Goal: Task Accomplishment & Management: Manage account settings

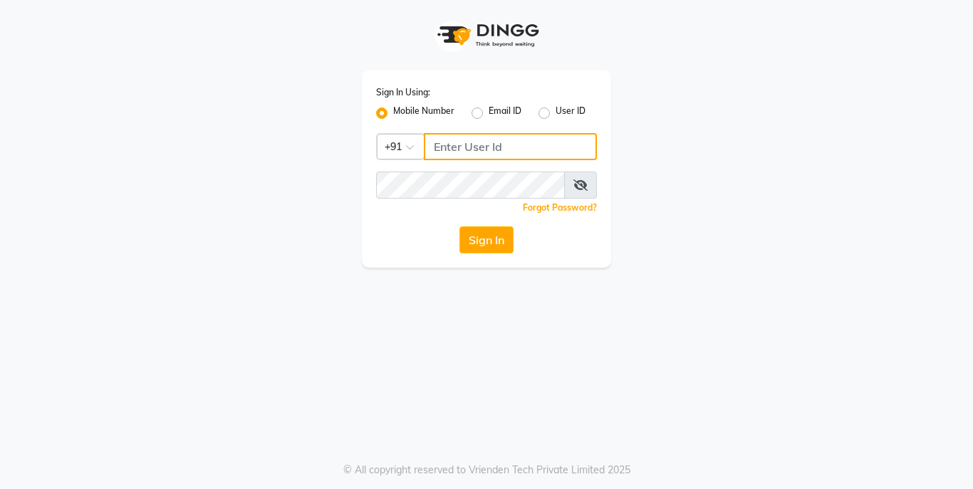
click at [569, 148] on input "Username" at bounding box center [510, 146] width 173 height 27
click at [559, 148] on input "Username" at bounding box center [510, 146] width 173 height 27
type input "9004963148"
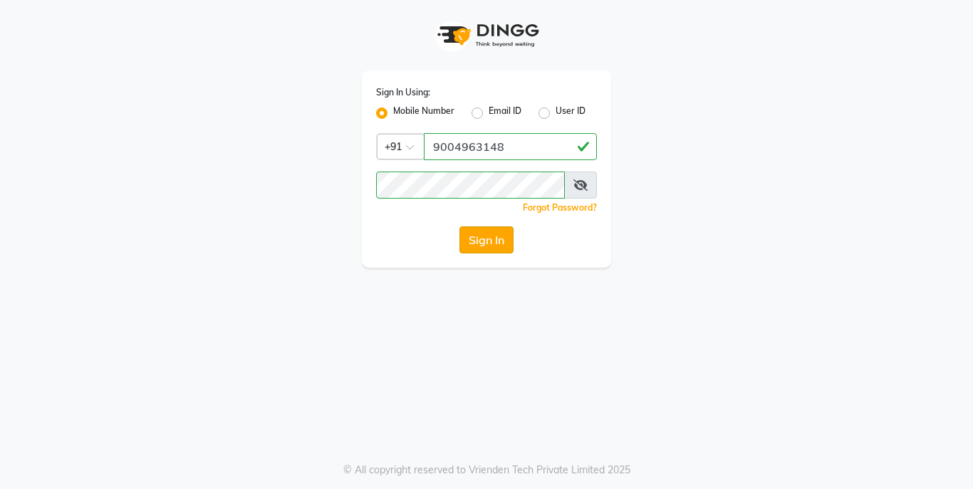
click at [481, 228] on button "Sign In" at bounding box center [486, 239] width 54 height 27
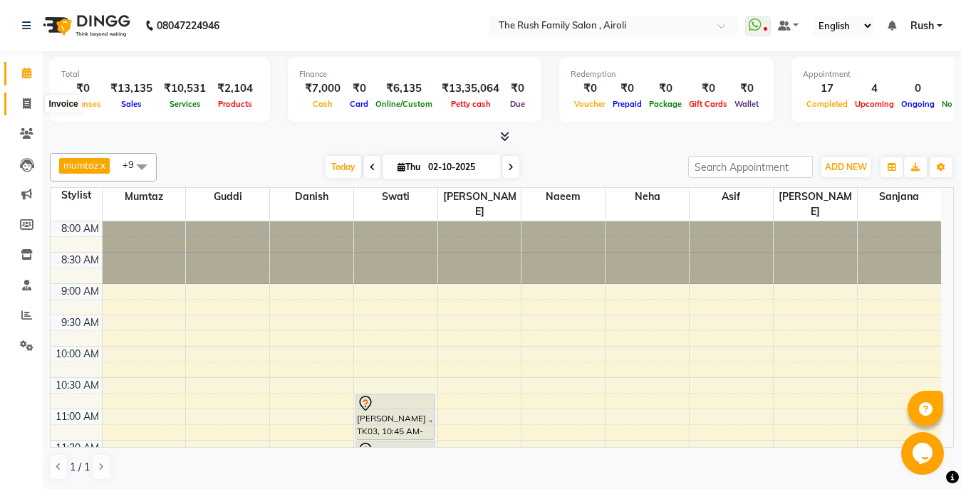
click at [24, 111] on span at bounding box center [26, 104] width 25 height 16
select select "5419"
select select "service"
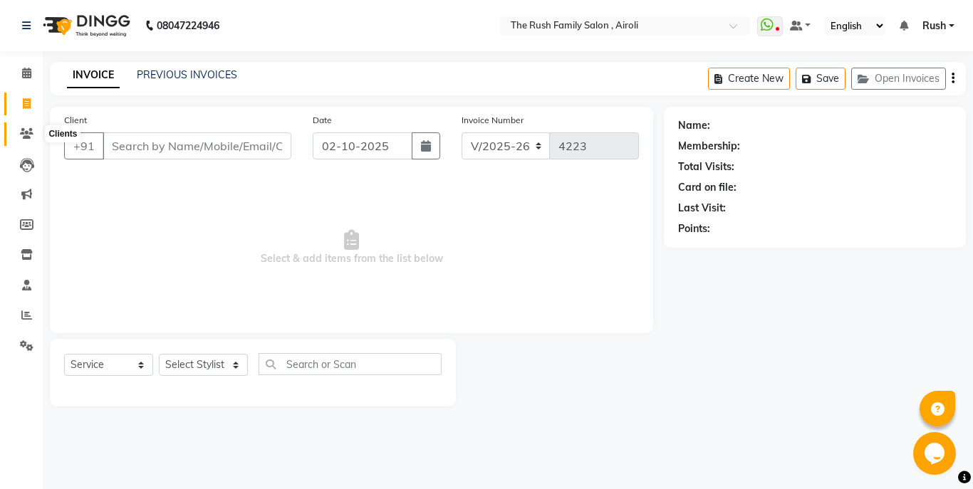
click at [22, 133] on icon at bounding box center [27, 133] width 14 height 11
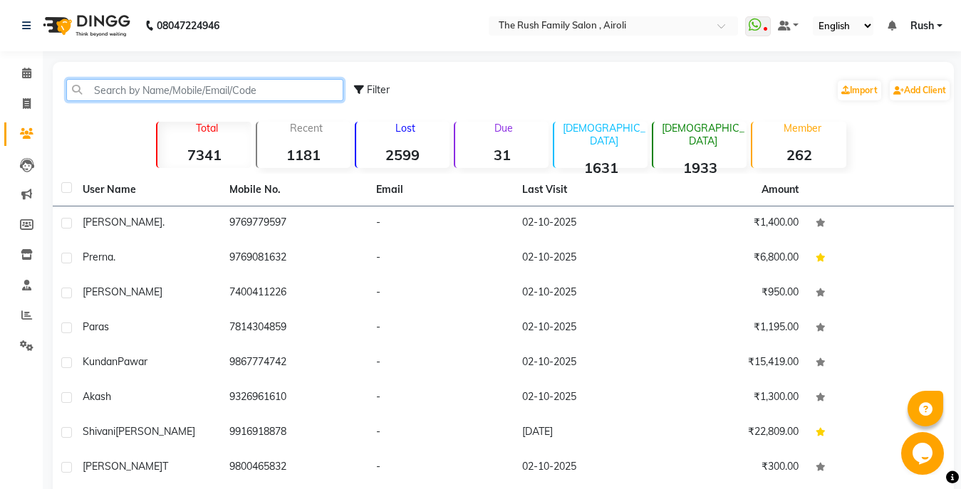
click at [201, 93] on input "text" at bounding box center [204, 90] width 277 height 22
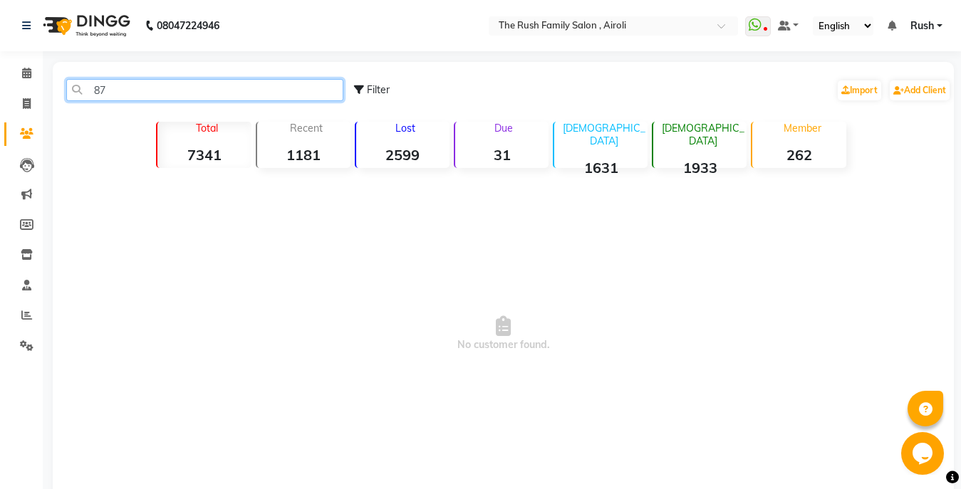
type input "8"
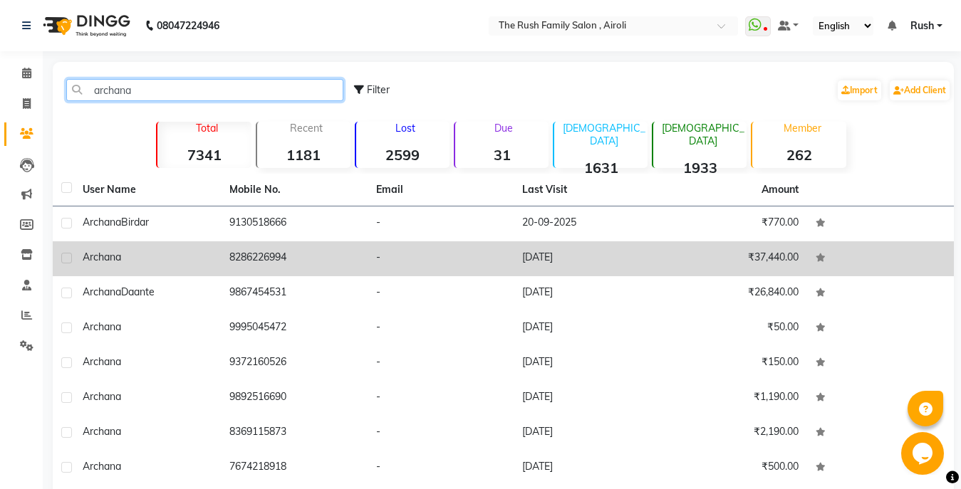
type input "archana"
click at [325, 258] on td "8286226994" at bounding box center [294, 258] width 147 height 35
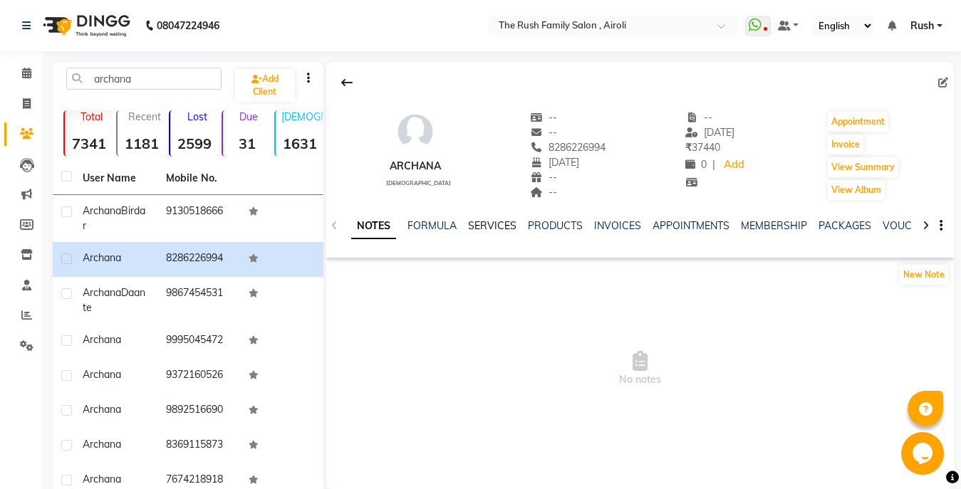
click at [492, 229] on link "SERVICES" at bounding box center [492, 225] width 48 height 13
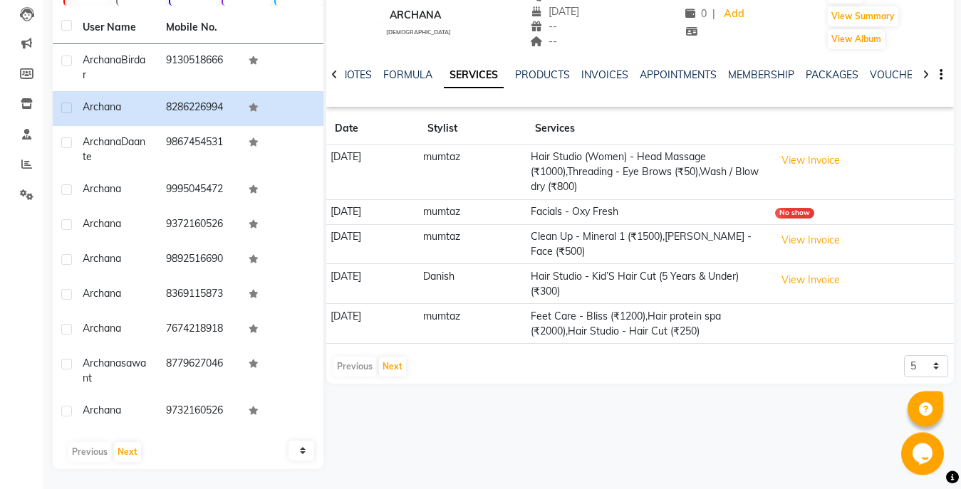
scroll to position [152, 0]
click at [394, 367] on button "Next" at bounding box center [392, 365] width 27 height 20
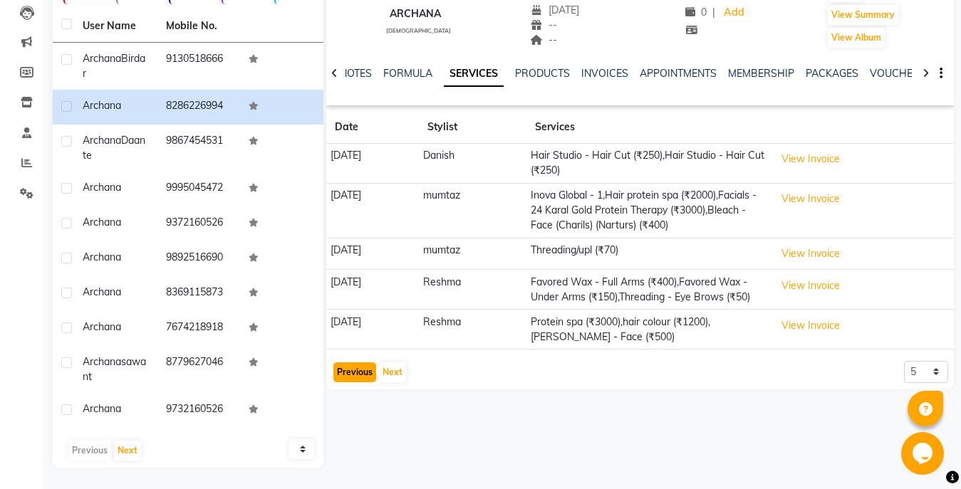
click at [344, 382] on button "Previous" at bounding box center [354, 372] width 43 height 20
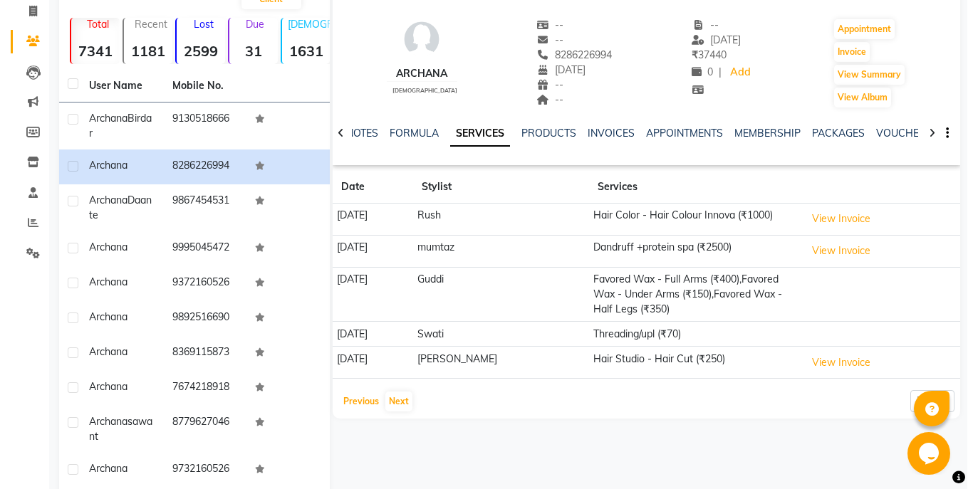
scroll to position [145, 0]
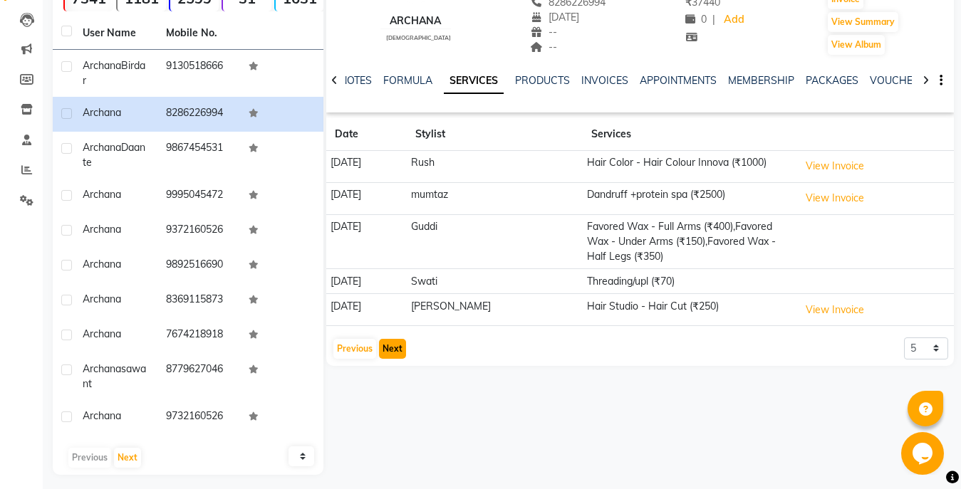
click at [394, 350] on button "Next" at bounding box center [392, 349] width 27 height 20
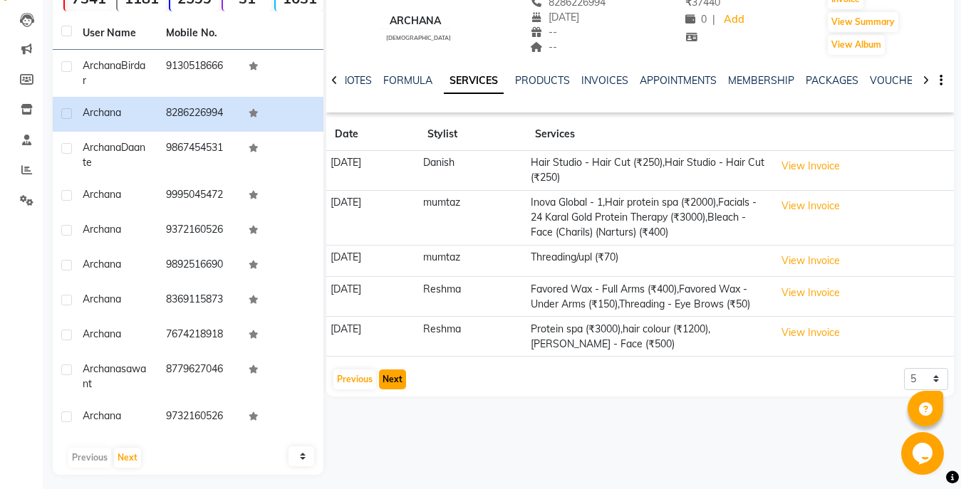
click at [389, 389] on button "Next" at bounding box center [392, 380] width 27 height 20
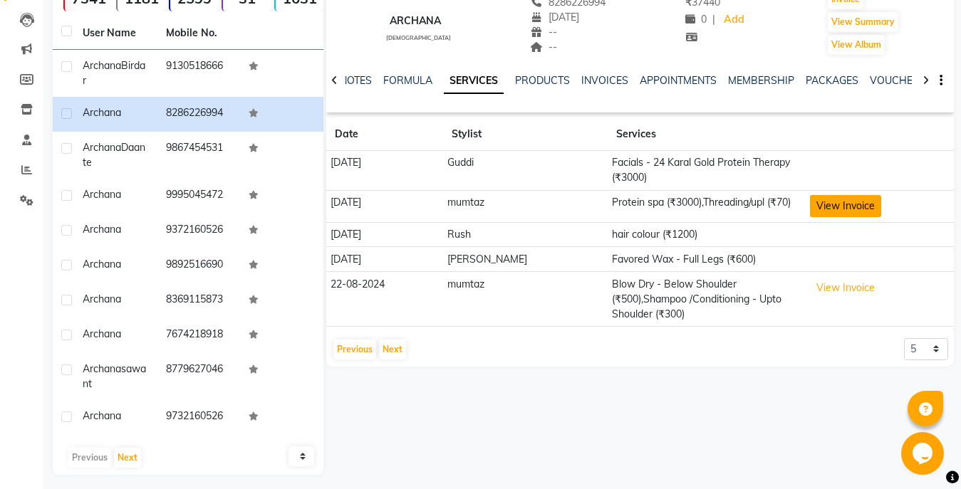
click at [825, 202] on button "View Invoice" at bounding box center [845, 206] width 71 height 22
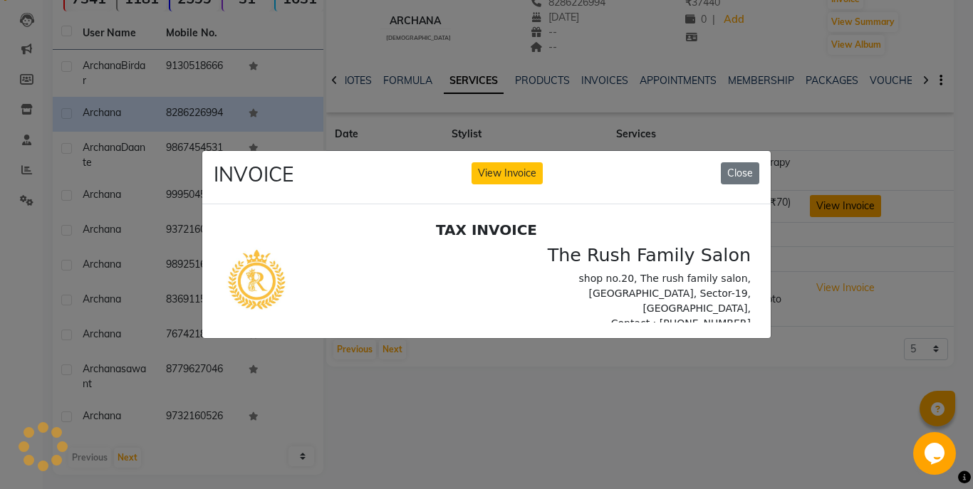
scroll to position [0, 0]
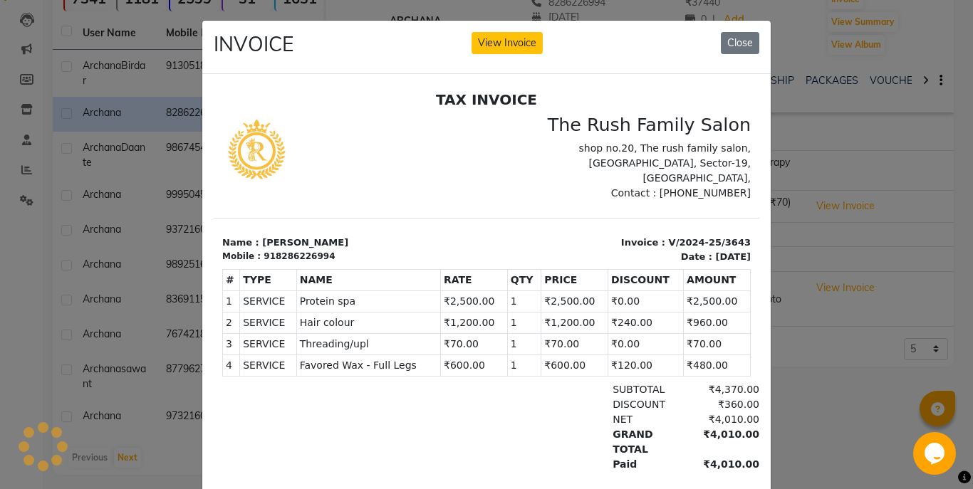
click at [736, 31] on div "INVOICE View Invoice Close" at bounding box center [486, 47] width 568 height 53
click at [728, 45] on button "Close" at bounding box center [740, 43] width 38 height 22
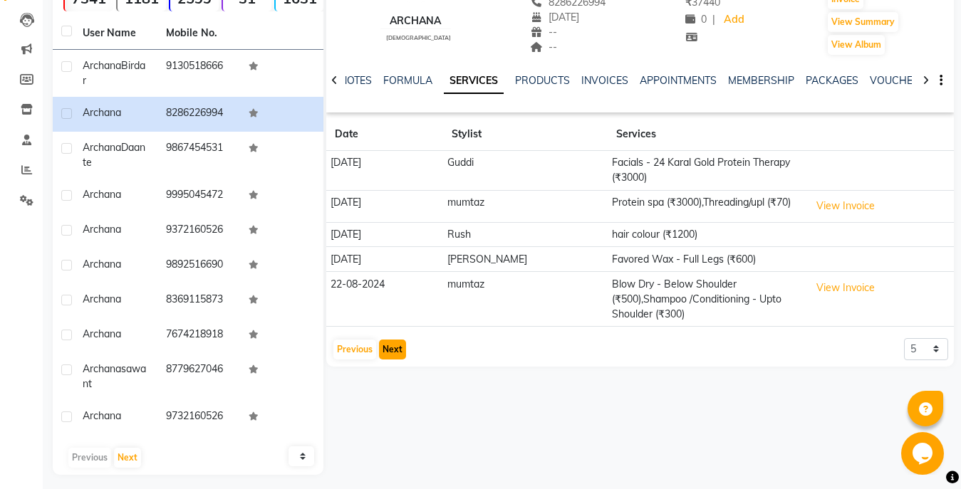
click at [388, 340] on button "Next" at bounding box center [392, 350] width 27 height 20
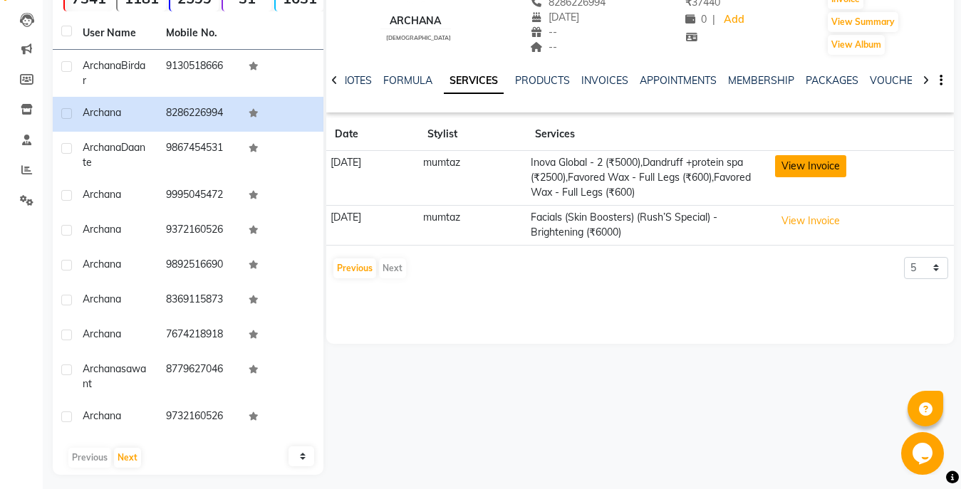
click at [834, 162] on button "View Invoice" at bounding box center [810, 166] width 71 height 22
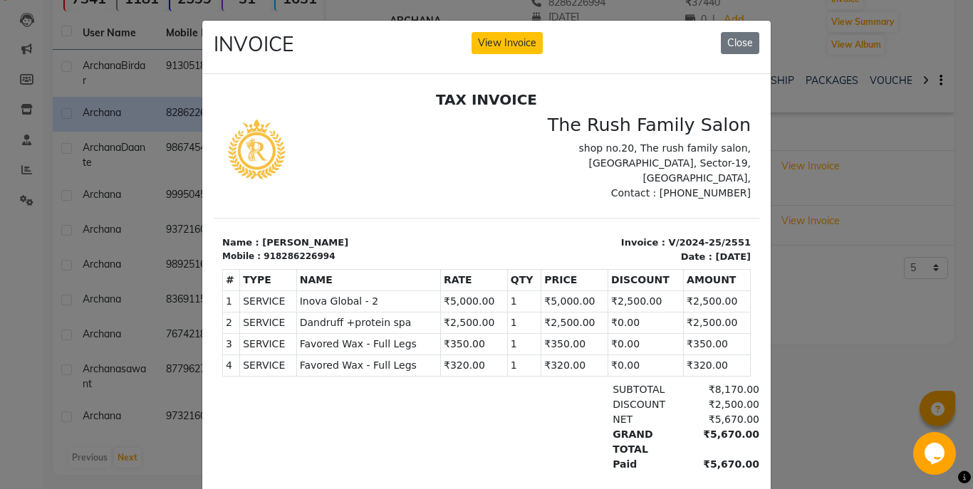
drag, startPoint x: 706, startPoint y: 288, endPoint x: 657, endPoint y: 288, distance: 48.4
click at [657, 291] on tr "1 SERVICE SERVICE Inova Global - 2 ₹5,000.00 1" at bounding box center [487, 301] width 528 height 21
click at [745, 47] on button "Close" at bounding box center [740, 43] width 38 height 22
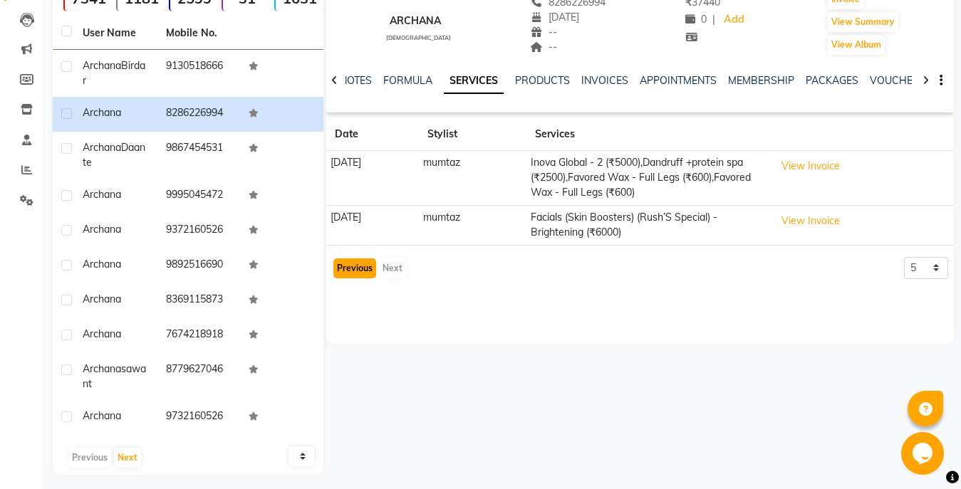
click at [357, 267] on button "Previous" at bounding box center [354, 268] width 43 height 20
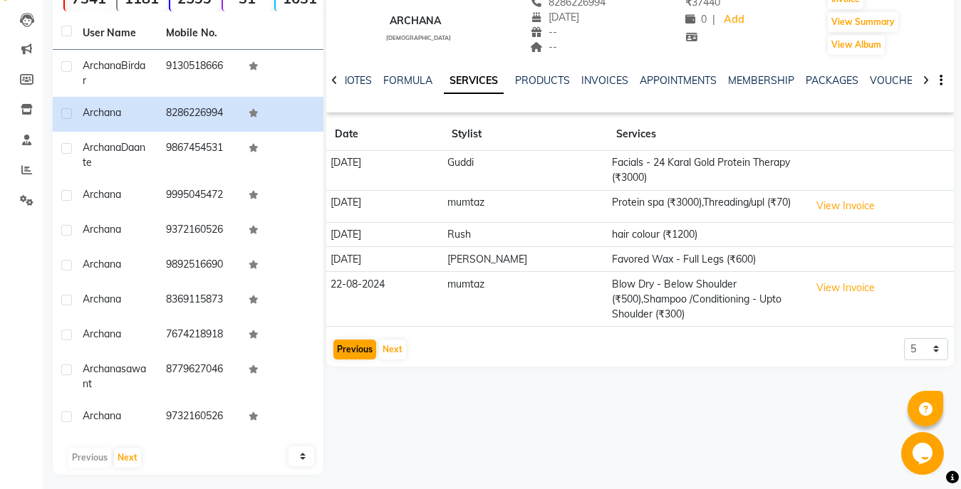
click at [357, 267] on td "[DATE]" at bounding box center [384, 259] width 117 height 25
click at [357, 340] on button "Previous" at bounding box center [354, 350] width 43 height 20
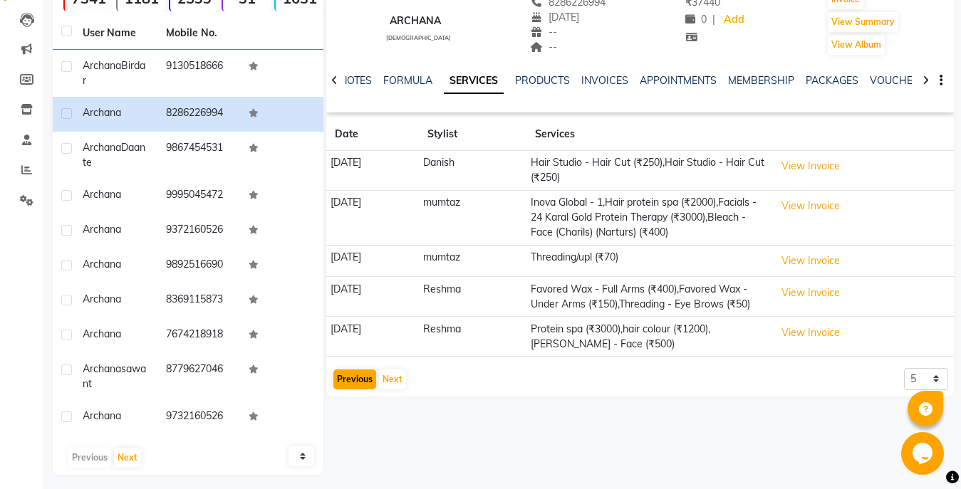
click at [357, 317] on td "[DATE]" at bounding box center [372, 297] width 93 height 40
click at [842, 212] on button "View Invoice" at bounding box center [810, 206] width 71 height 22
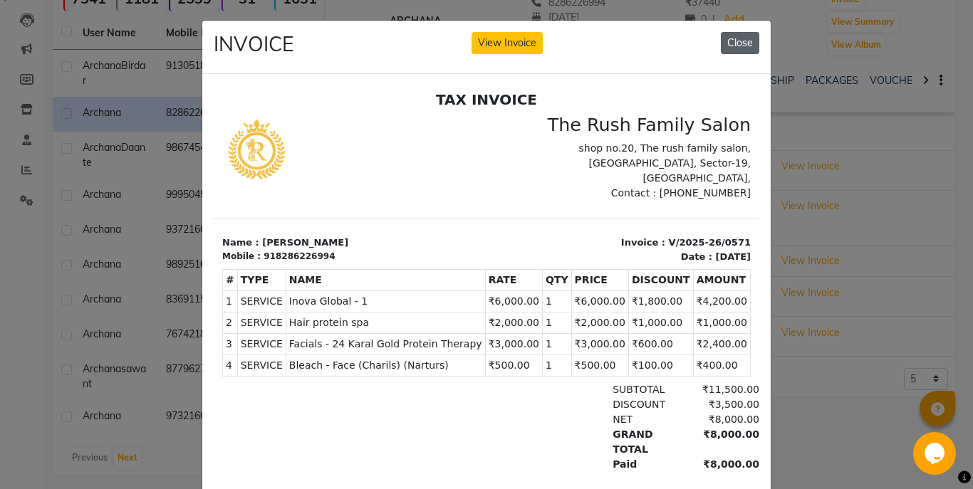
click at [751, 45] on button "Close" at bounding box center [740, 43] width 38 height 22
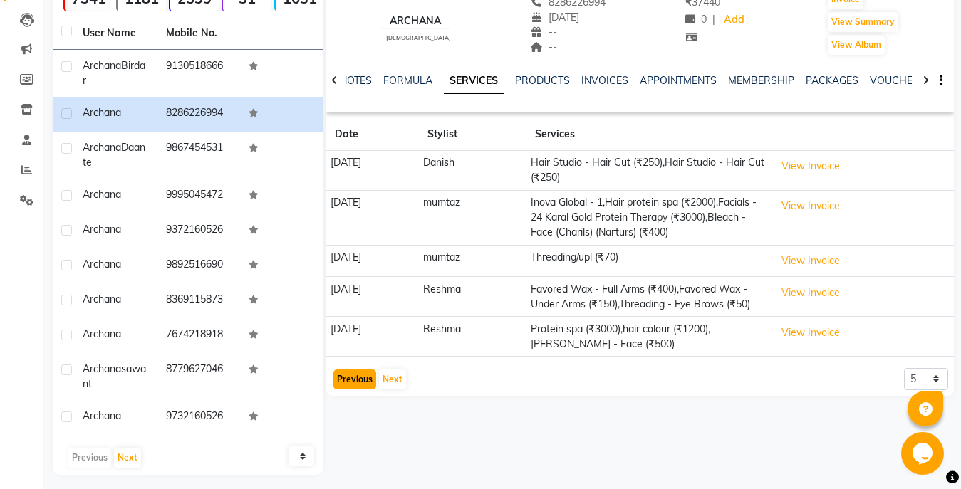
click at [349, 389] on button "Previous" at bounding box center [354, 380] width 43 height 20
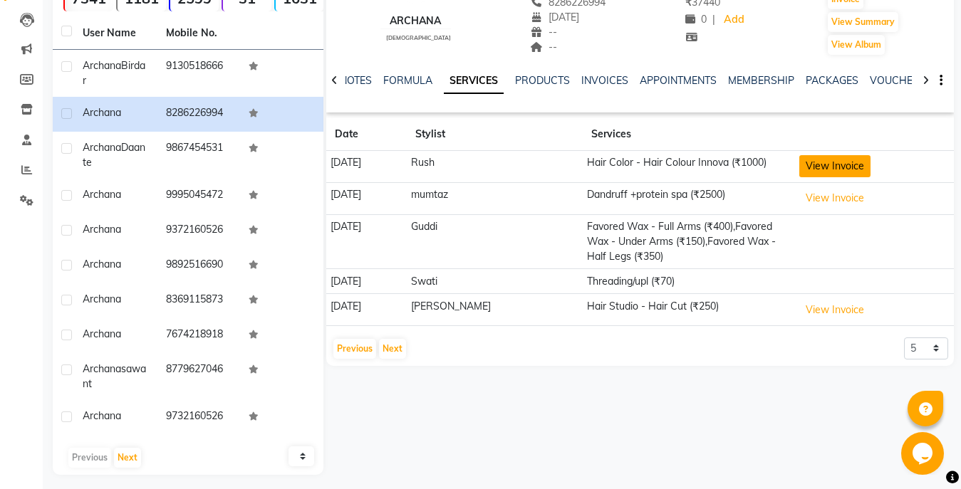
click at [852, 166] on button "View Invoice" at bounding box center [834, 166] width 71 height 22
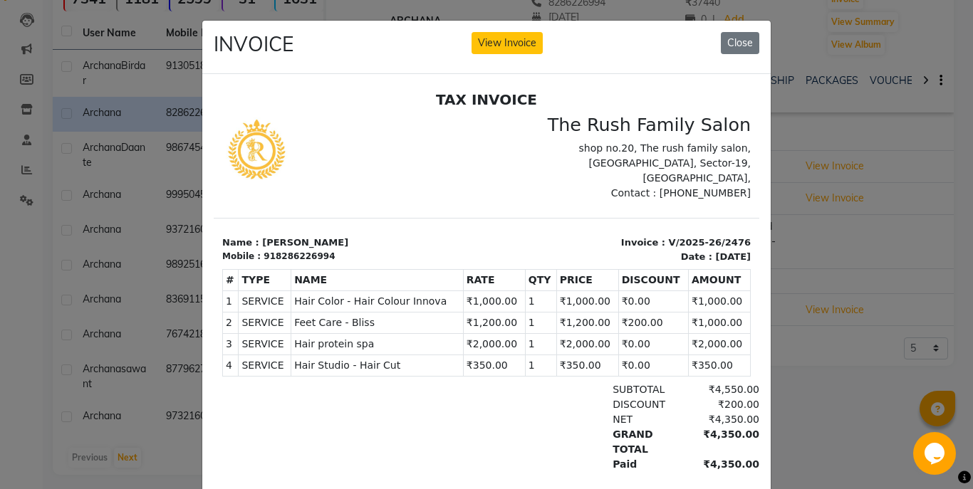
click at [733, 63] on div "INVOICE View Invoice Close" at bounding box center [486, 47] width 568 height 53
click at [749, 31] on div "INVOICE View Invoice Close" at bounding box center [486, 47] width 568 height 53
click at [743, 50] on button "Close" at bounding box center [740, 43] width 38 height 22
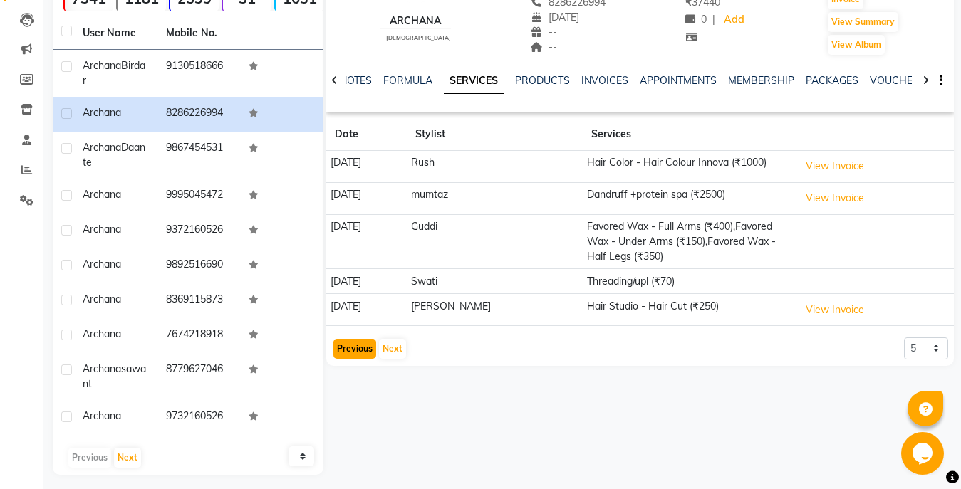
click at [358, 344] on button "Previous" at bounding box center [354, 349] width 43 height 20
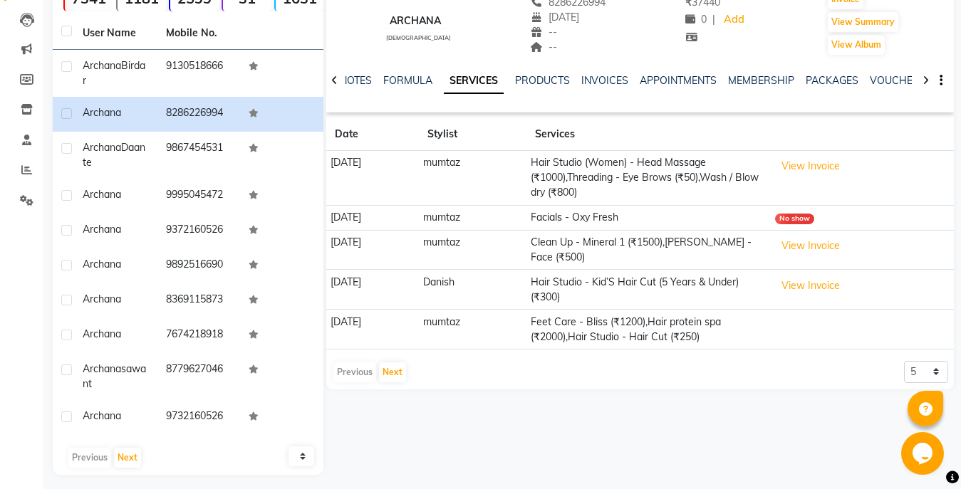
click at [802, 488] on div "08047224946 Select Location × The Rush Family Salon , Airoli WhatsApp Status ✕ …" at bounding box center [480, 176] width 961 height 642
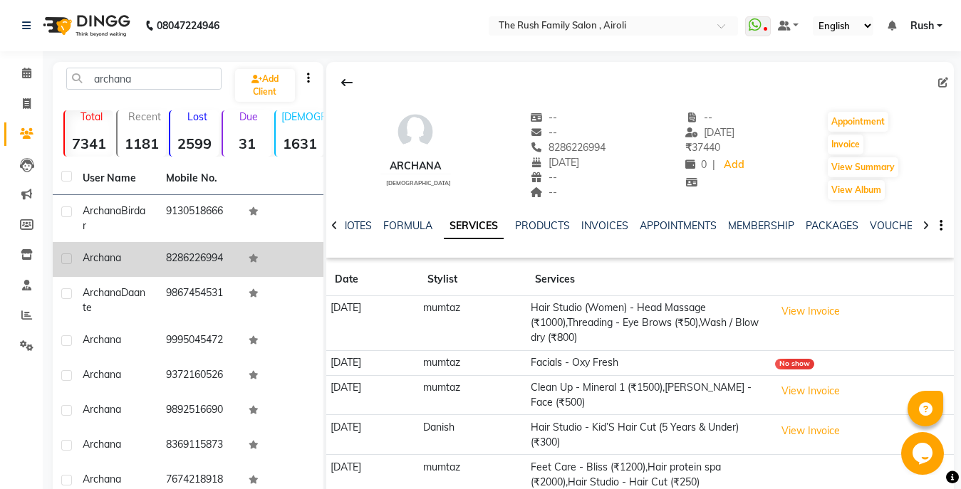
drag, startPoint x: 226, startPoint y: 261, endPoint x: 164, endPoint y: 261, distance: 61.9
click at [164, 261] on td "8286226994" at bounding box center [198, 259] width 83 height 35
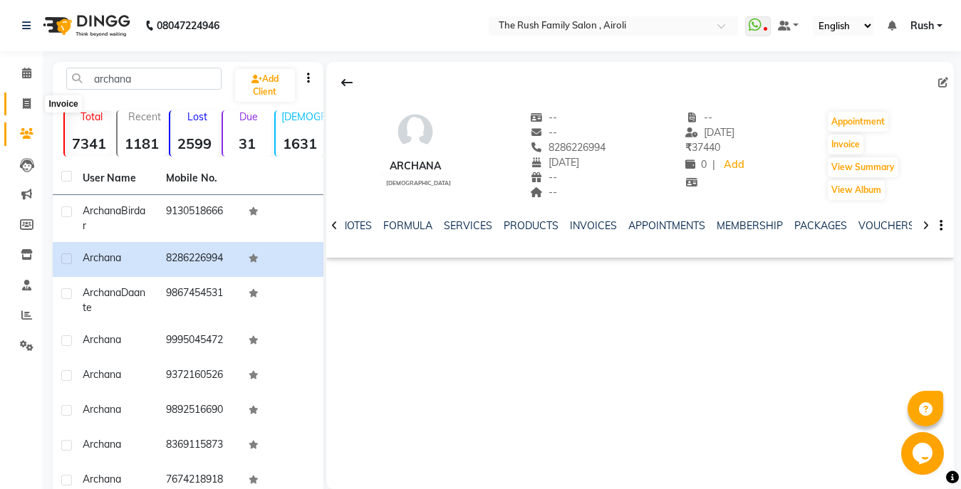
click at [22, 101] on span at bounding box center [26, 104] width 25 height 16
select select "service"
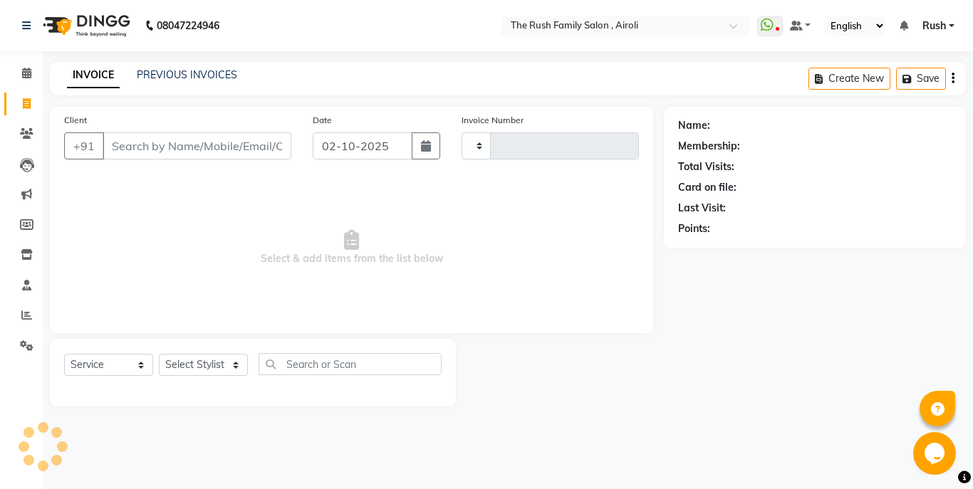
type input "4223"
select select "5419"
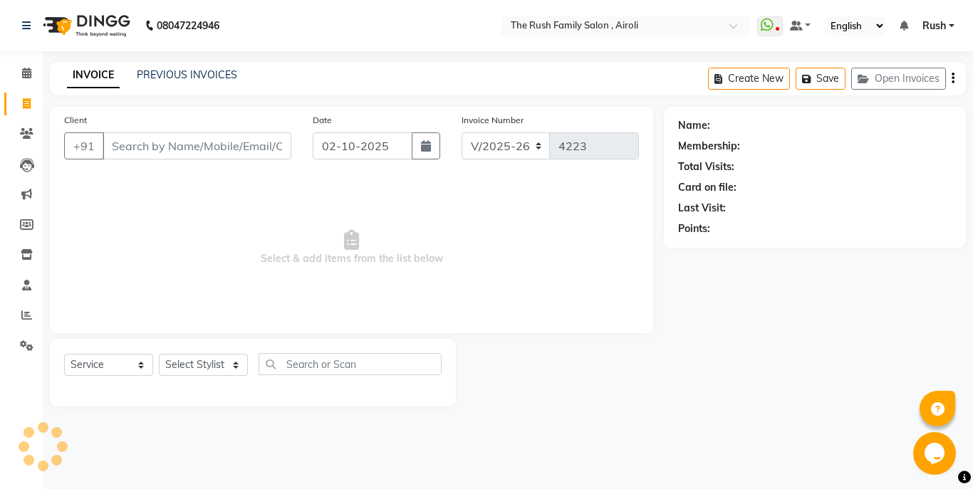
click at [153, 146] on input "Client" at bounding box center [197, 145] width 189 height 27
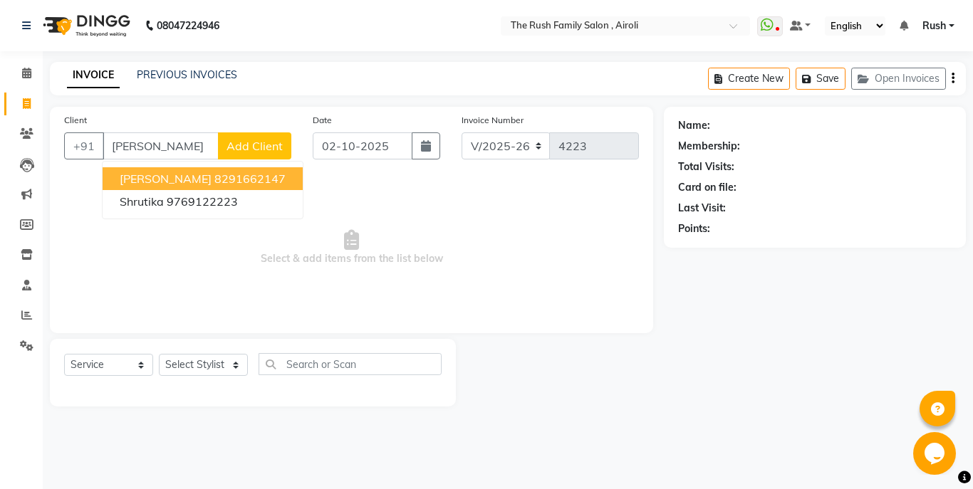
click at [281, 187] on button "[PERSON_NAME] 8291662147" at bounding box center [203, 178] width 200 height 23
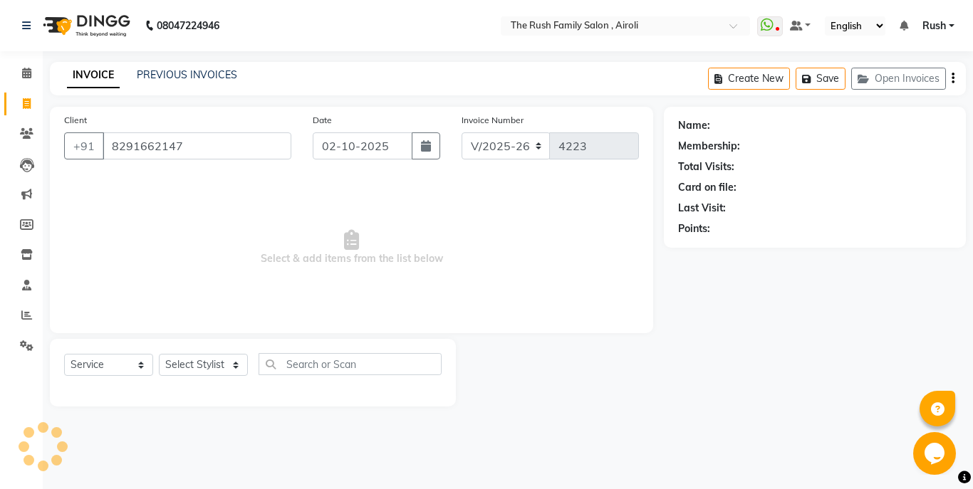
type input "8291662147"
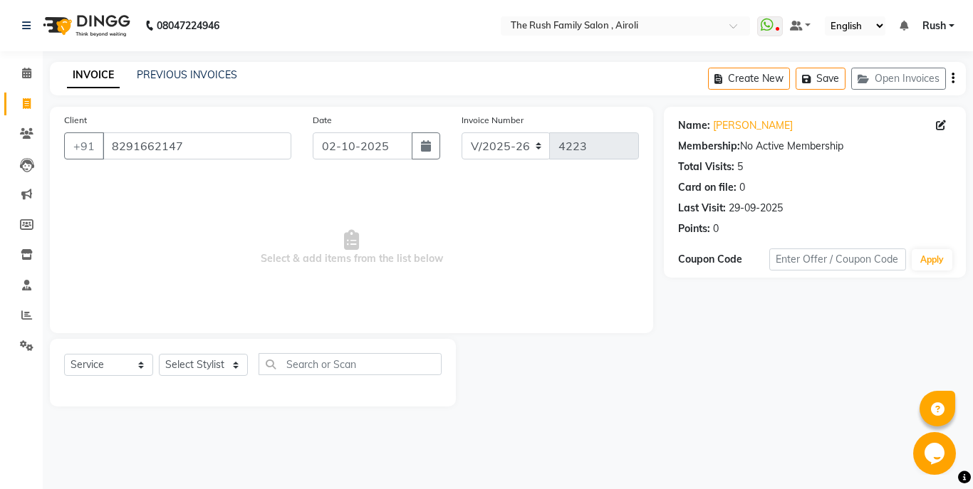
click at [396, 240] on span "Select & add items from the list below" at bounding box center [351, 248] width 575 height 142
select select "42200"
click option "mumtaz" at bounding box center [0, 0] width 0 height 0
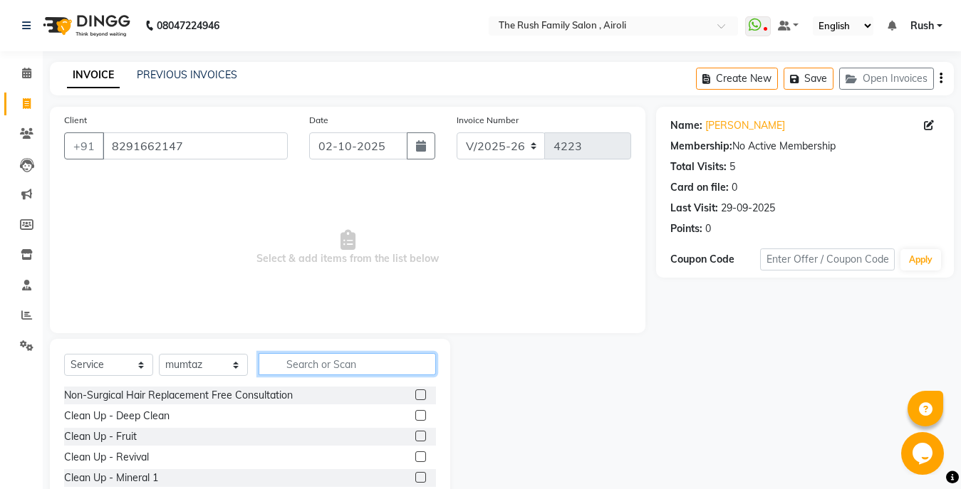
click at [318, 365] on input "text" at bounding box center [346, 364] width 177 height 22
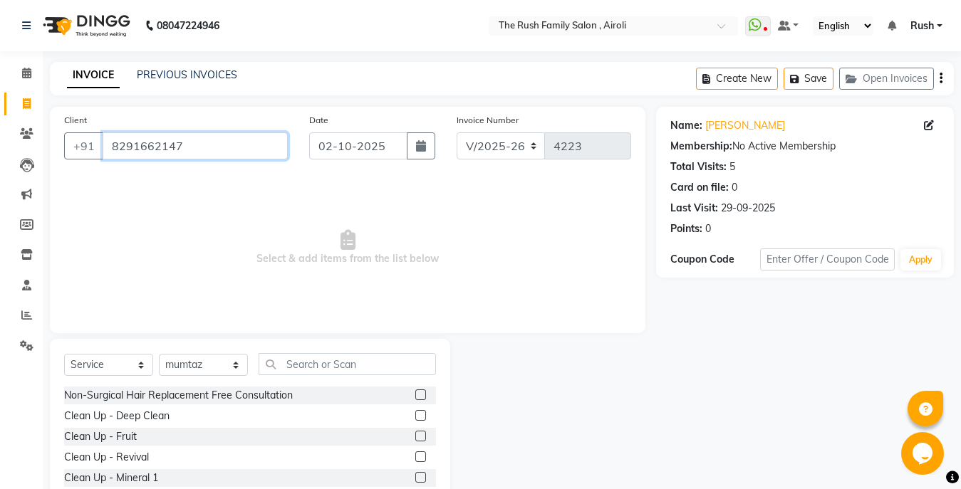
click at [142, 159] on input "8291662147" at bounding box center [195, 145] width 185 height 27
drag, startPoint x: 142, startPoint y: 159, endPoint x: 291, endPoint y: 340, distance: 234.8
click at [231, 293] on div "Client [PHONE_NUMBER] Date [DATE] Invoice Number V/2025 V/[PHONE_NUMBER] Select…" at bounding box center [347, 220] width 595 height 226
click at [224, 142] on input "8291662147" at bounding box center [195, 145] width 185 height 27
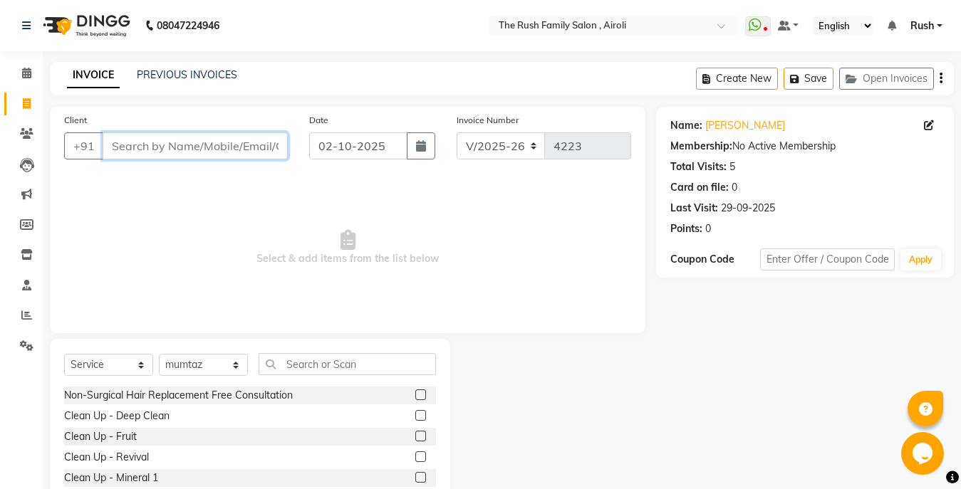
click at [152, 150] on input "Client" at bounding box center [195, 145] width 185 height 27
click at [28, 138] on icon at bounding box center [27, 133] width 14 height 11
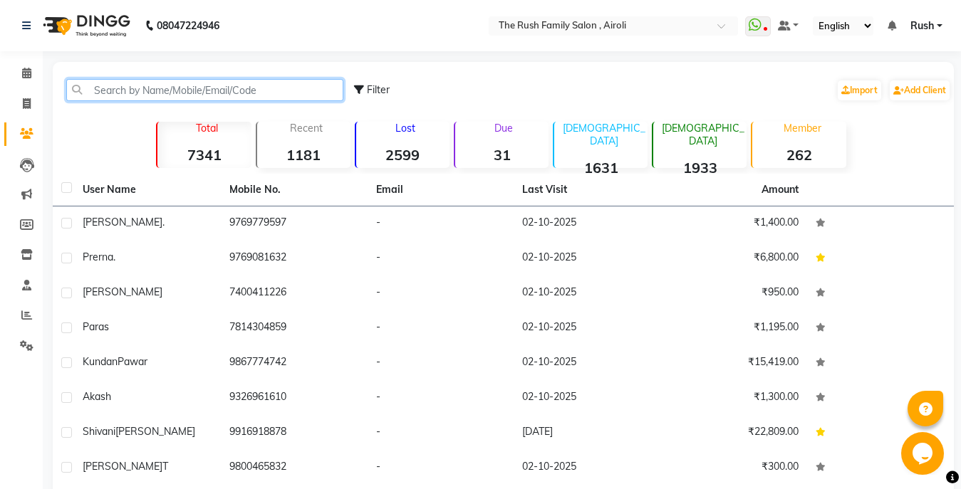
click at [117, 95] on input "text" at bounding box center [204, 90] width 277 height 22
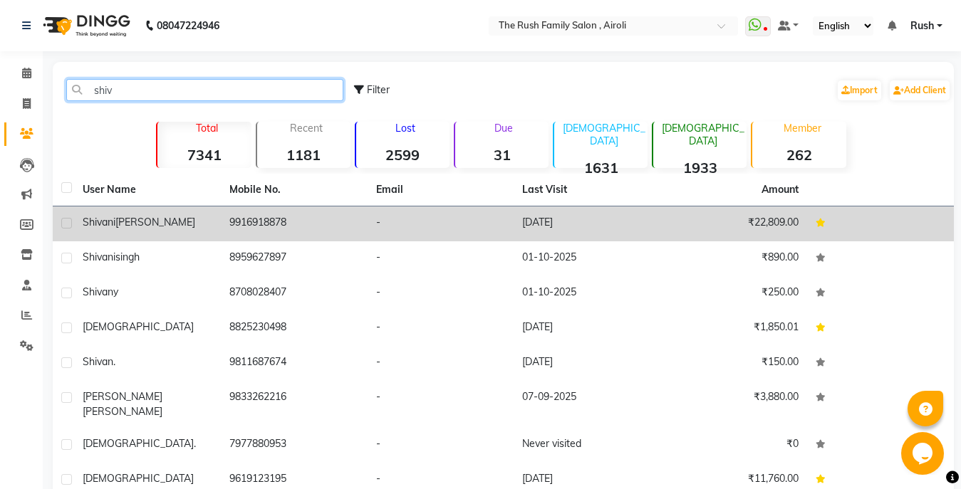
type input "shiv"
click at [113, 236] on td "[PERSON_NAME]" at bounding box center [147, 223] width 147 height 35
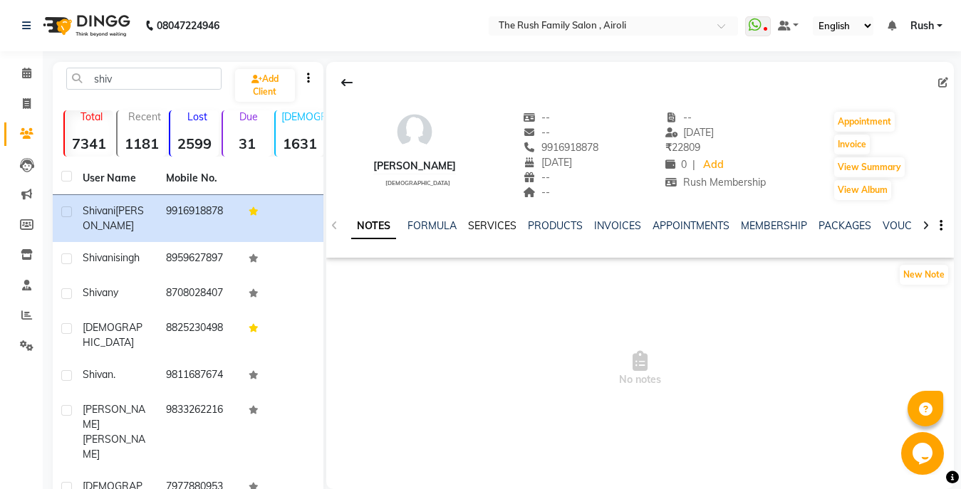
click at [493, 228] on link "SERVICES" at bounding box center [492, 225] width 48 height 13
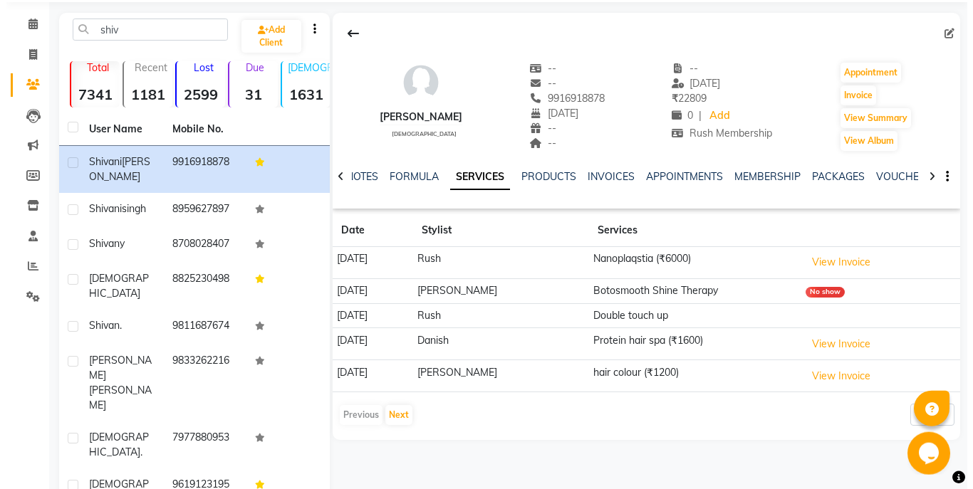
scroll to position [73, 0]
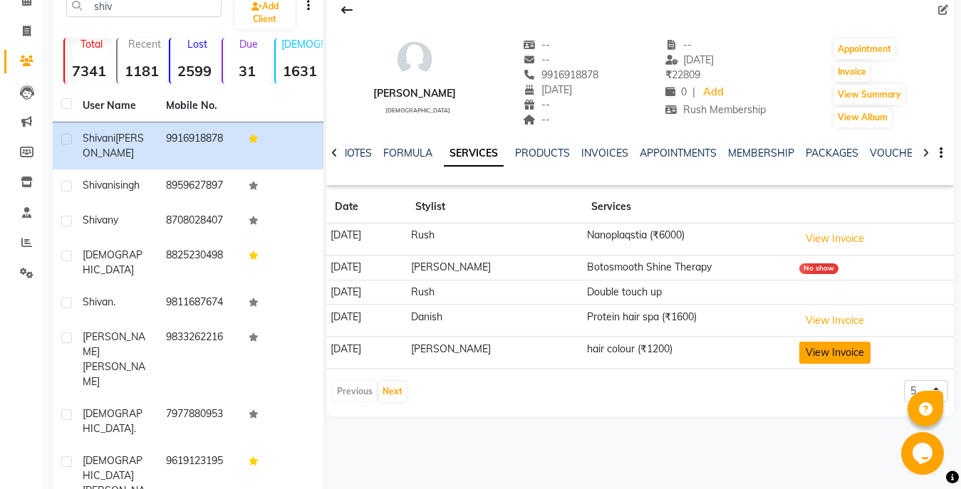
click at [828, 349] on button "View Invoice" at bounding box center [834, 353] width 71 height 22
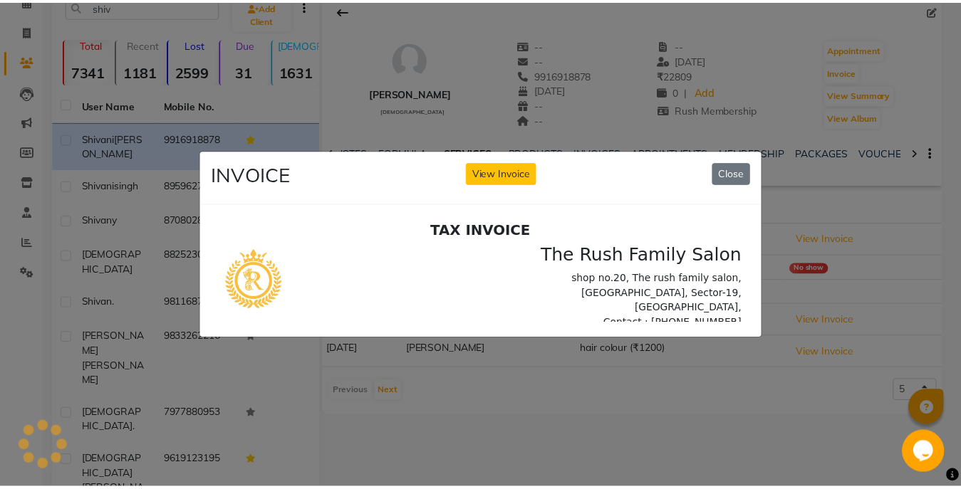
scroll to position [0, 0]
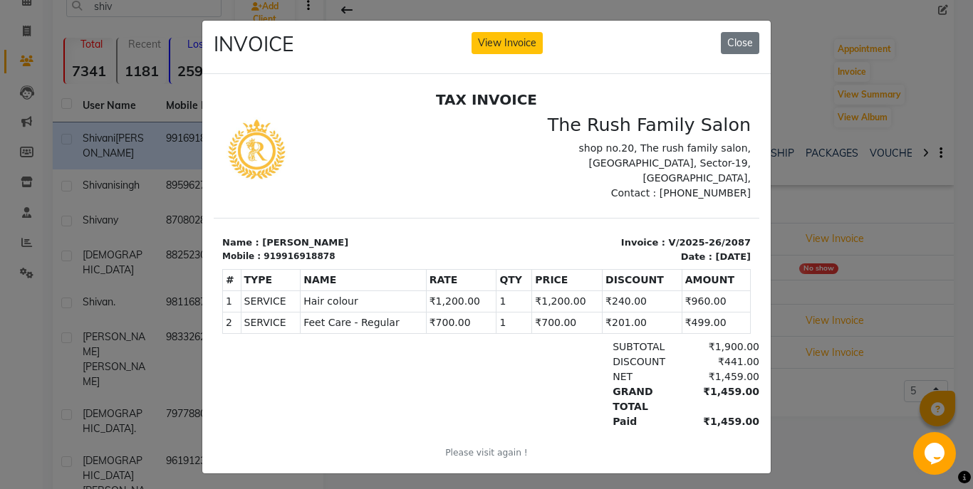
click at [315, 249] on div "919916918878" at bounding box center [298, 255] width 71 height 13
click at [343, 249] on div "Mobile : 919916918878" at bounding box center [350, 255] width 256 height 13
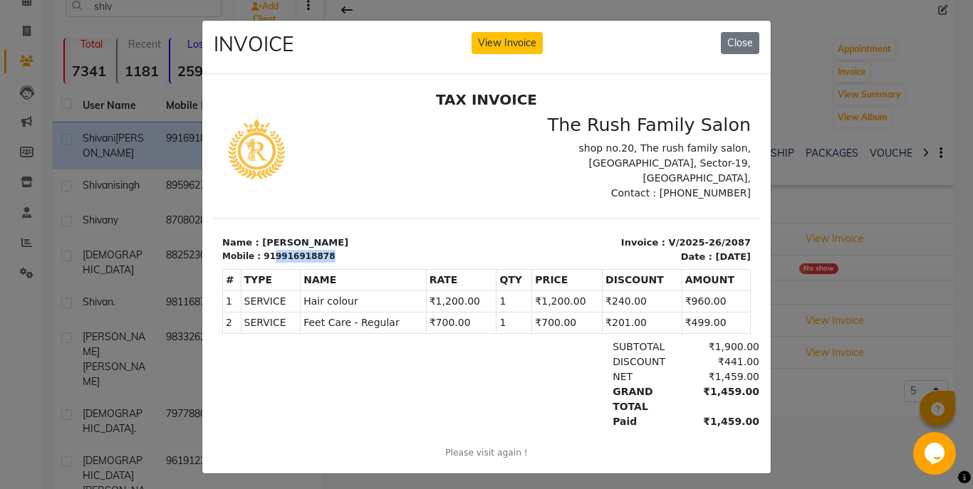
drag, startPoint x: 336, startPoint y: 239, endPoint x: 266, endPoint y: 241, distance: 69.8
click at [266, 249] on div "Mobile : 919916918878" at bounding box center [350, 255] width 256 height 13
copy div "9916918878"
click at [756, 47] on div "INVOICE View Invoice Close" at bounding box center [486, 47] width 568 height 53
click at [736, 47] on button "Close" at bounding box center [740, 43] width 38 height 22
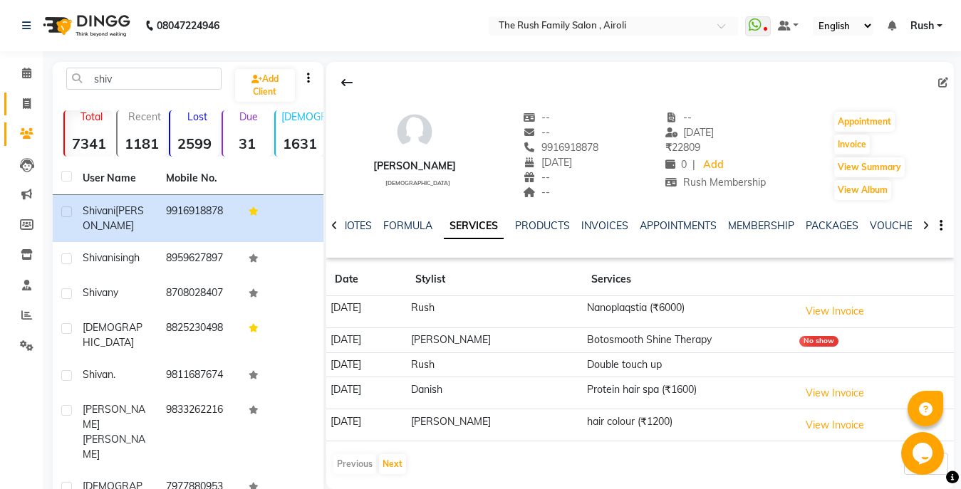
click at [26, 105] on icon at bounding box center [27, 103] width 8 height 11
select select "service"
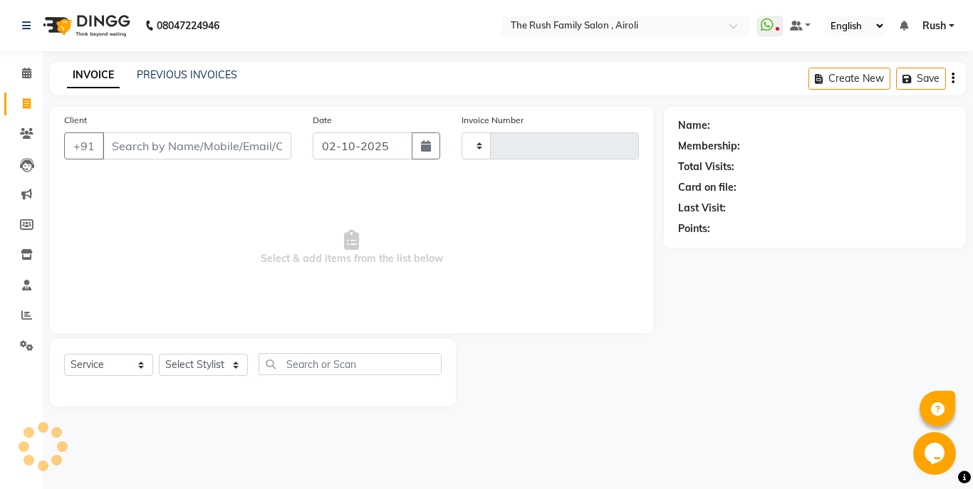
type input "4223"
select select "5419"
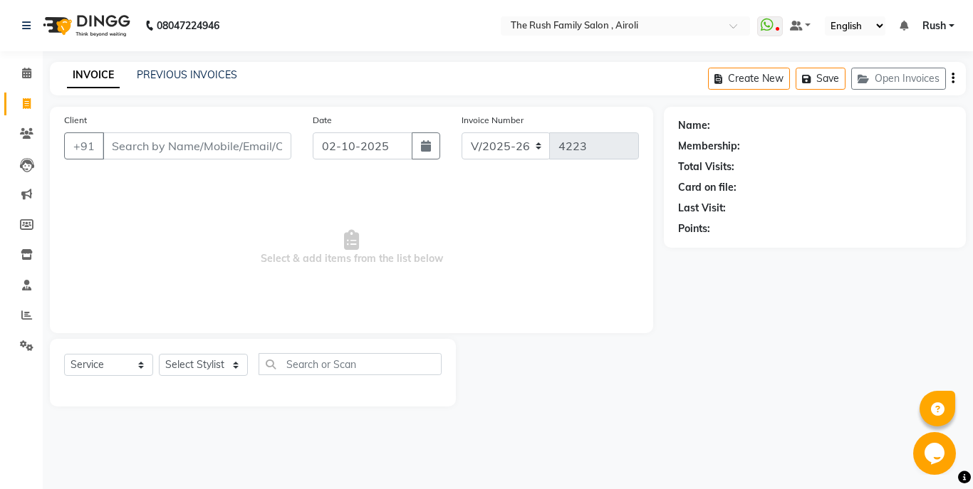
click at [134, 148] on input "Client" at bounding box center [197, 145] width 189 height 27
type input "9916918878"
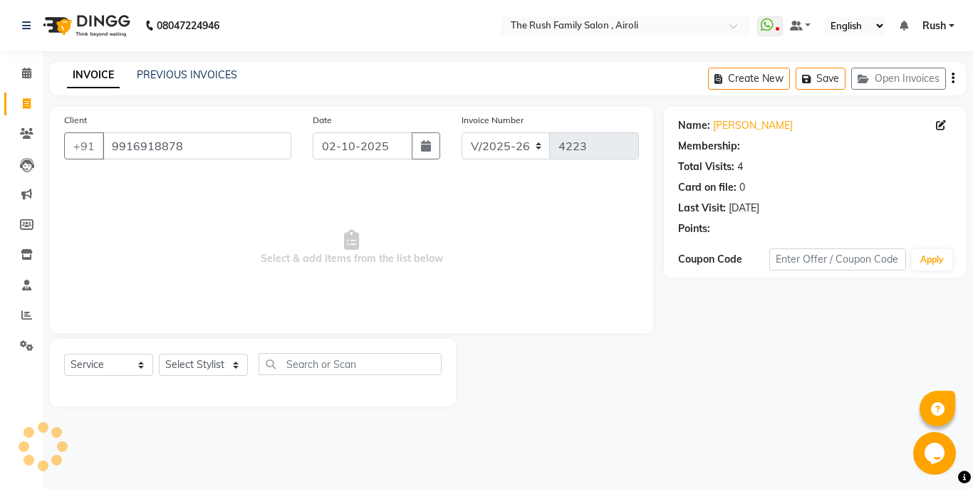
select select "1: Object"
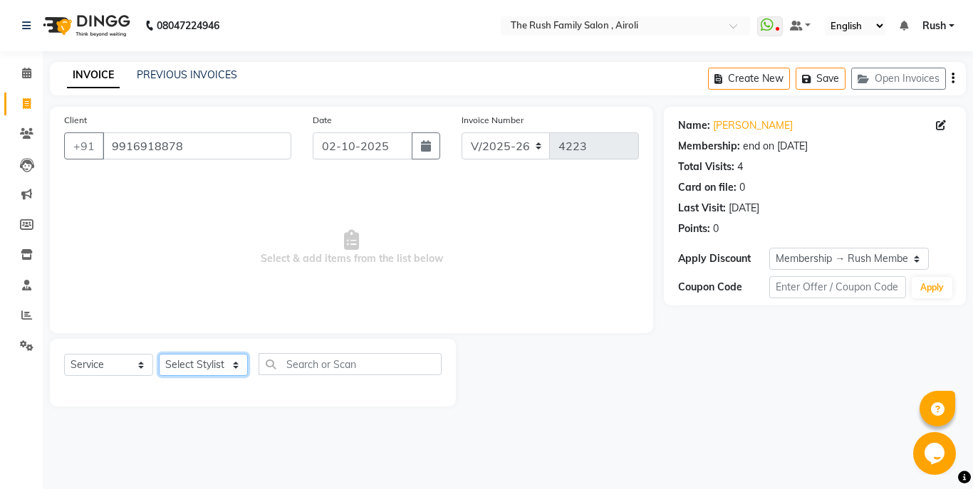
select select "42200"
click option "mumtaz" at bounding box center [0, 0] width 0 height 0
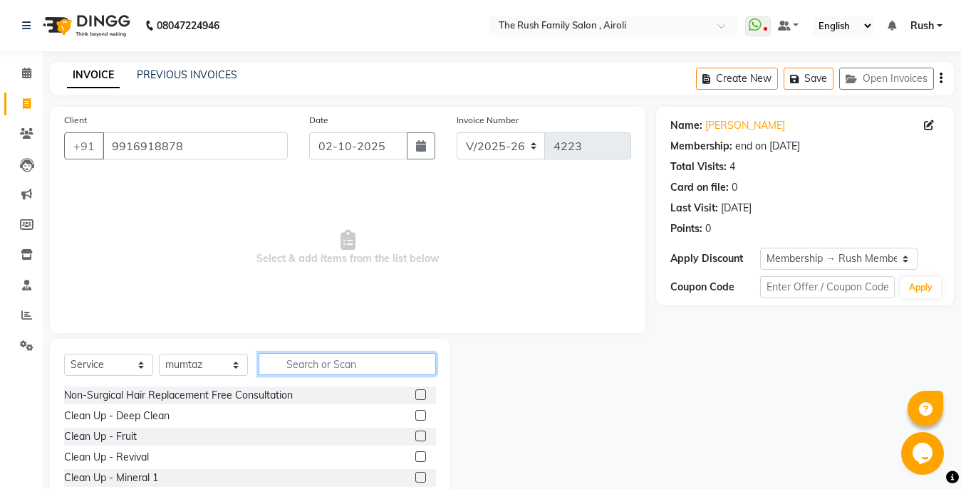
click at [289, 360] on input "text" at bounding box center [346, 364] width 177 height 22
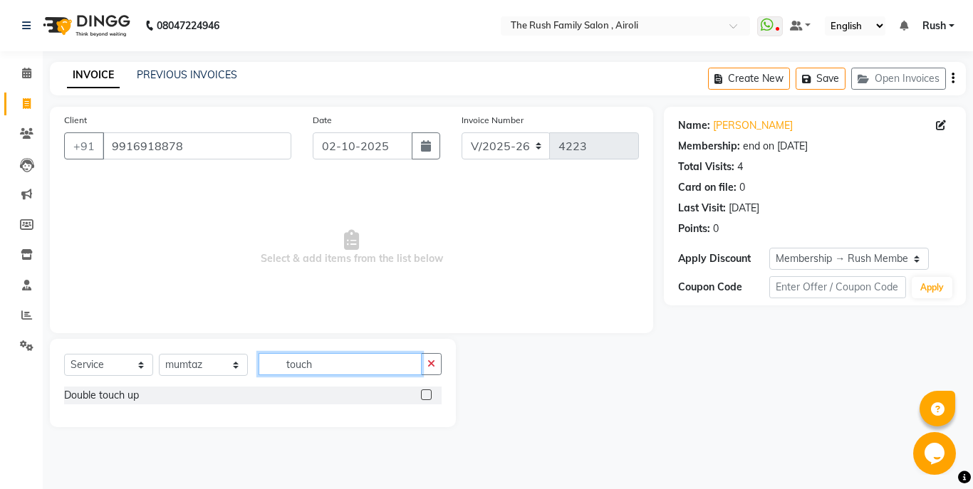
type input "touch"
click at [427, 399] on label at bounding box center [426, 394] width 11 height 11
click at [427, 399] on input "checkbox" at bounding box center [425, 395] width 9 height 9
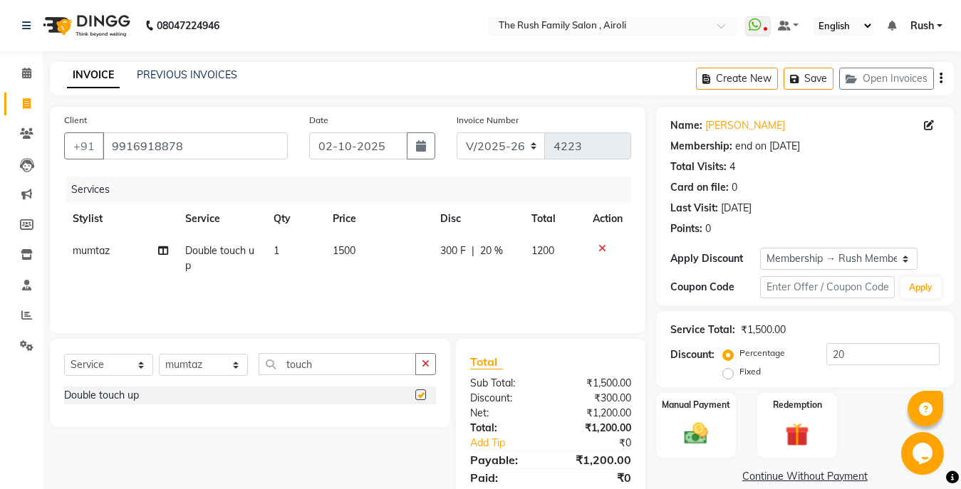
checkbox input "false"
click at [346, 361] on input "touch" at bounding box center [336, 364] width 157 height 22
click at [192, 362] on select "Select Stylist [PERSON_NAME] [PERSON_NAME] Danish D.C Guddi [PERSON_NAME] [PERS…" at bounding box center [203, 365] width 89 height 22
select select "93509"
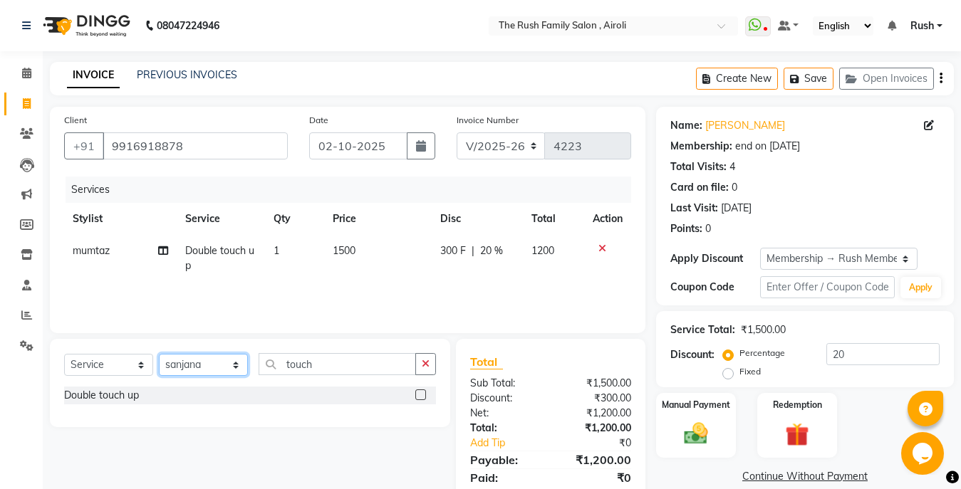
click option "sanjana" at bounding box center [0, 0] width 0 height 0
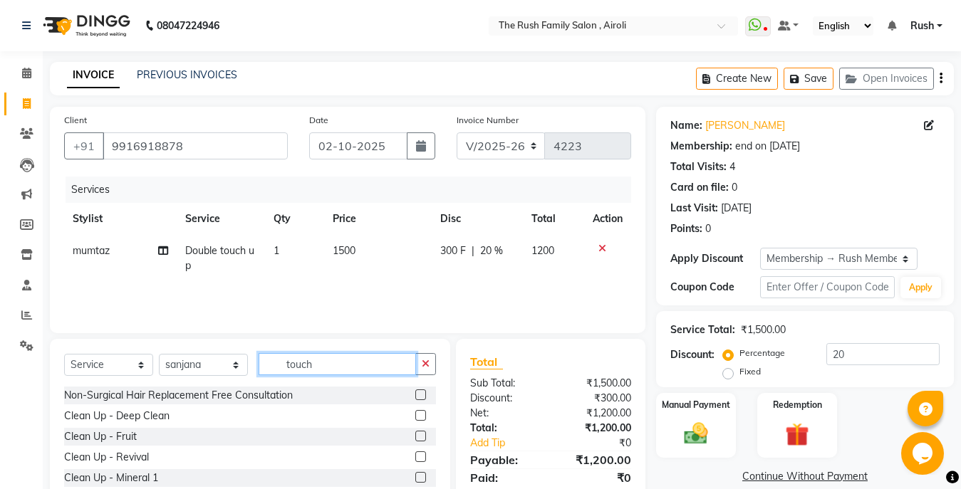
click at [308, 369] on input "touch" at bounding box center [336, 364] width 157 height 22
click at [304, 362] on input "touch" at bounding box center [336, 364] width 157 height 22
type input "threa"
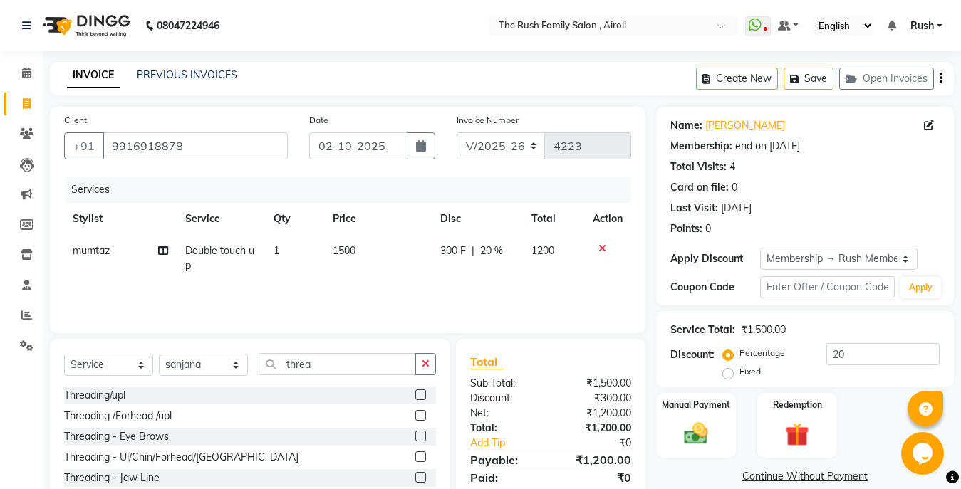
click at [415, 438] on label at bounding box center [420, 436] width 11 height 11
click at [415, 438] on input "checkbox" at bounding box center [419, 436] width 9 height 9
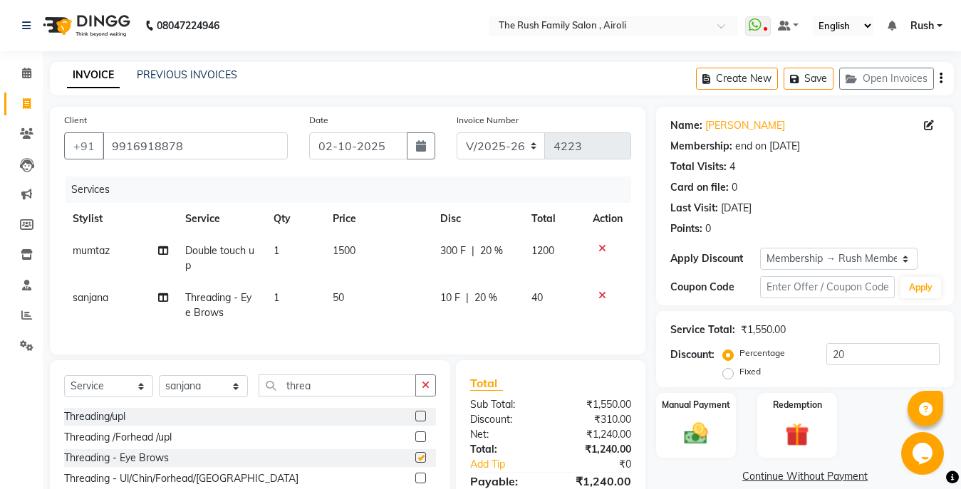
checkbox input "false"
click at [444, 251] on span "300 F" at bounding box center [453, 251] width 26 height 15
select select "42200"
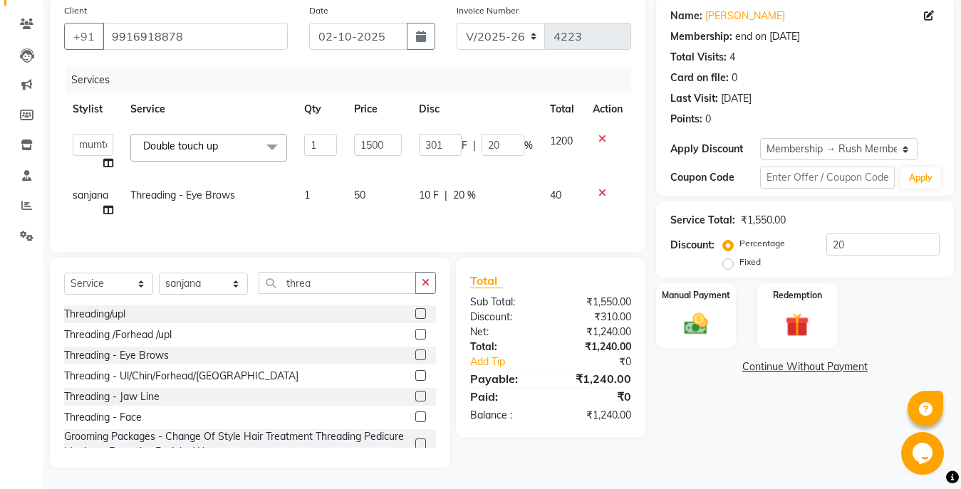
scroll to position [49, 0]
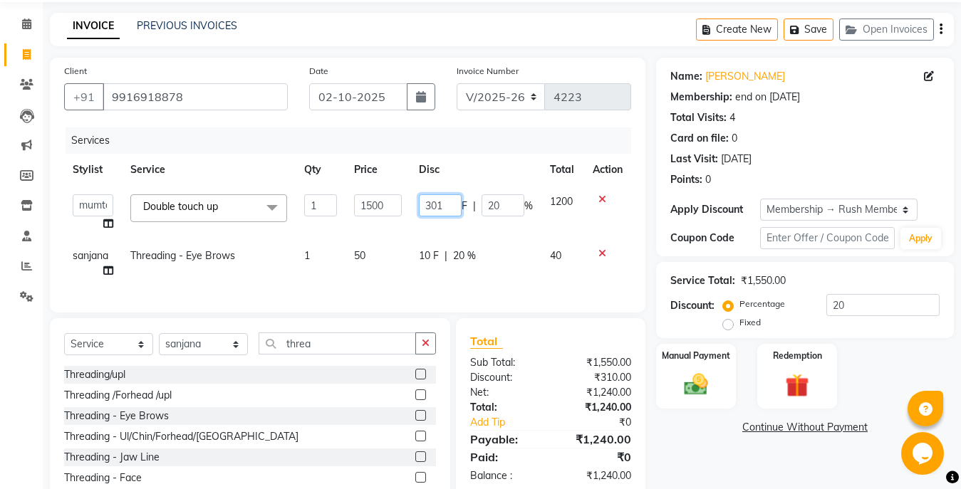
click at [438, 211] on input "301" at bounding box center [440, 205] width 43 height 22
type input "650"
click at [488, 177] on th "Disc" at bounding box center [475, 170] width 131 height 32
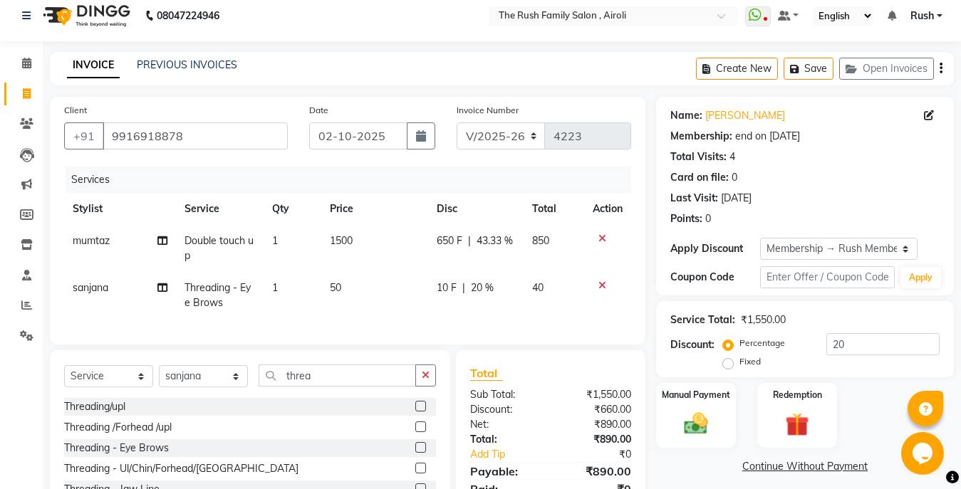
scroll to position [0, 0]
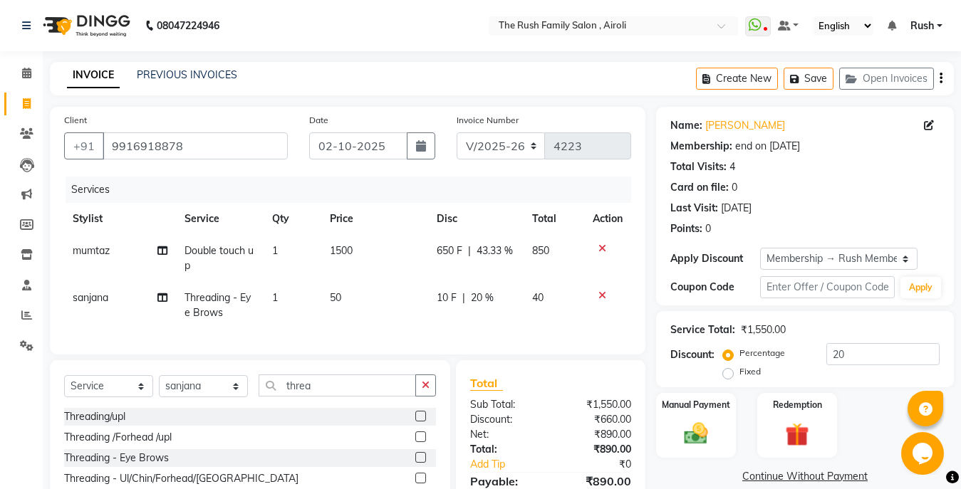
click at [446, 251] on span "650 F" at bounding box center [449, 251] width 26 height 15
select select "42200"
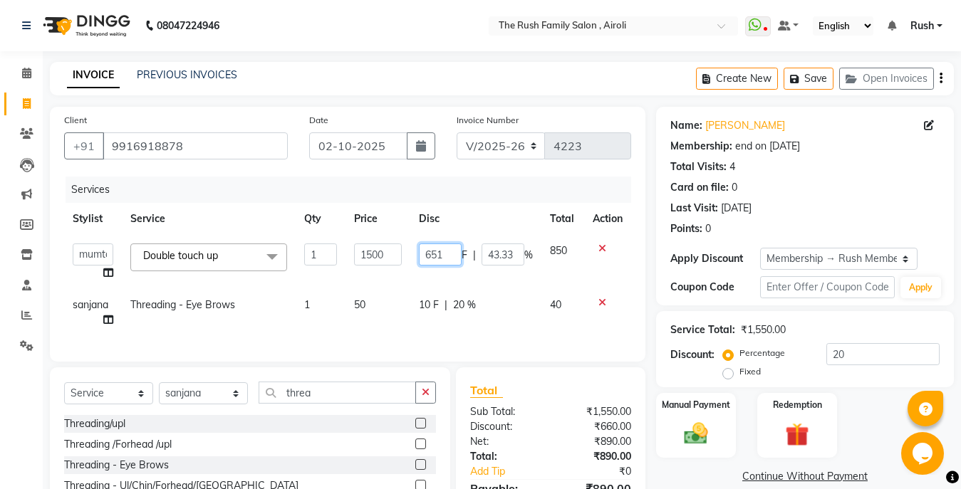
click at [439, 251] on input "651" at bounding box center [440, 255] width 43 height 22
type input "1000"
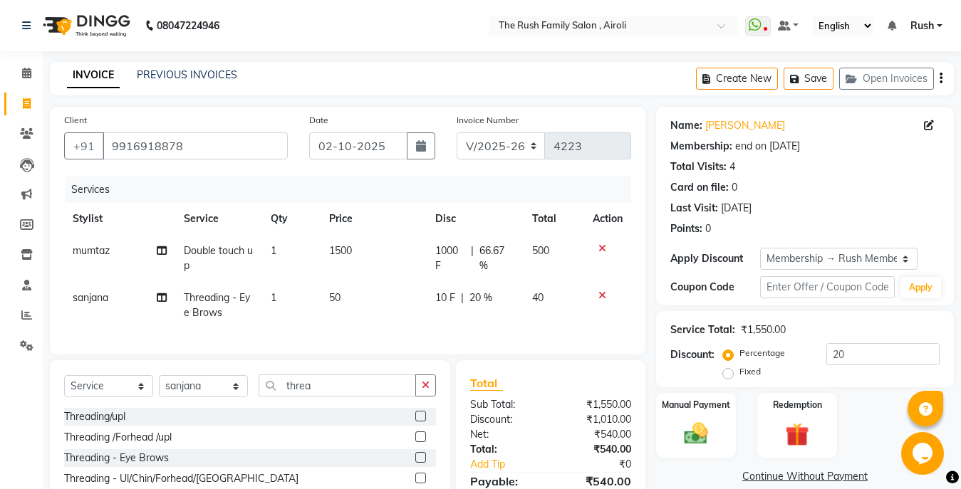
click at [508, 280] on td "1000 F | 66.67 %" at bounding box center [475, 258] width 97 height 47
select select "42200"
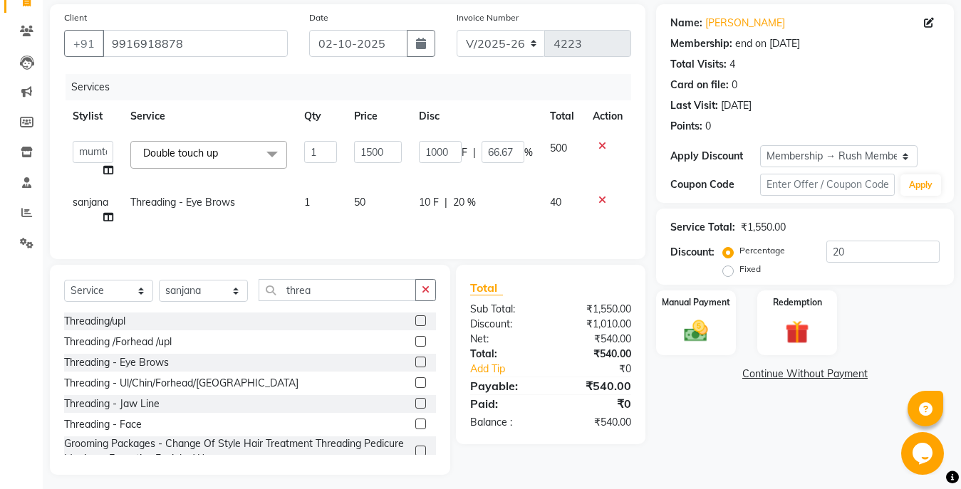
scroll to position [122, 0]
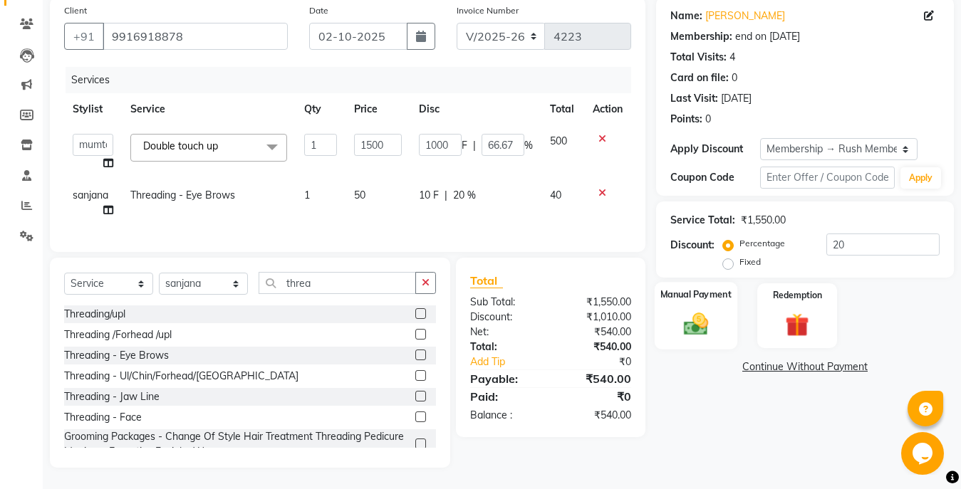
click at [703, 312] on img at bounding box center [696, 324] width 40 height 28
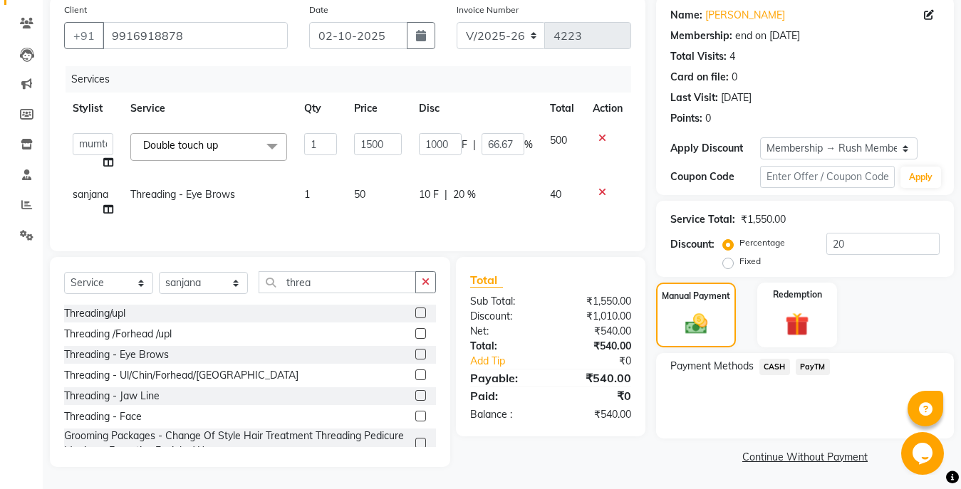
click at [803, 359] on span "PayTM" at bounding box center [812, 367] width 34 height 16
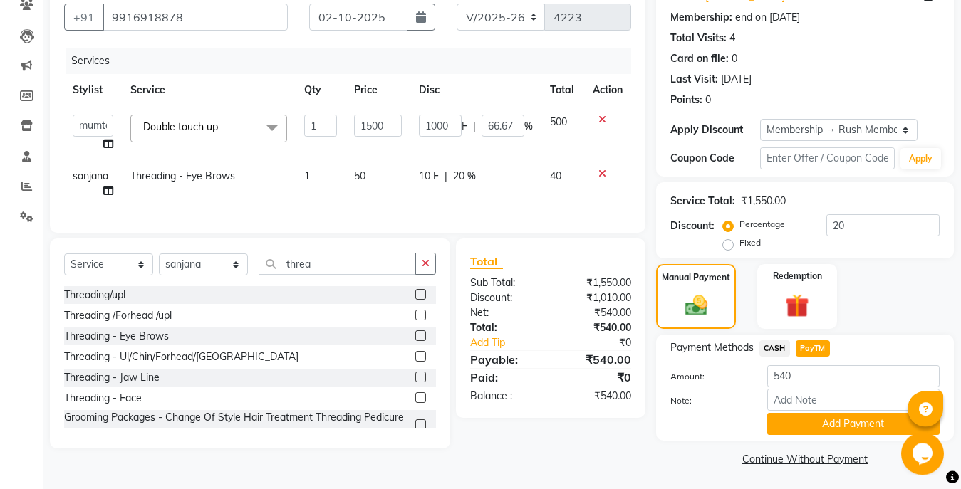
scroll to position [130, 0]
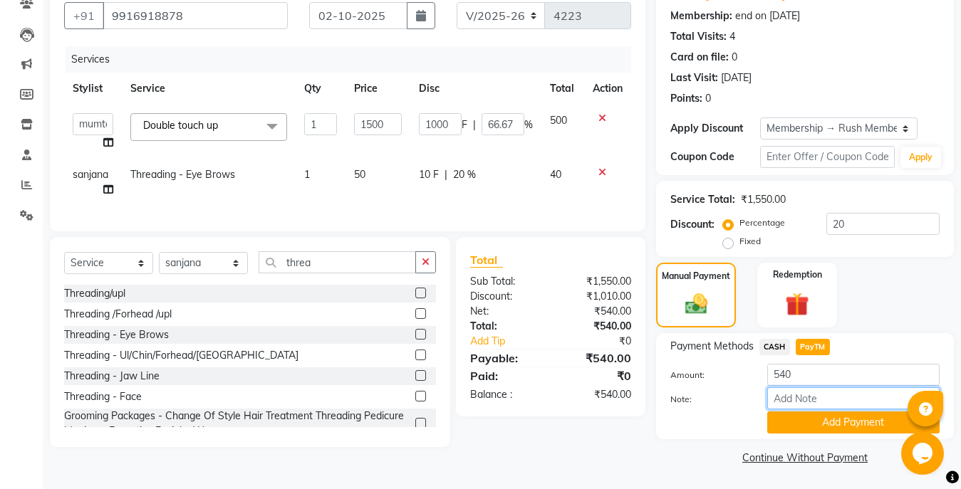
click at [811, 396] on input "Note:" at bounding box center [853, 398] width 172 height 22
click at [775, 396] on input "service adjusted" at bounding box center [853, 398] width 172 height 22
click at [871, 392] on input "last service adjusted" at bounding box center [853, 398] width 172 height 22
type input "last service was not done properli ...adjusted"
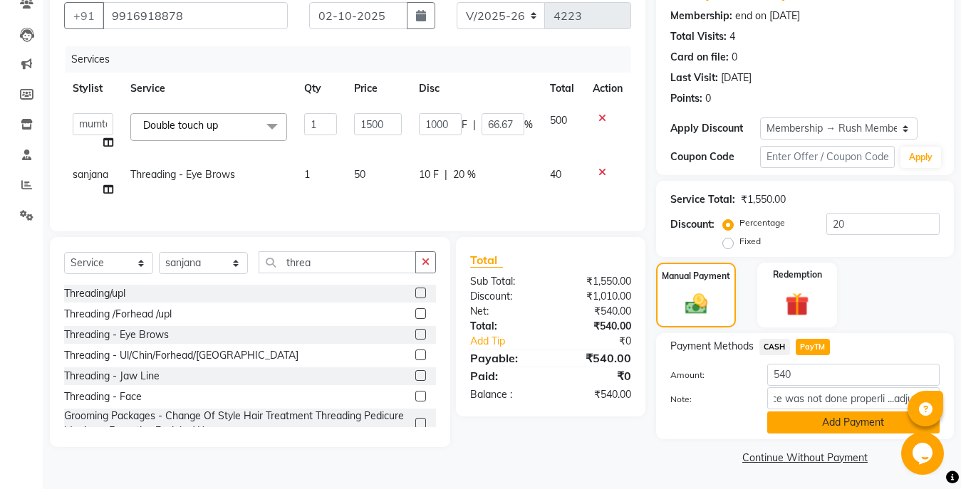
click at [872, 419] on button "Add Payment" at bounding box center [853, 423] width 172 height 22
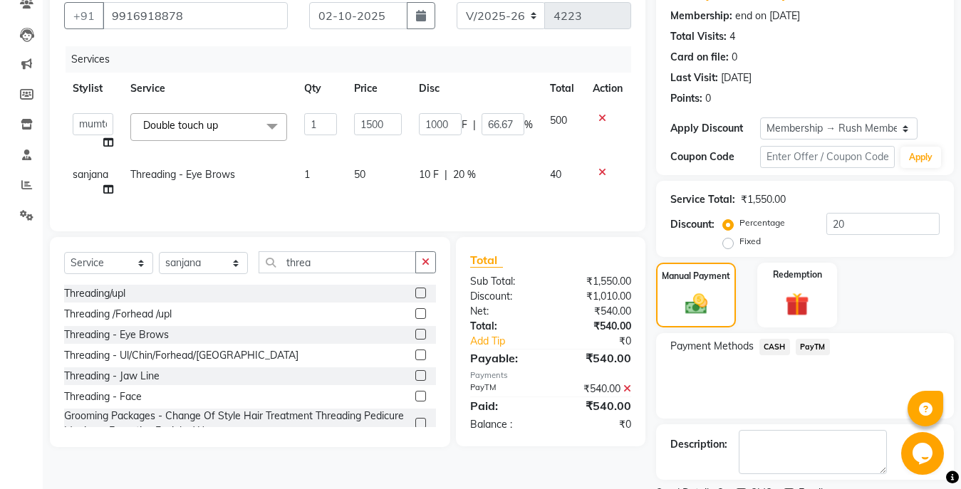
drag, startPoint x: 960, startPoint y: 185, endPoint x: 950, endPoint y: 312, distance: 127.1
click at [950, 312] on div "Name: [PERSON_NAME] Membership: end on [DATE] Total Visits: 4 Card on file: 0 L…" at bounding box center [810, 253] width 308 height 552
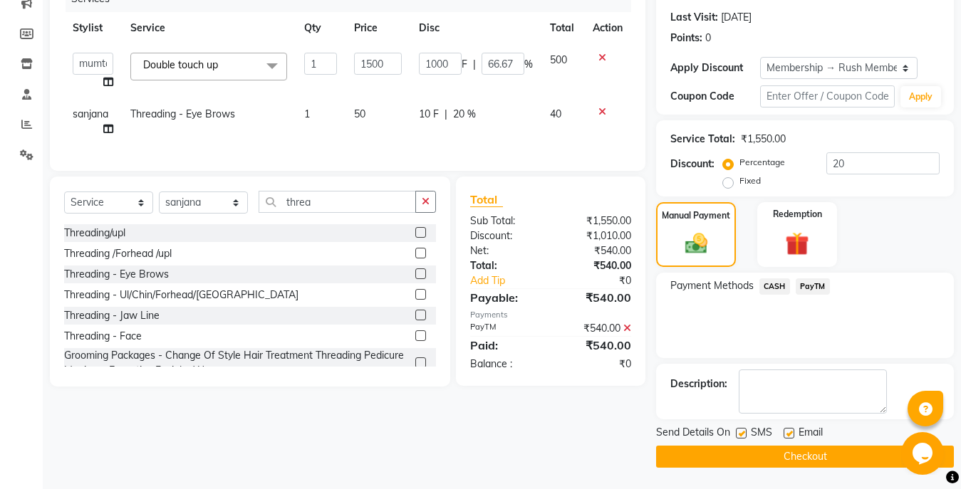
click at [736, 434] on div "Send Details On SMS Email" at bounding box center [805, 434] width 298 height 18
click at [740, 435] on label at bounding box center [741, 433] width 11 height 11
click at [740, 435] on input "checkbox" at bounding box center [740, 433] width 9 height 9
checkbox input "false"
click at [789, 435] on label at bounding box center [788, 433] width 11 height 11
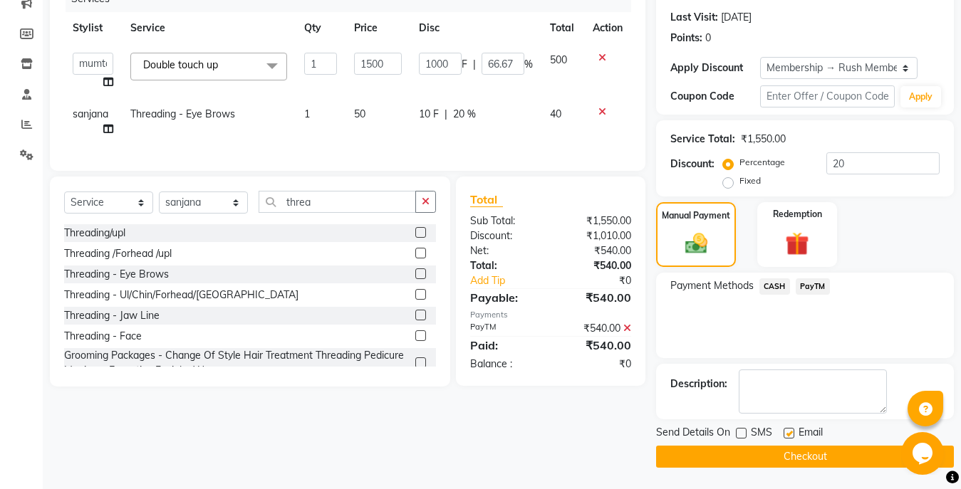
click at [789, 435] on input "checkbox" at bounding box center [787, 433] width 9 height 9
checkbox input "false"
click at [812, 454] on button "Checkout" at bounding box center [805, 457] width 298 height 22
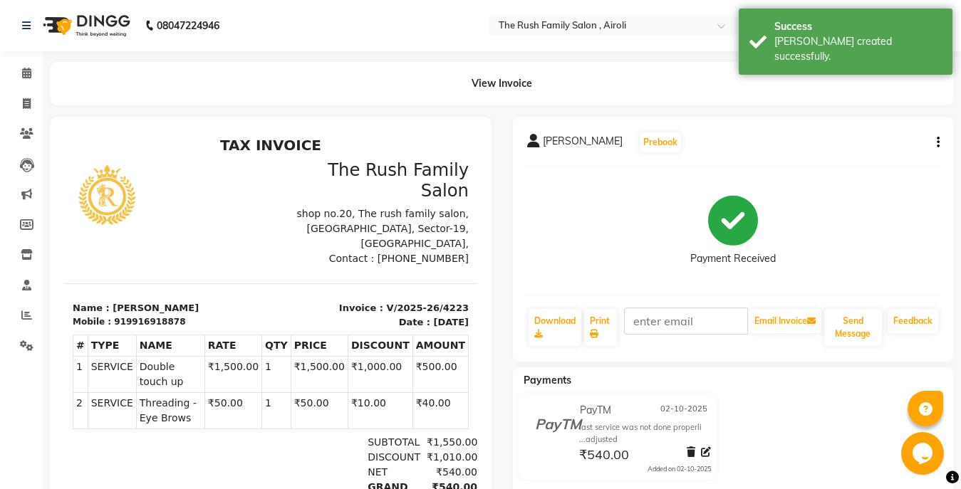
click at [936, 145] on button "button" at bounding box center [935, 142] width 9 height 15
click at [891, 156] on div "Edit Invoice" at bounding box center [867, 161] width 98 height 18
select select "service"
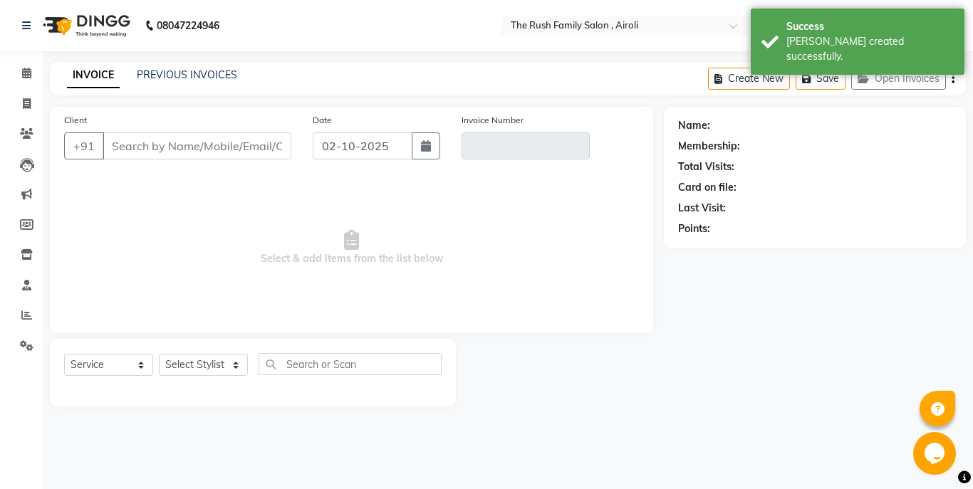
type input "9916918878"
type input "V/2025-26/4223"
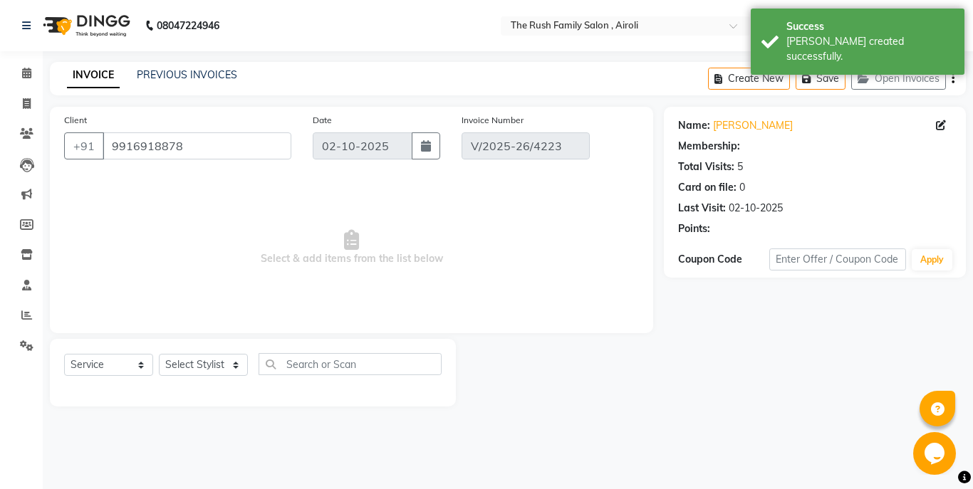
select select "1: Object"
select select "select"
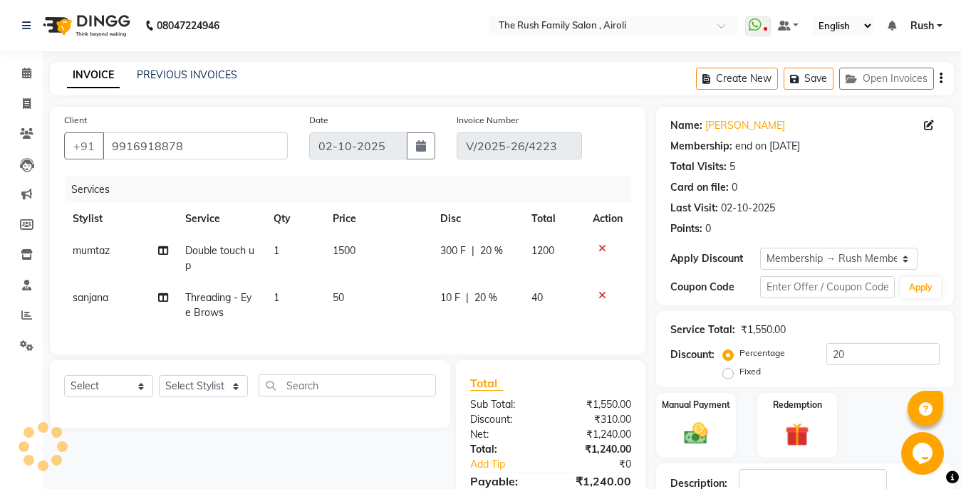
click at [445, 305] on td "10 F | 20 %" at bounding box center [476, 305] width 91 height 47
select select "93509"
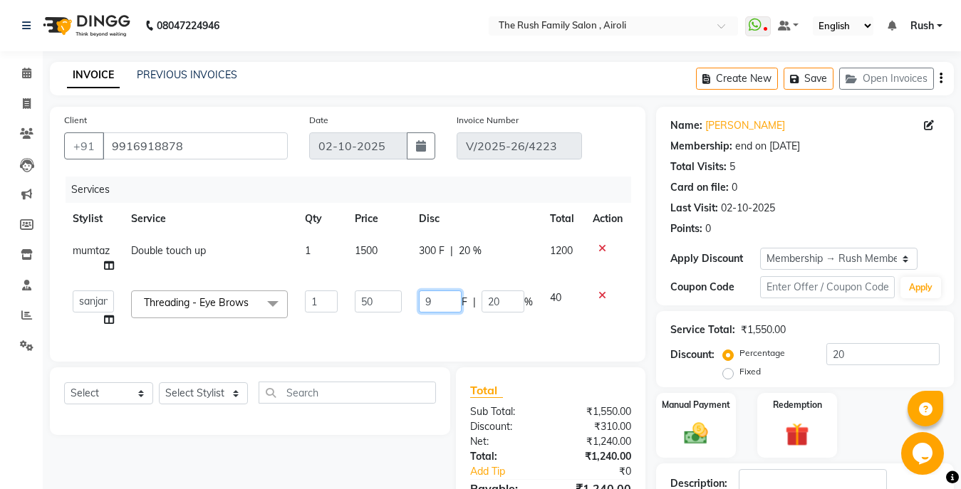
click at [434, 294] on input "9" at bounding box center [440, 302] width 43 height 22
type input "0"
click at [483, 328] on td "0 F | 20 %" at bounding box center [475, 309] width 131 height 54
select select "93509"
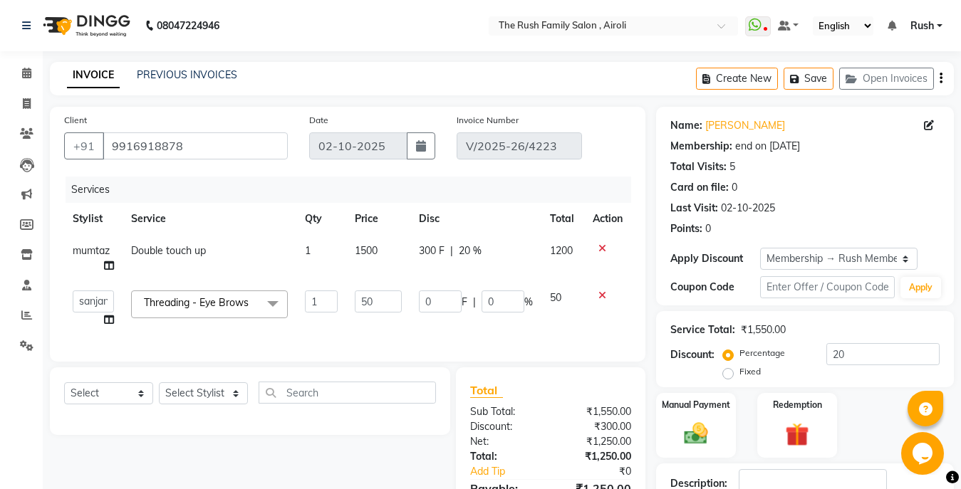
click at [483, 328] on td "0 F | 0 %" at bounding box center [475, 309] width 131 height 54
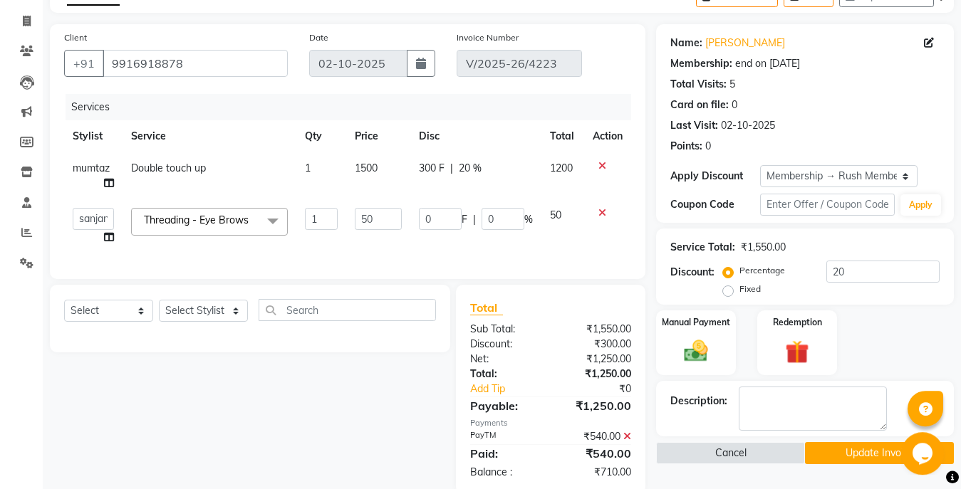
scroll to position [121, 0]
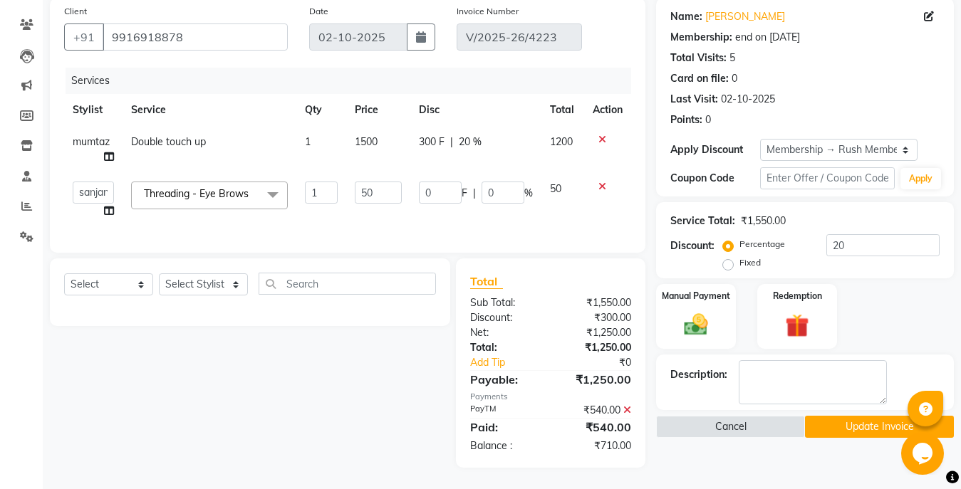
click at [420, 135] on span "300 F" at bounding box center [432, 142] width 26 height 15
select select "42200"
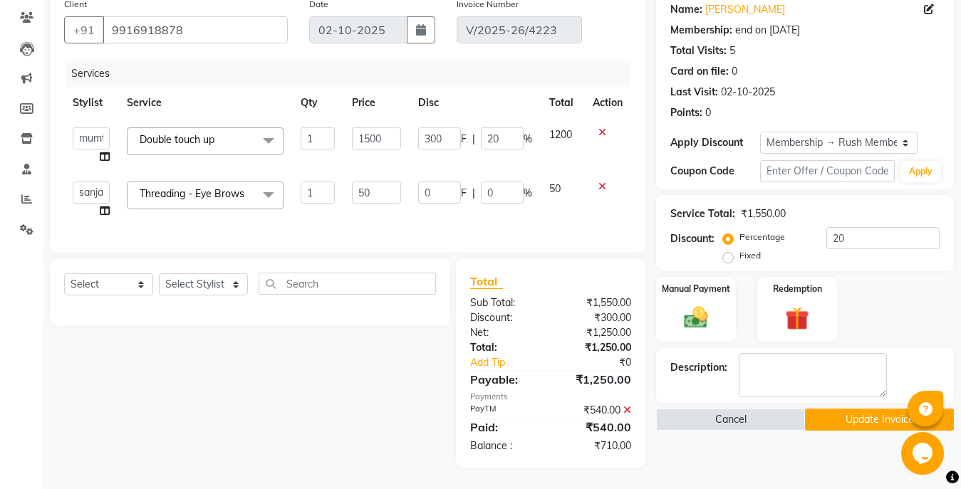
click at [420, 127] on input "300" at bounding box center [439, 138] width 43 height 22
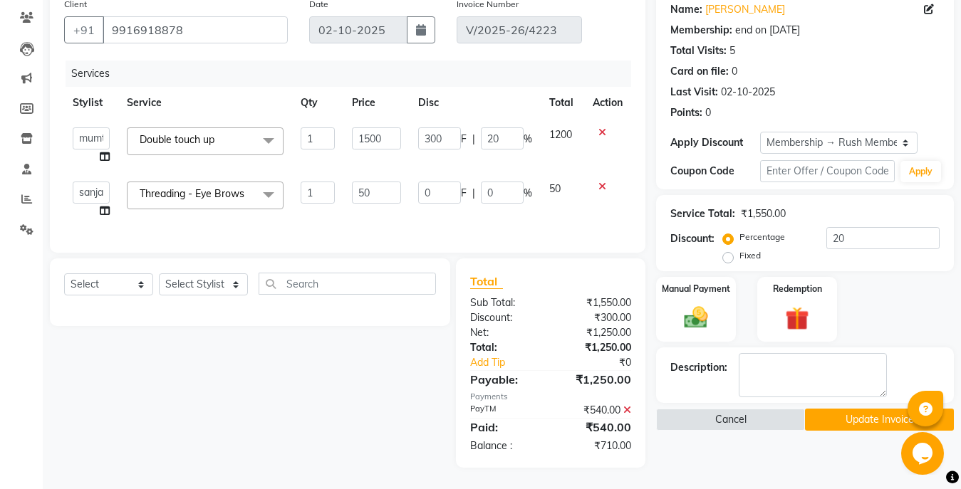
click at [420, 127] on input "300" at bounding box center [439, 138] width 43 height 22
drag, startPoint x: 420, startPoint y: 126, endPoint x: 427, endPoint y: 132, distance: 9.1
click at [427, 132] on input "300" at bounding box center [439, 138] width 43 height 22
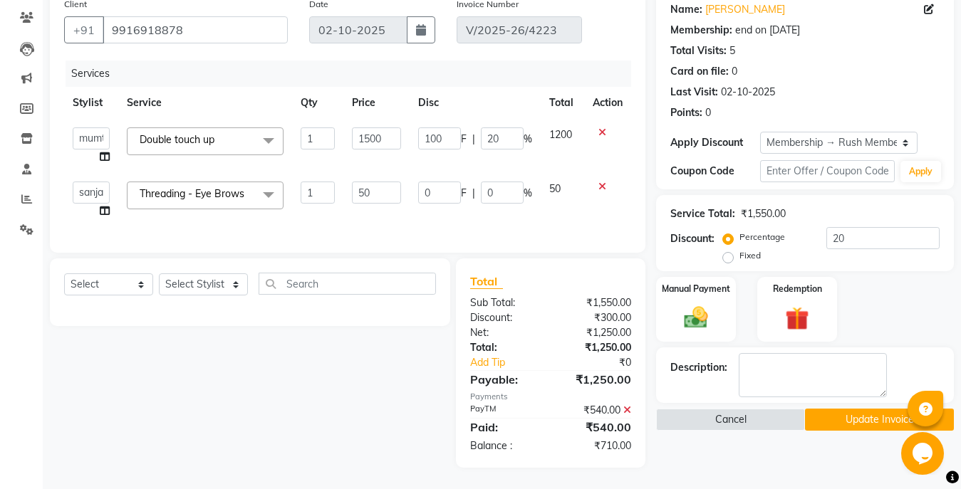
scroll to position [0, 7]
type input "1000"
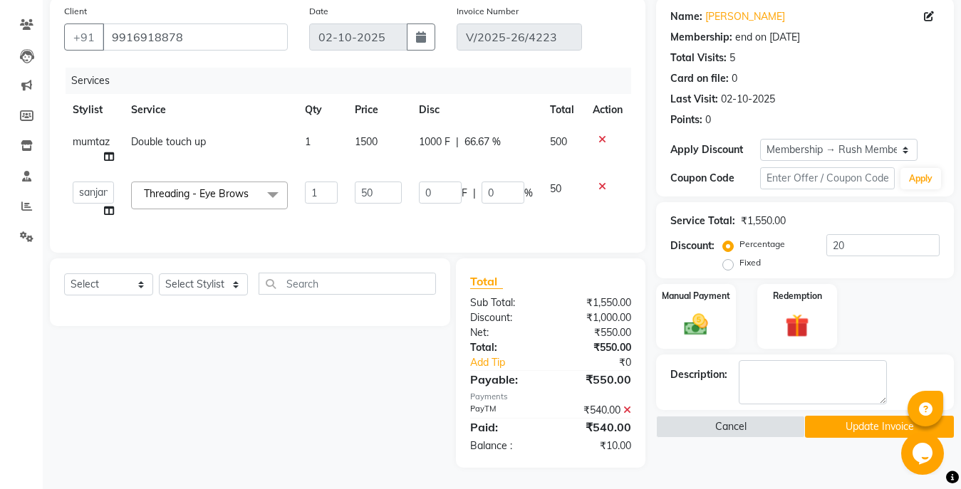
click at [408, 149] on td "1500" at bounding box center [378, 149] width 64 height 47
select select "42200"
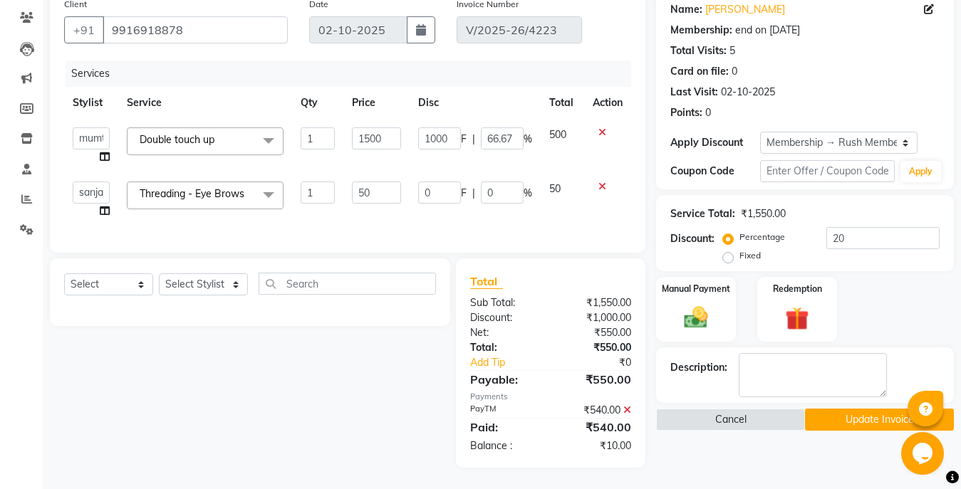
click at [833, 409] on button "Update Invoice" at bounding box center [879, 420] width 149 height 22
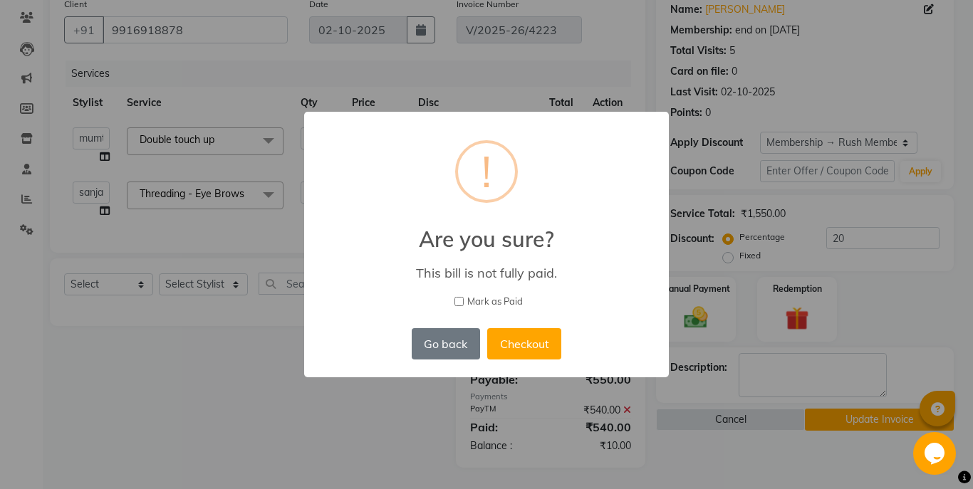
click at [460, 303] on input "Mark as Paid" at bounding box center [458, 301] width 9 height 9
checkbox input "true"
click at [455, 352] on button "Go back" at bounding box center [446, 343] width 68 height 31
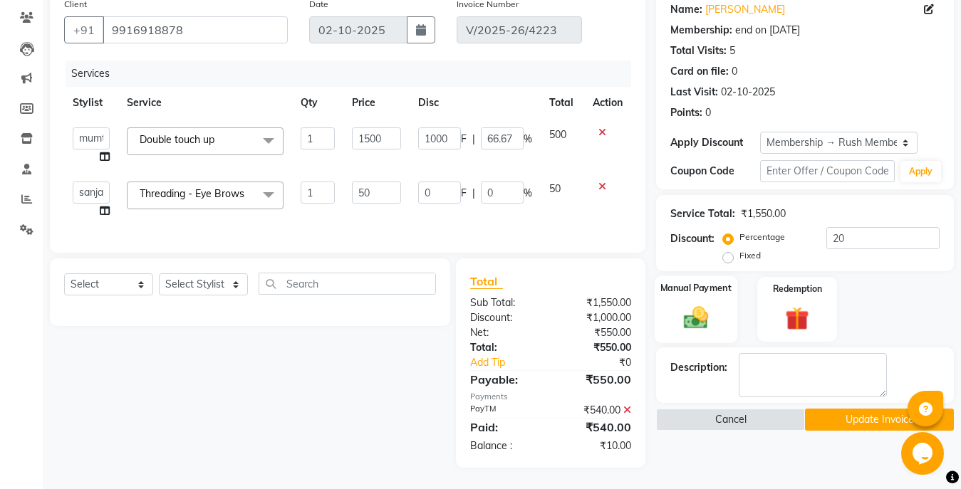
click at [683, 303] on img at bounding box center [696, 317] width 40 height 28
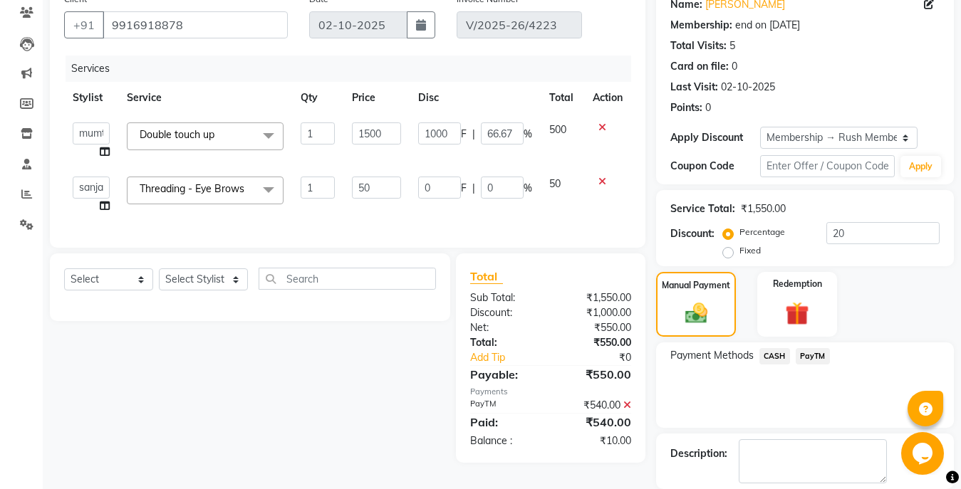
click at [776, 359] on span "CASH" at bounding box center [774, 356] width 31 height 16
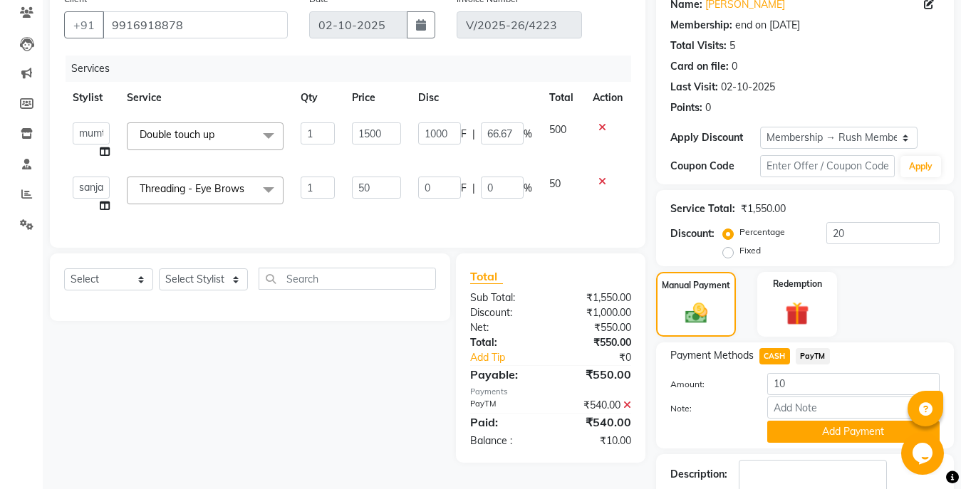
click at [776, 359] on span "CASH" at bounding box center [774, 356] width 31 height 16
click at [627, 410] on icon at bounding box center [627, 405] width 8 height 10
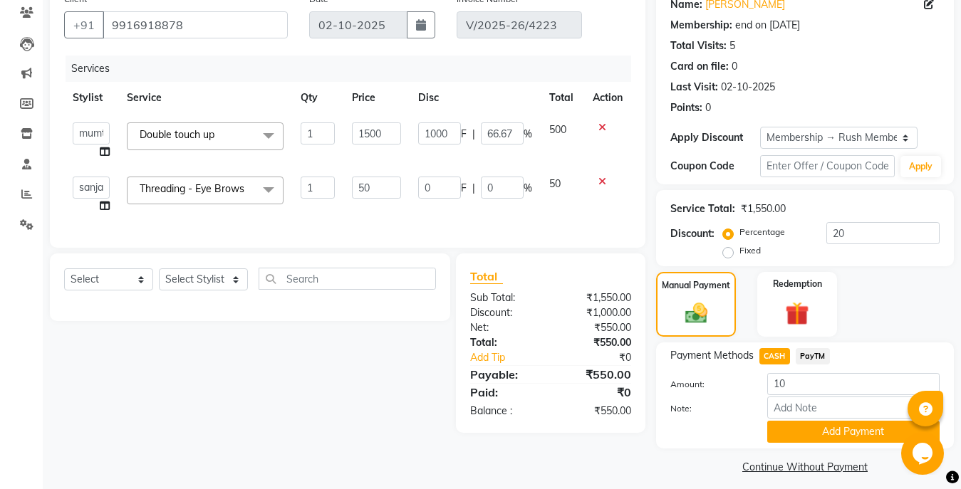
click at [765, 356] on span "CASH" at bounding box center [774, 356] width 31 height 16
type input "550"
click at [807, 433] on button "Add Payment" at bounding box center [853, 432] width 172 height 22
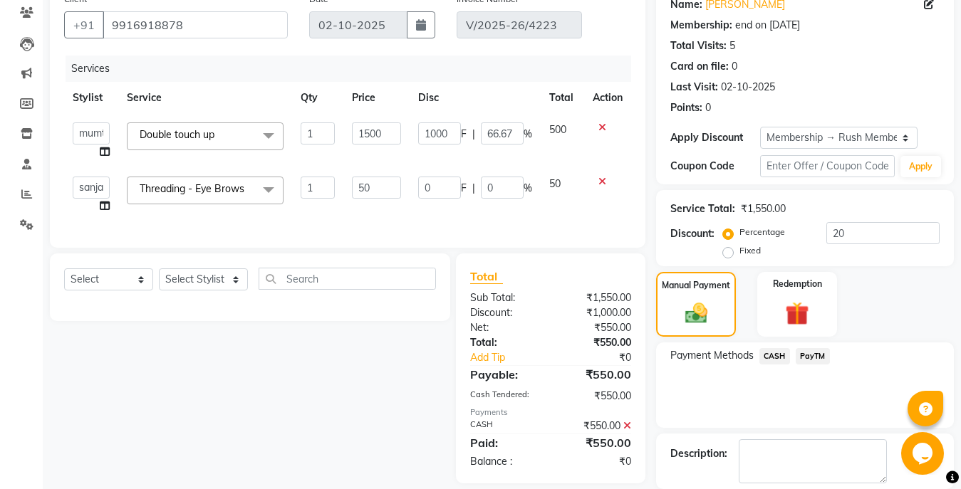
scroll to position [170, 0]
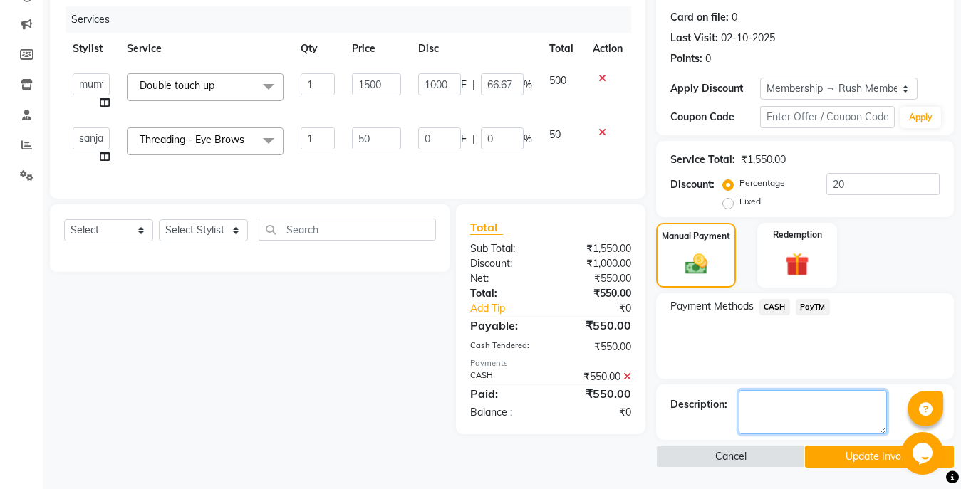
click at [763, 409] on textarea at bounding box center [812, 412] width 148 height 44
type textarea "S"
type textarea "Last service not done properly...Adjusted"
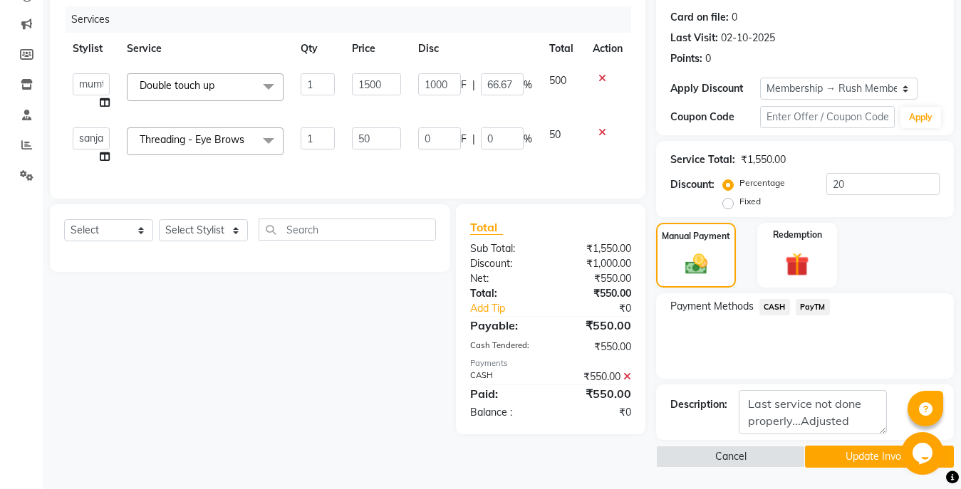
click at [853, 459] on button "Update Invoice" at bounding box center [879, 457] width 149 height 22
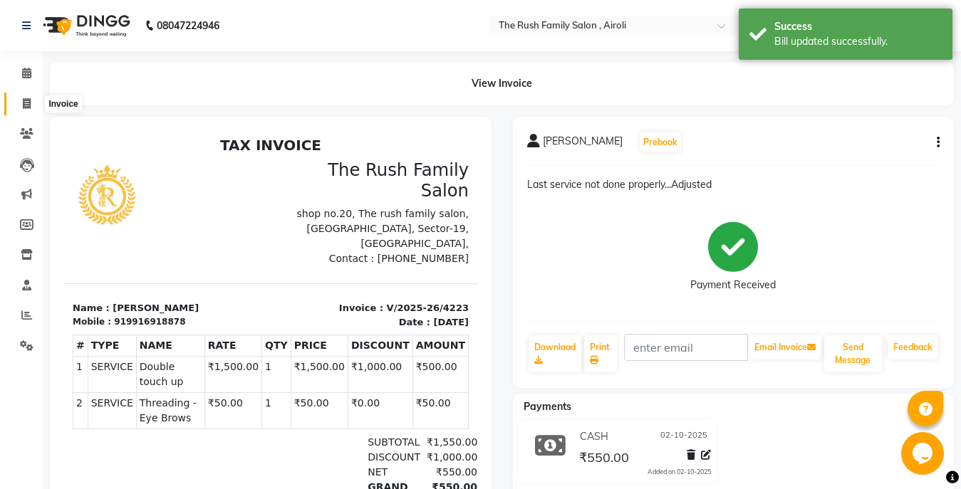
click at [23, 105] on icon at bounding box center [27, 103] width 8 height 11
select select "service"
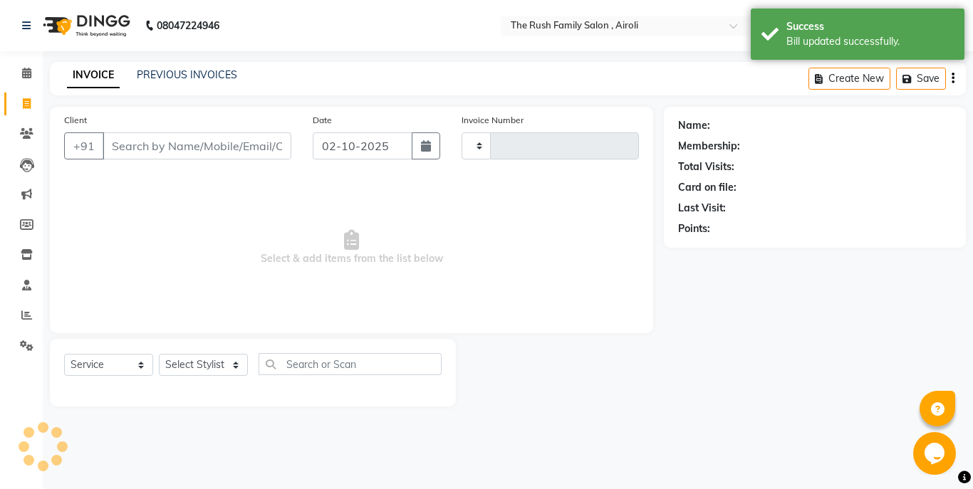
type input "4224"
select select "5419"
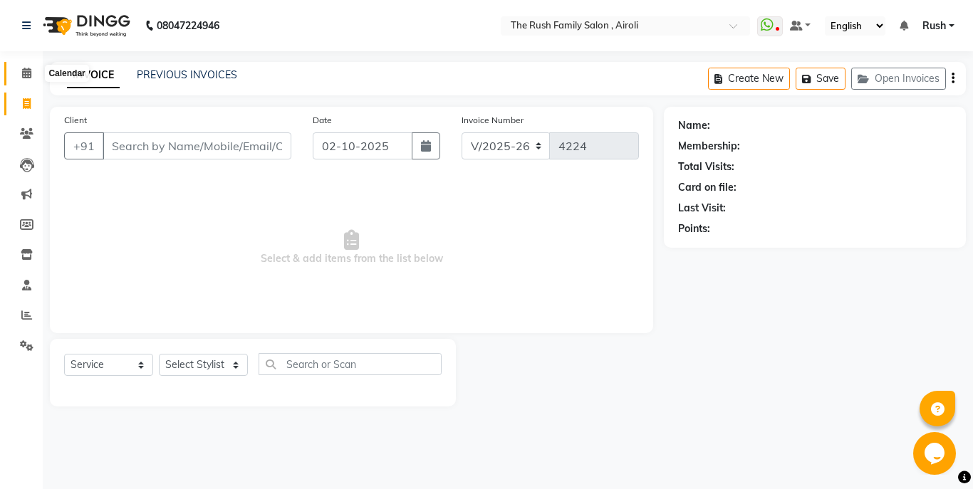
click at [28, 70] on icon at bounding box center [26, 73] width 9 height 11
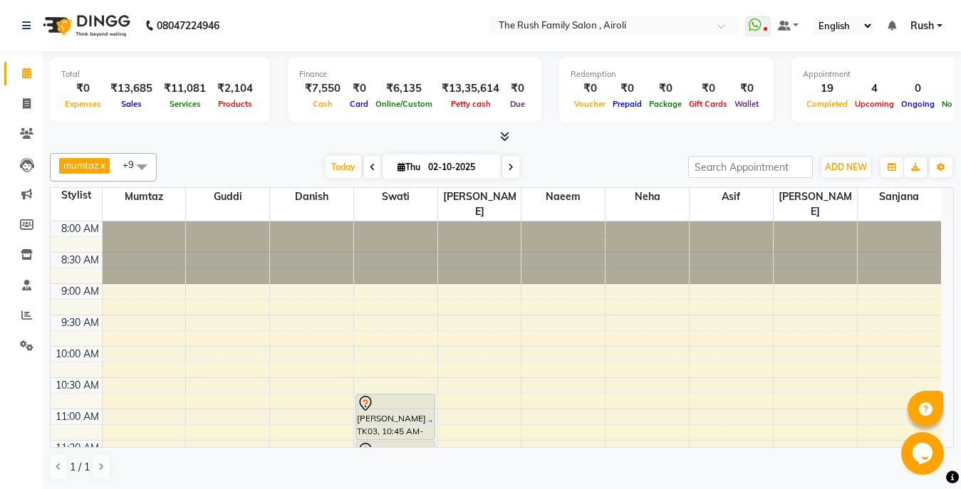
click at [424, 167] on input "02-10-2025" at bounding box center [459, 167] width 71 height 21
select select "10"
select select "2025"
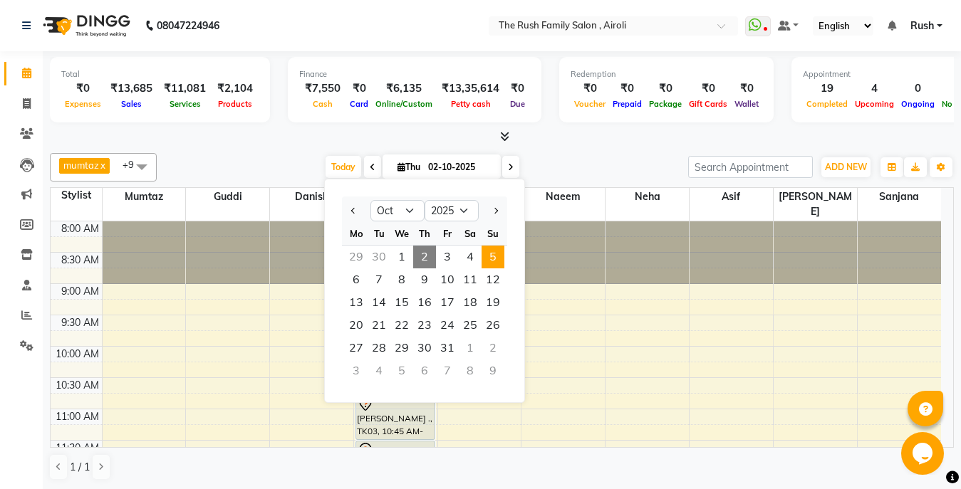
click at [495, 259] on span "5" at bounding box center [492, 257] width 23 height 23
type input "05-10-2025"
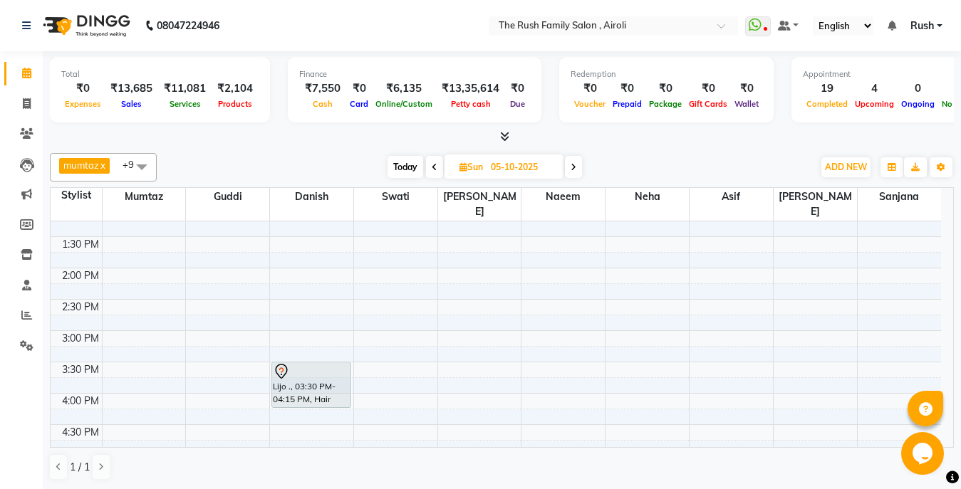
scroll to position [308, 0]
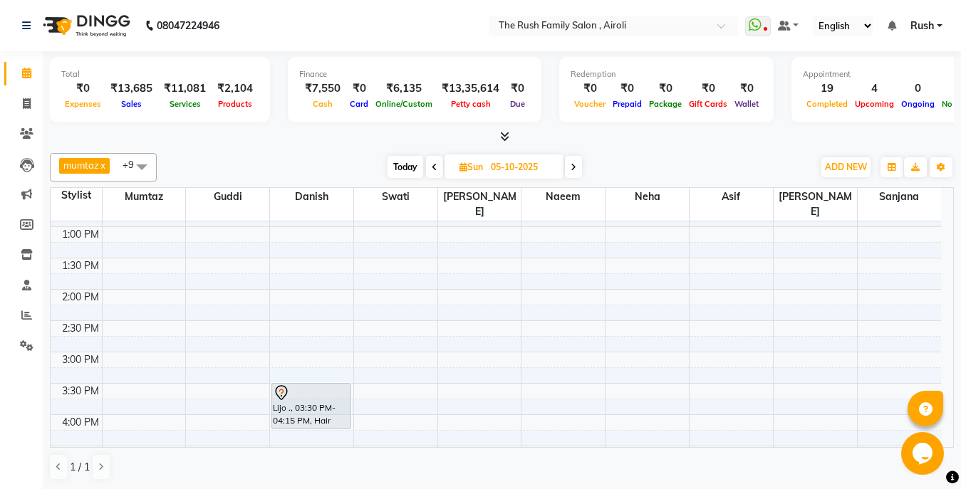
click at [494, 172] on input "05-10-2025" at bounding box center [521, 167] width 71 height 21
select select "10"
select select "2025"
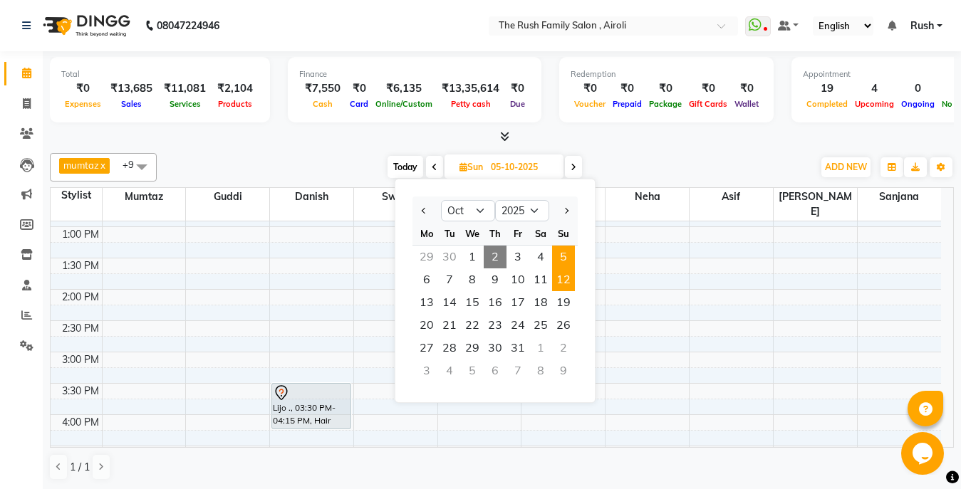
click at [569, 283] on span "12" at bounding box center [563, 279] width 23 height 23
type input "[DATE]"
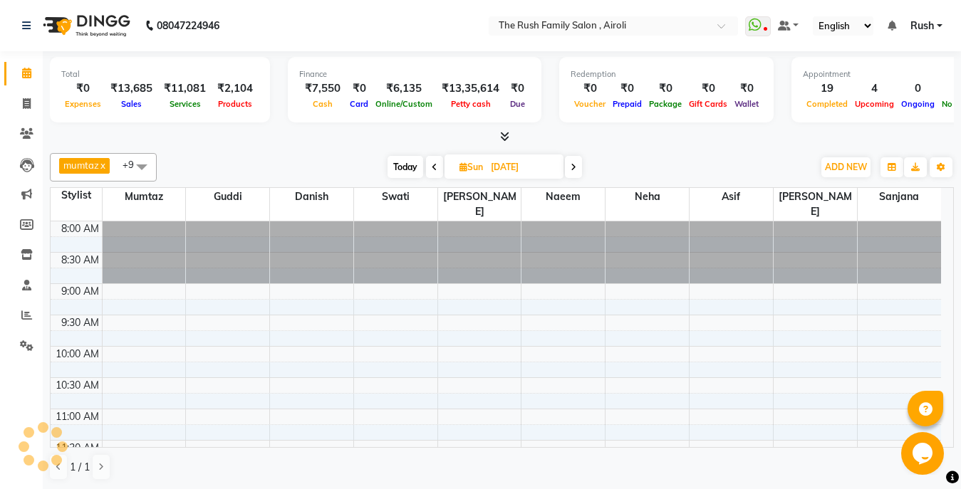
scroll to position [698, 0]
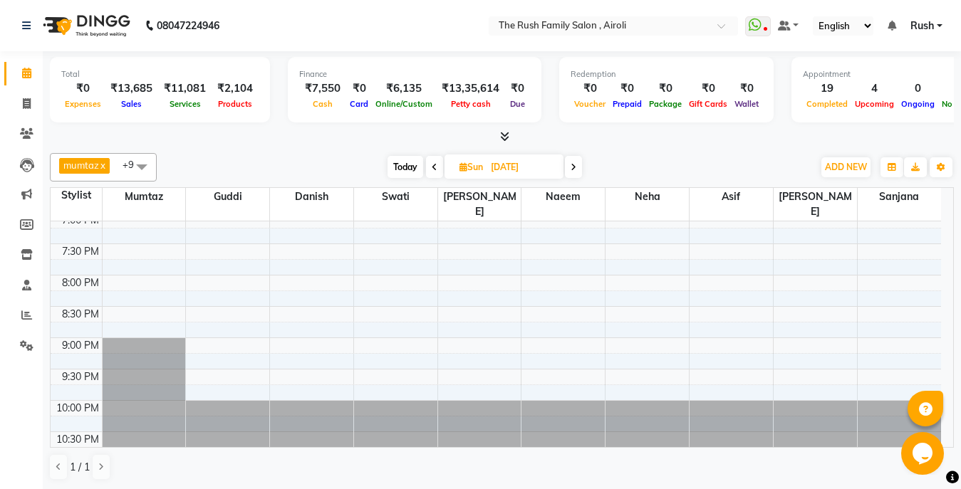
click at [486, 171] on span "Sun" at bounding box center [471, 167] width 31 height 11
select select "10"
select select "2025"
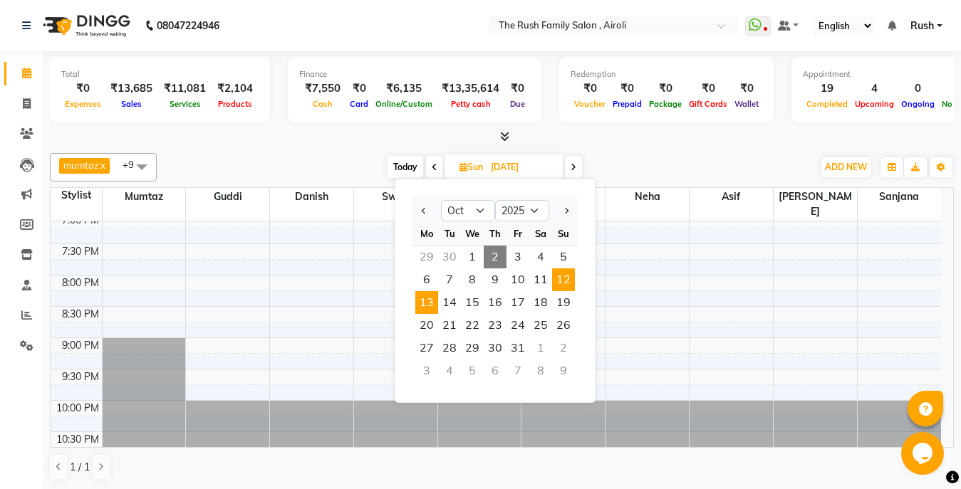
click at [423, 313] on span "13" at bounding box center [426, 302] width 23 height 23
type input "[DATE]"
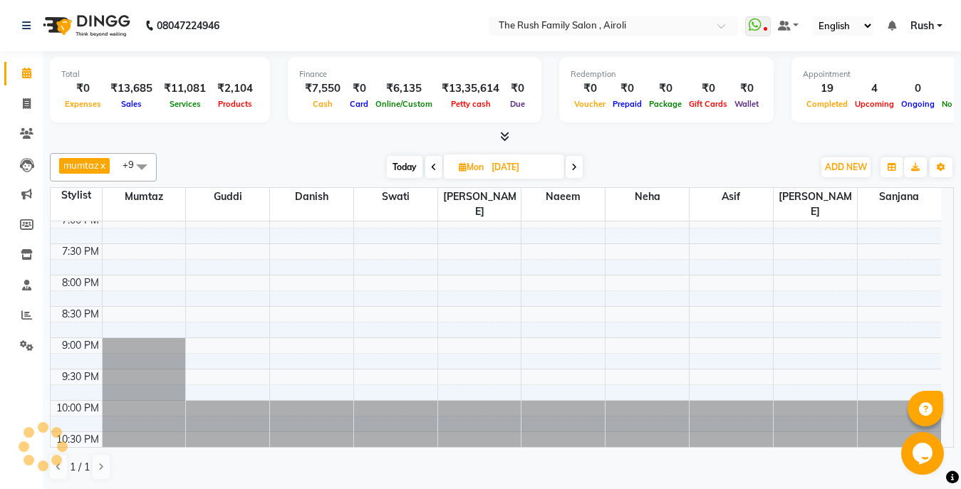
scroll to position [627, 0]
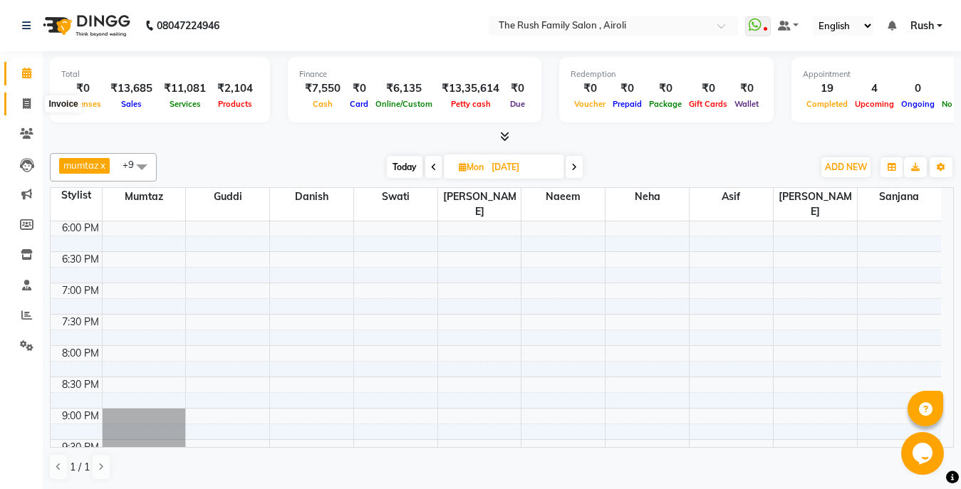
click at [26, 108] on icon at bounding box center [27, 103] width 8 height 11
select select "5419"
select select "service"
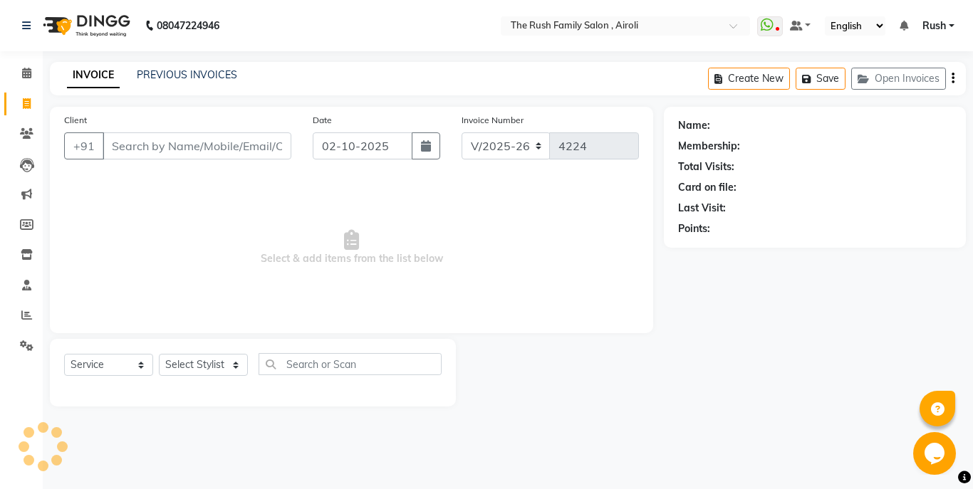
click at [182, 150] on input "Client" at bounding box center [197, 145] width 189 height 27
click at [168, 133] on input "Client" at bounding box center [197, 145] width 189 height 27
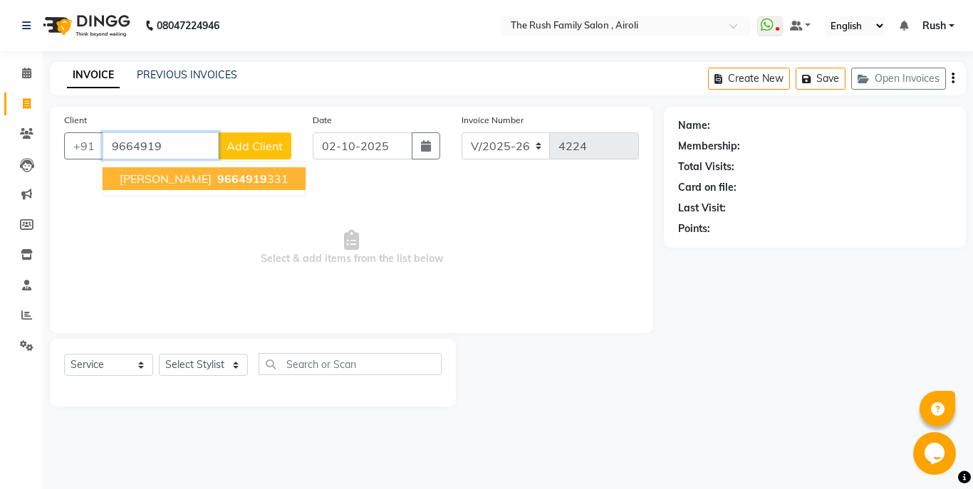
click at [214, 184] on ngb-highlight "9664919 331" at bounding box center [251, 179] width 74 height 14
type input "9664919331"
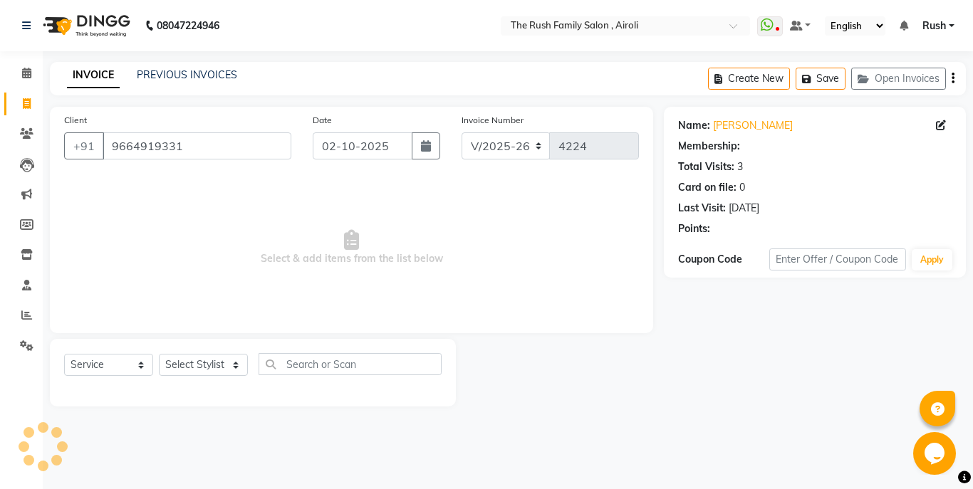
select select "1: Object"
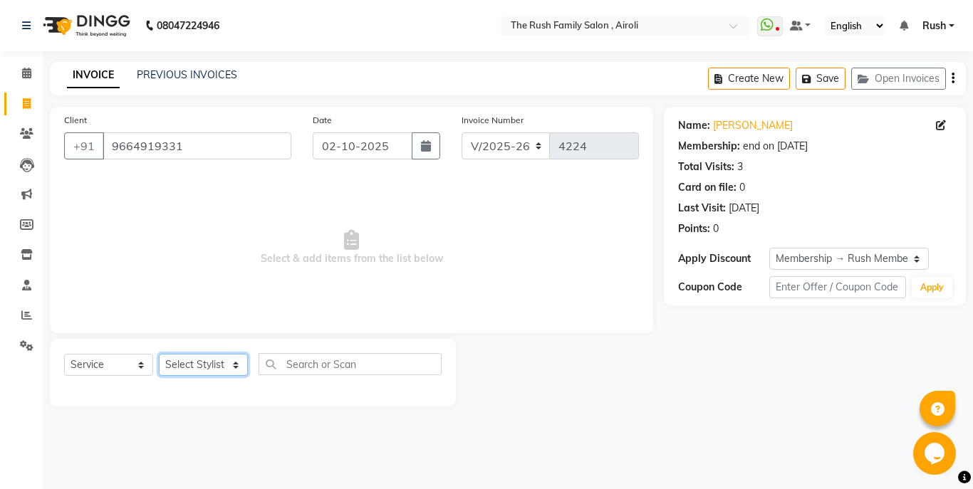
select select "60158"
click option "Guddi" at bounding box center [0, 0] width 0 height 0
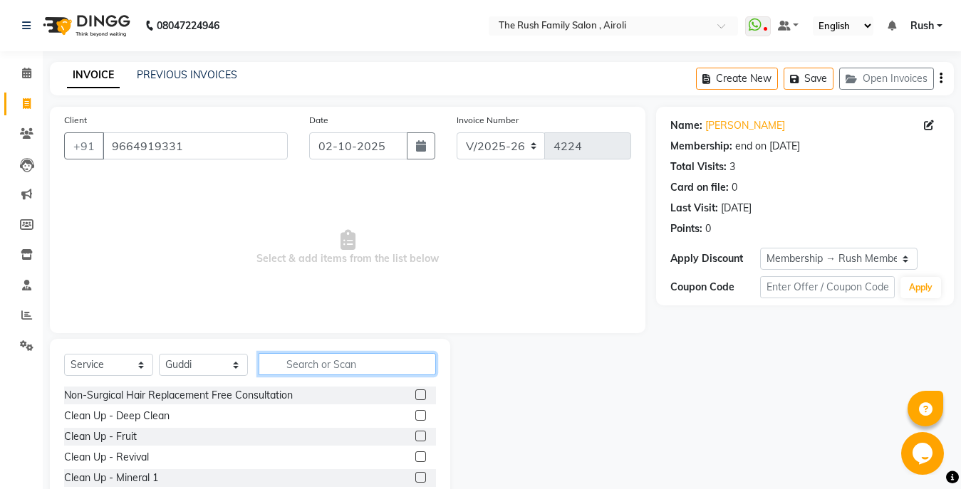
click at [288, 367] on input "text" at bounding box center [346, 364] width 177 height 22
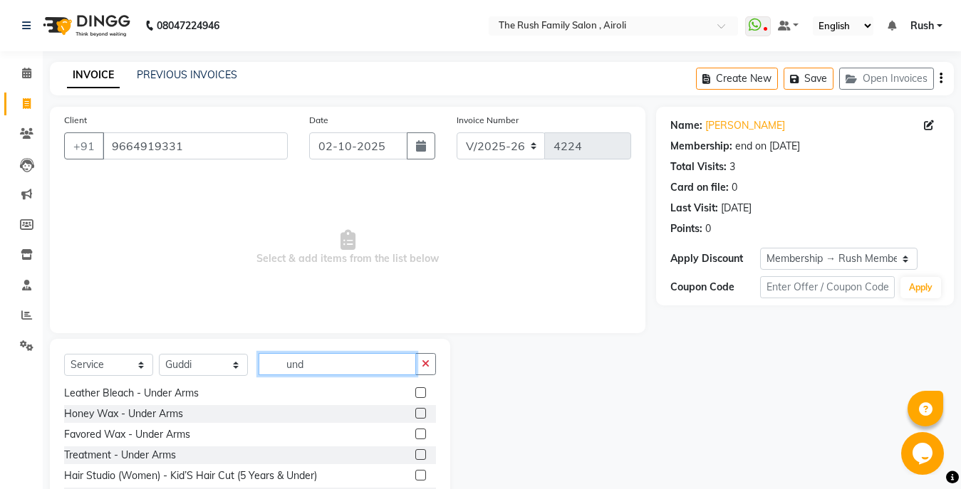
type input "und"
click at [415, 429] on label at bounding box center [420, 434] width 11 height 11
click at [415, 430] on input "checkbox" at bounding box center [419, 434] width 9 height 9
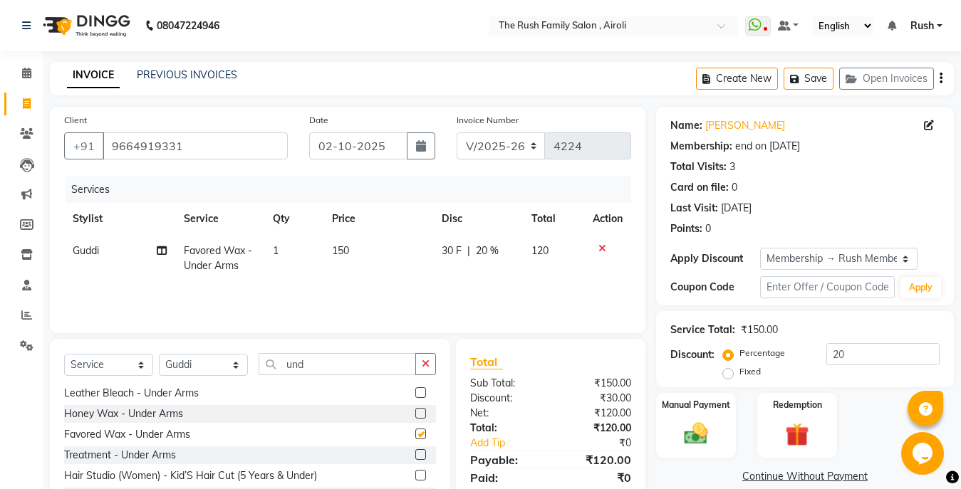
checkbox input "false"
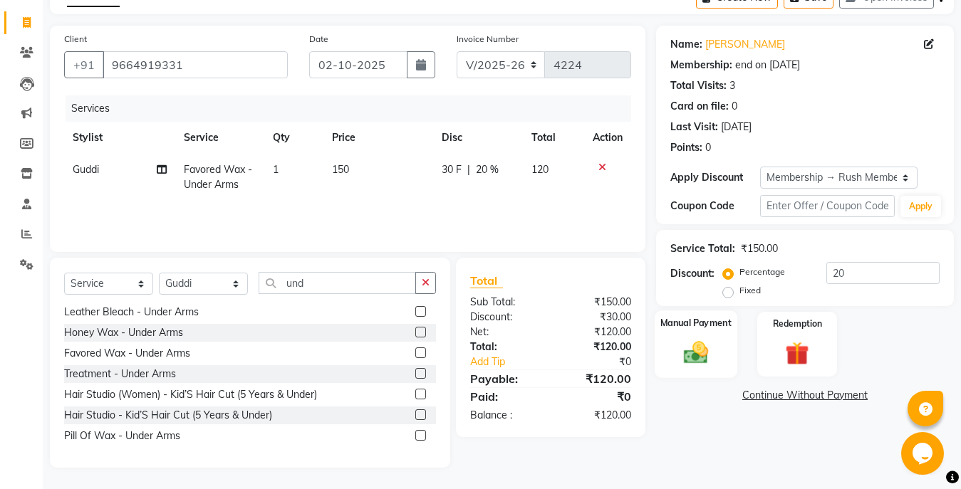
click at [656, 360] on div "Manual Payment" at bounding box center [695, 344] width 83 height 68
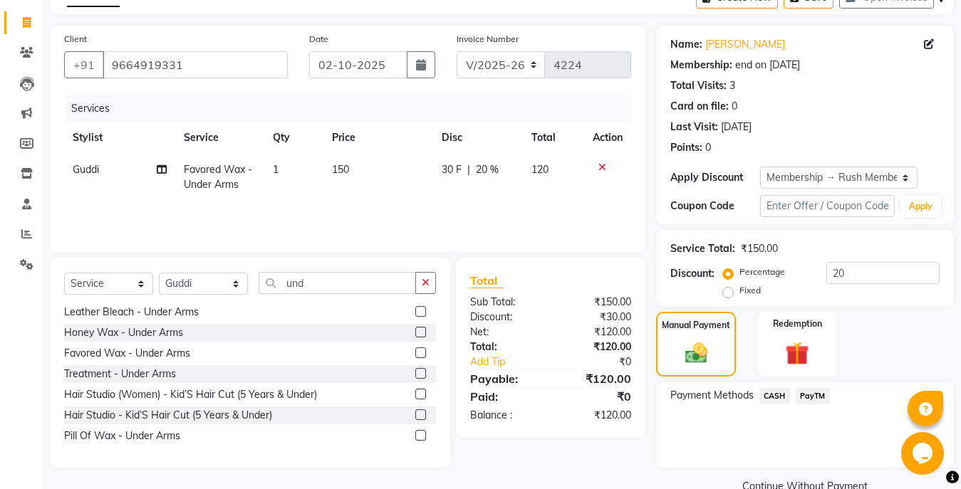
click at [812, 399] on span "PayTM" at bounding box center [812, 396] width 34 height 16
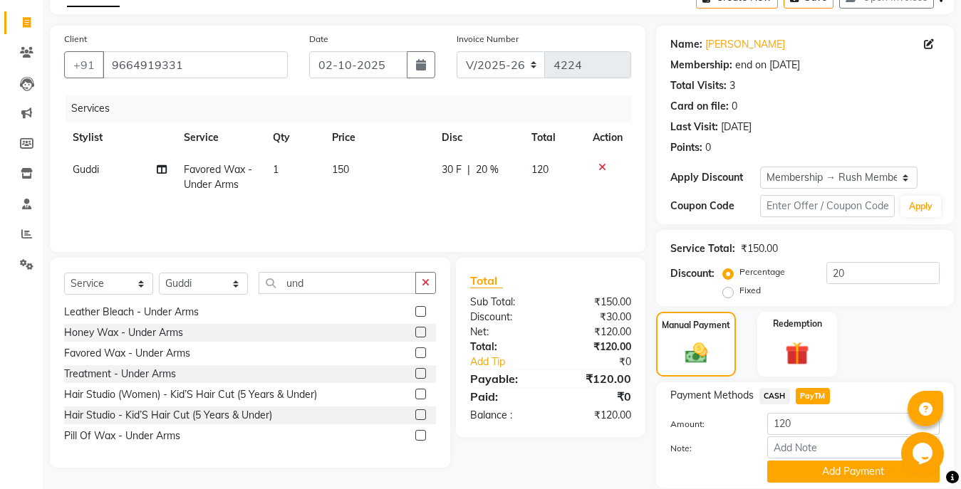
scroll to position [130, 0]
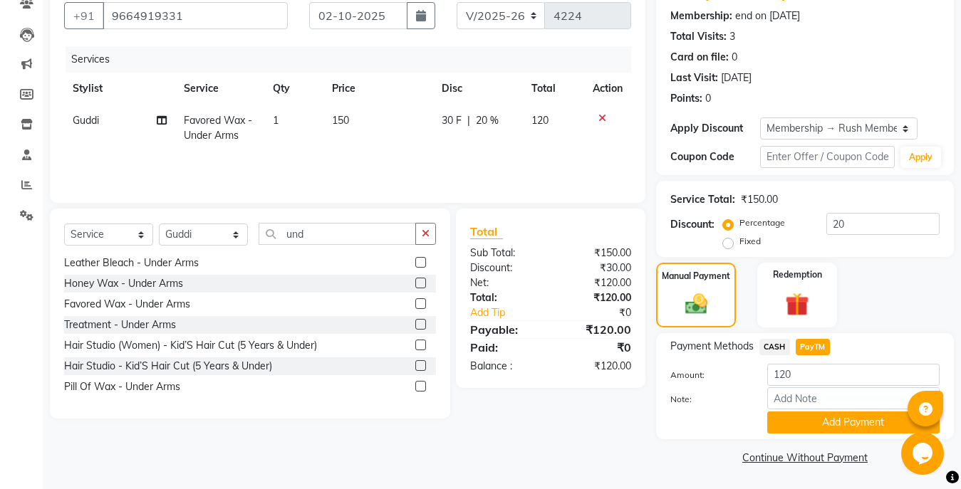
click at [800, 436] on div "Payment Methods CASH PayTM Amount: 120 Note: Add Payment" at bounding box center [805, 386] width 298 height 106
click at [812, 419] on button "Add Payment" at bounding box center [853, 423] width 172 height 22
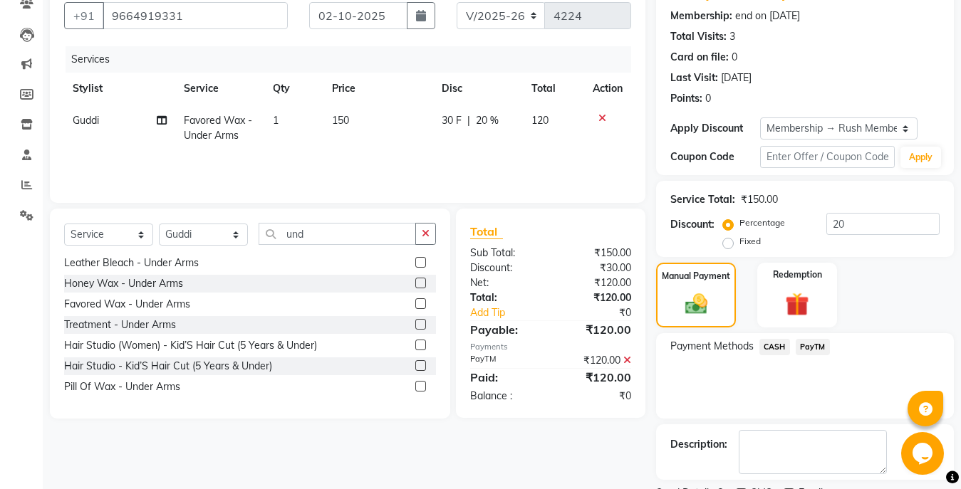
scroll to position [191, 0]
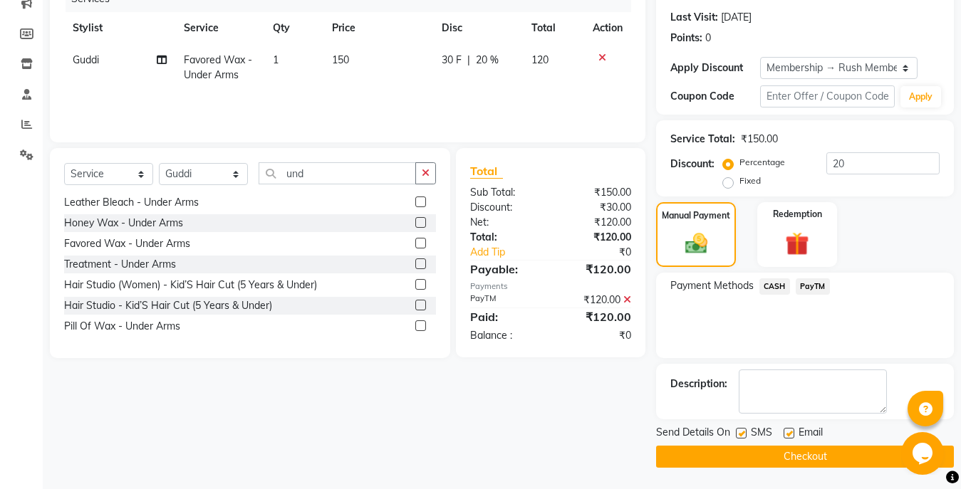
click at [745, 432] on label at bounding box center [741, 433] width 11 height 11
click at [745, 432] on input "checkbox" at bounding box center [740, 433] width 9 height 9
checkbox input "false"
click at [788, 431] on label at bounding box center [788, 433] width 11 height 11
click at [788, 431] on input "checkbox" at bounding box center [787, 433] width 9 height 9
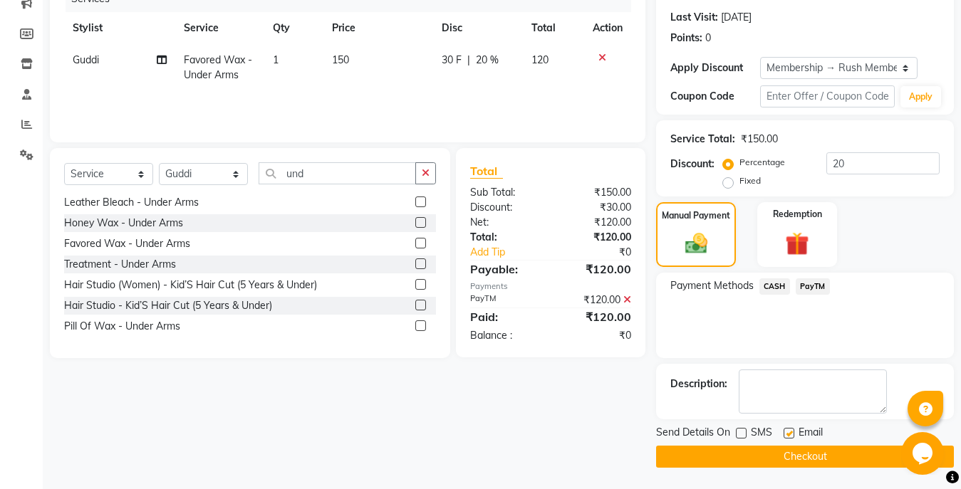
checkbox input "false"
click at [770, 449] on button "Checkout" at bounding box center [805, 457] width 298 height 22
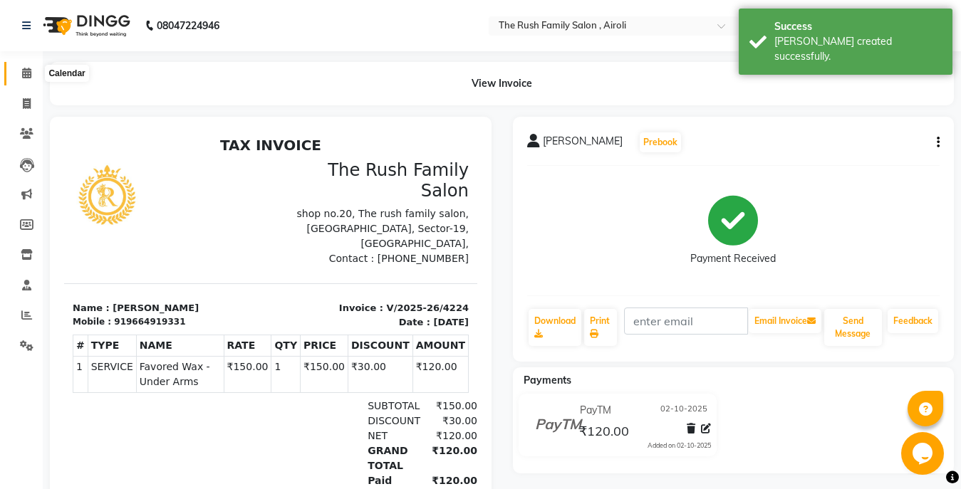
click at [31, 73] on icon at bounding box center [26, 73] width 9 height 11
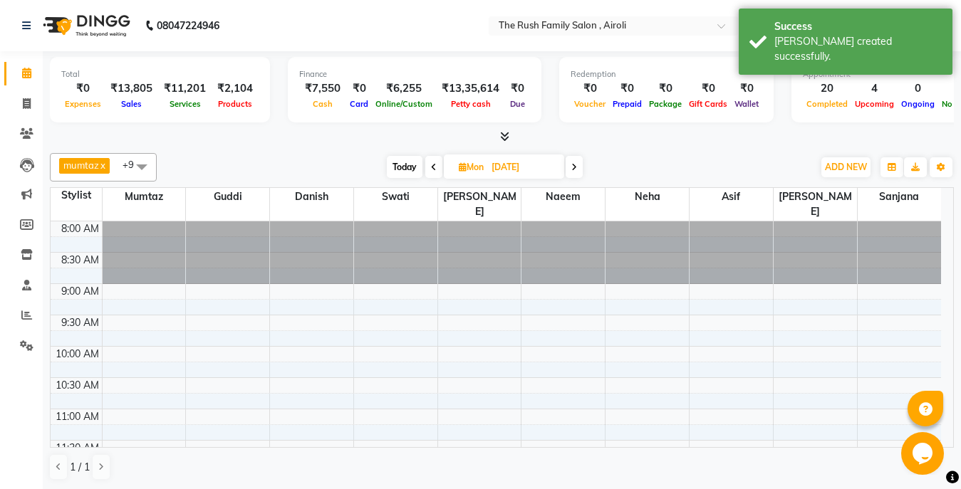
click at [498, 172] on input "[DATE]" at bounding box center [522, 167] width 71 height 21
select select "10"
select select "2025"
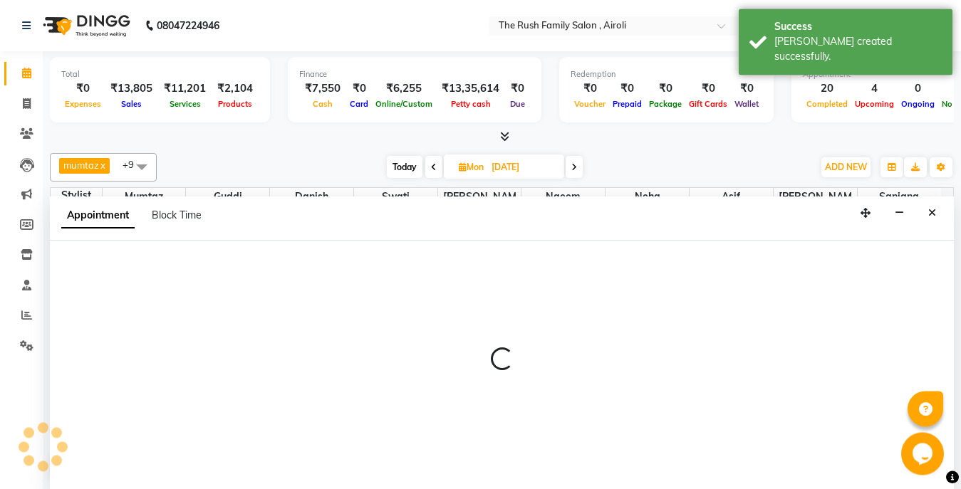
scroll to position [1, 0]
select select "60158"
select select "tentative"
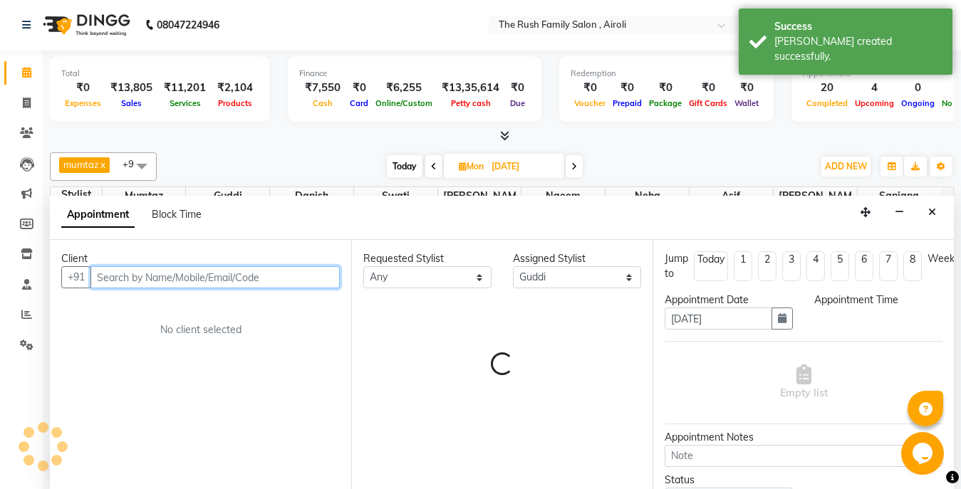
select select "585"
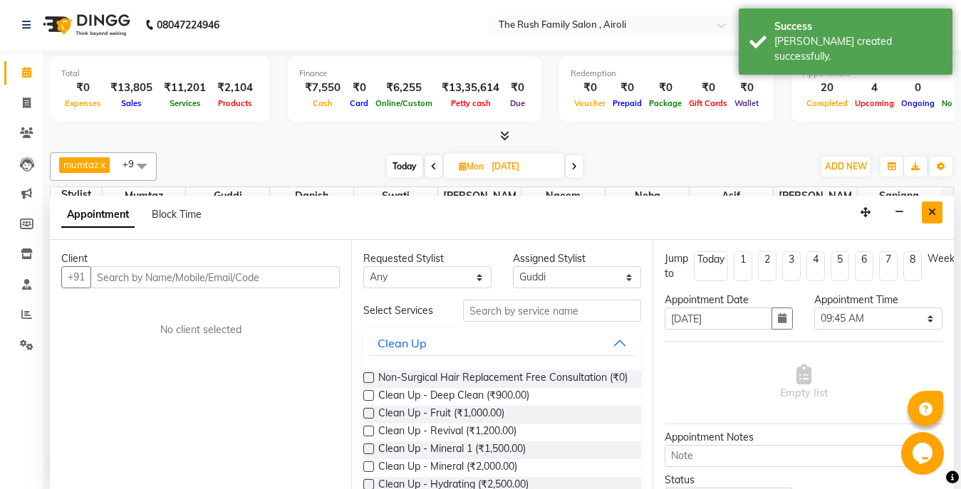
click at [936, 218] on button "Close" at bounding box center [931, 213] width 21 height 22
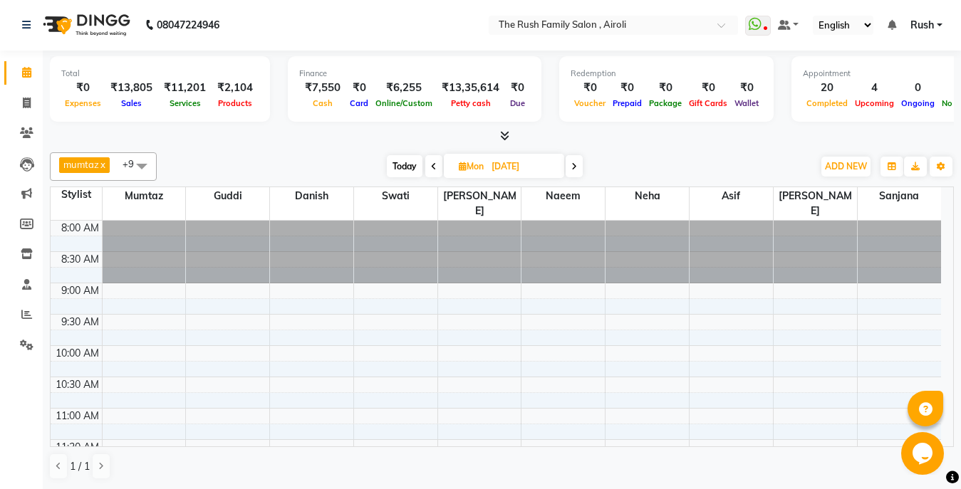
click at [511, 166] on input "[DATE]" at bounding box center [522, 166] width 71 height 21
select select "10"
select select "2025"
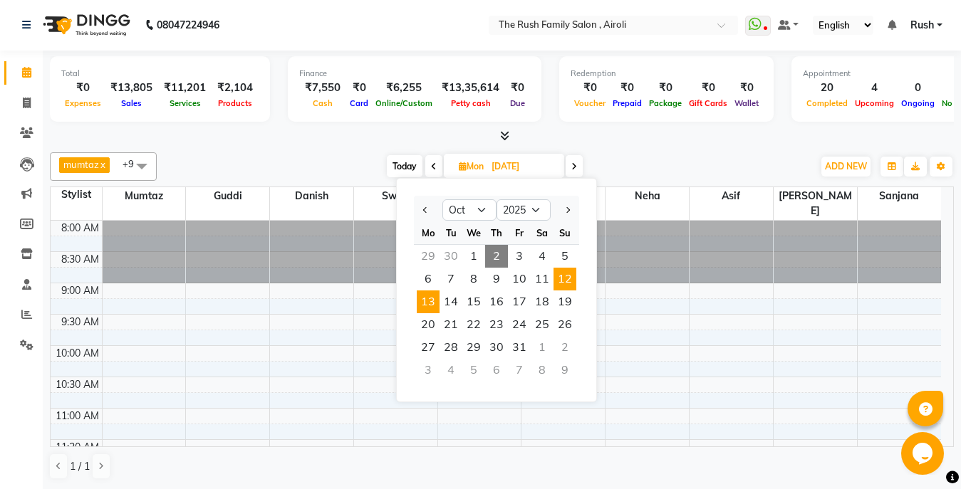
click at [565, 283] on span "12" at bounding box center [564, 279] width 23 height 23
type input "[DATE]"
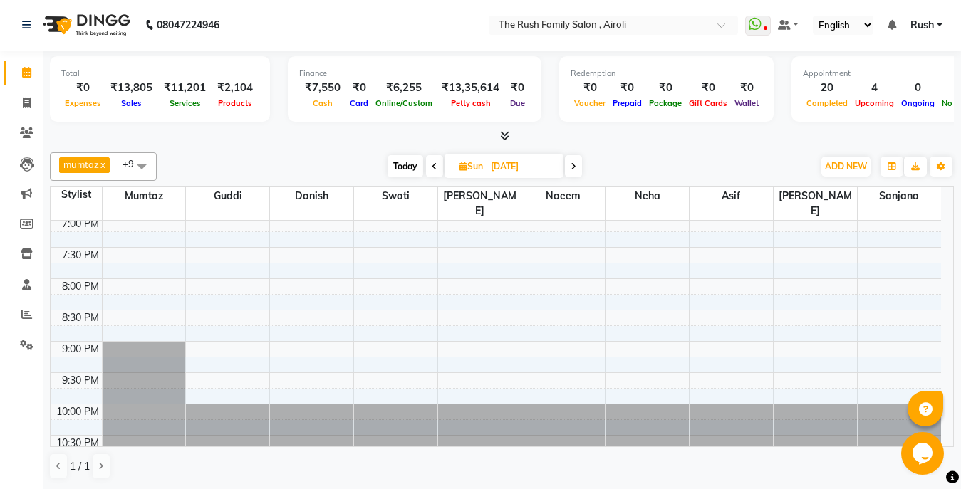
scroll to position [467, 0]
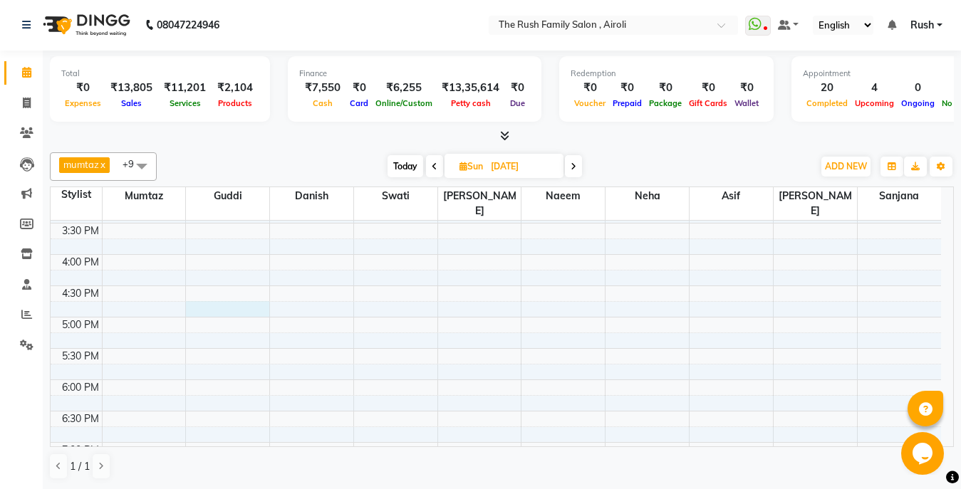
click at [198, 288] on div "8:00 AM 8:30 AM 9:00 AM 9:30 AM 10:00 AM 10:30 AM 11:00 AM 11:30 AM 12:00 PM 12…" at bounding box center [496, 223] width 890 height 939
select select "60158"
select select "1005"
select select "tentative"
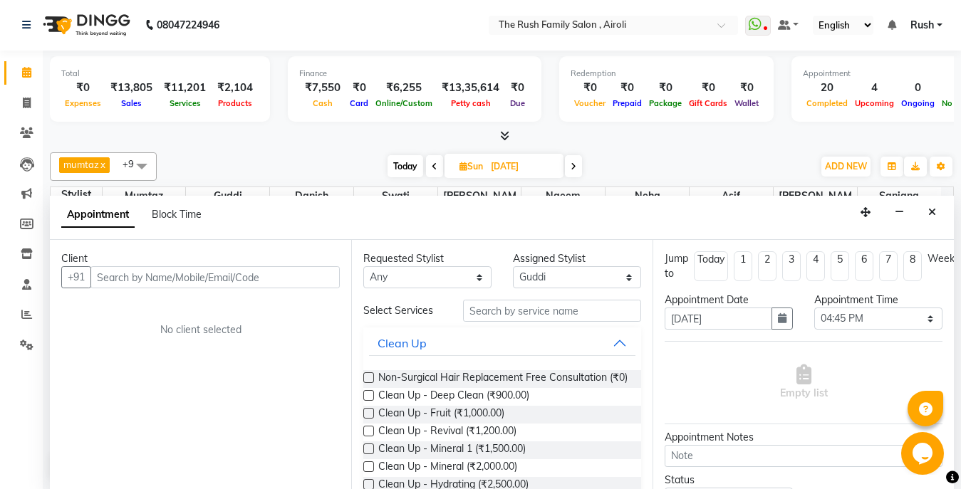
click at [140, 285] on input "text" at bounding box center [214, 277] width 249 height 22
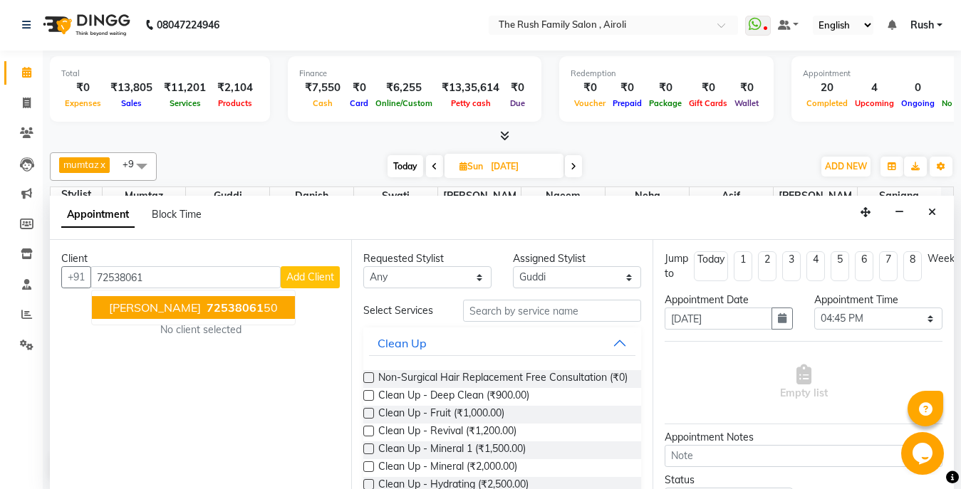
click at [182, 301] on span "[PERSON_NAME]" at bounding box center [155, 307] width 92 height 14
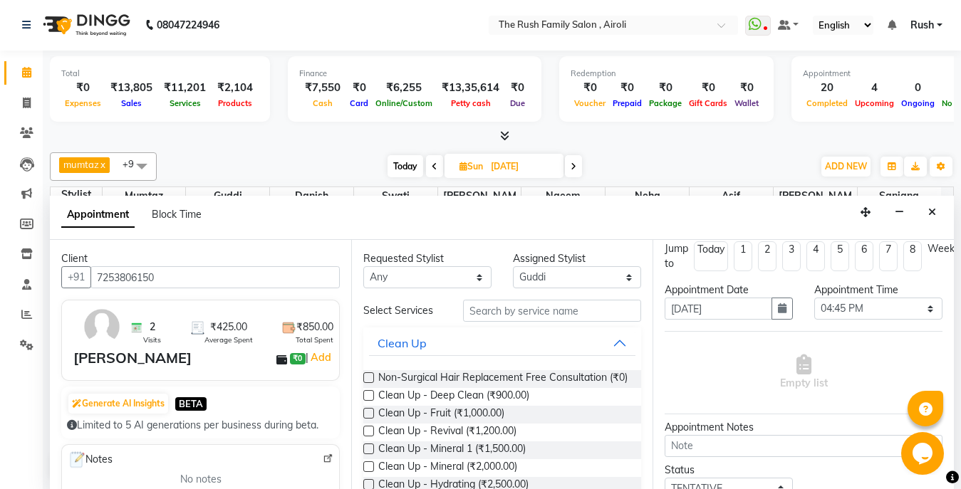
scroll to position [0, 0]
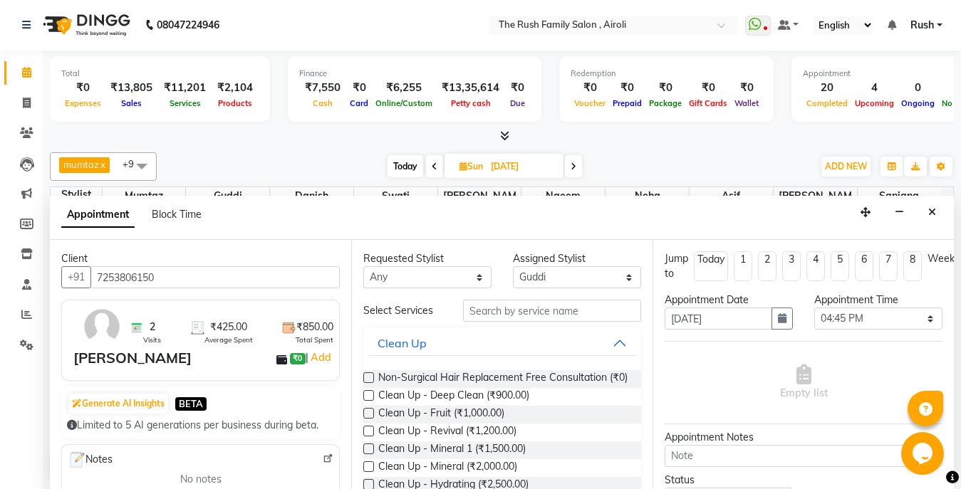
type input "7253806150"
click at [508, 305] on input "text" at bounding box center [552, 311] width 178 height 22
click at [513, 266] on select "Select [PERSON_NAME] [PERSON_NAME] Danish D.C Guddi [PERSON_NAME] Neha [PERSON_…" at bounding box center [577, 277] width 128 height 22
select select "65380"
click option "Danish" at bounding box center [0, 0] width 0 height 0
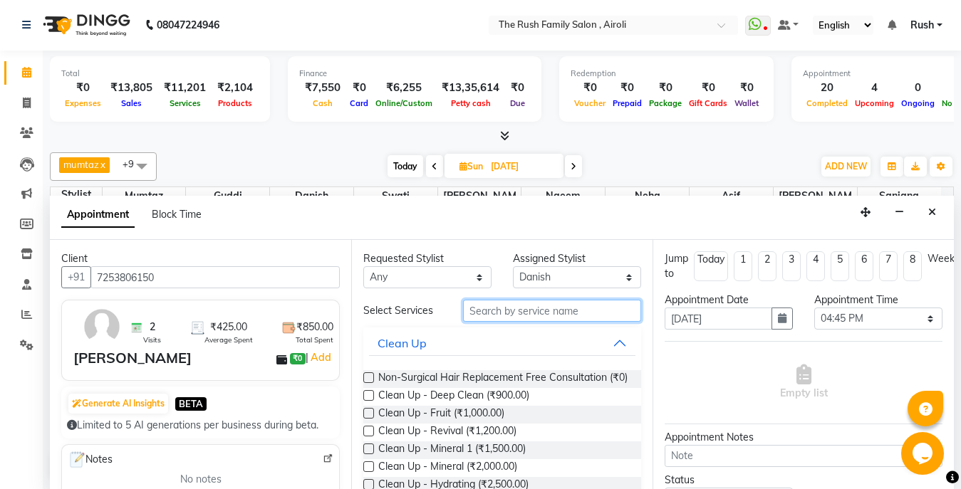
click at [534, 310] on input "text" at bounding box center [552, 311] width 178 height 22
type input "c"
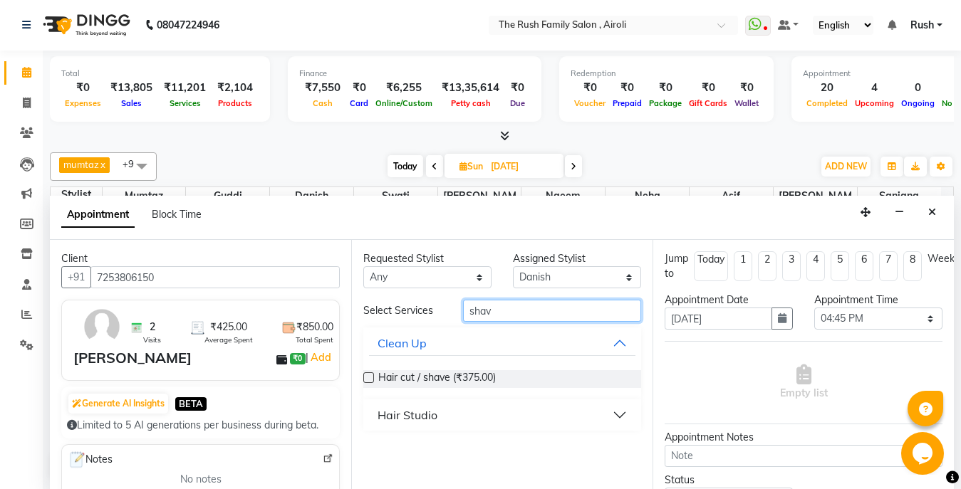
type input "shav"
click at [368, 377] on label at bounding box center [368, 377] width 11 height 11
click at [368, 377] on input "checkbox" at bounding box center [367, 379] width 9 height 9
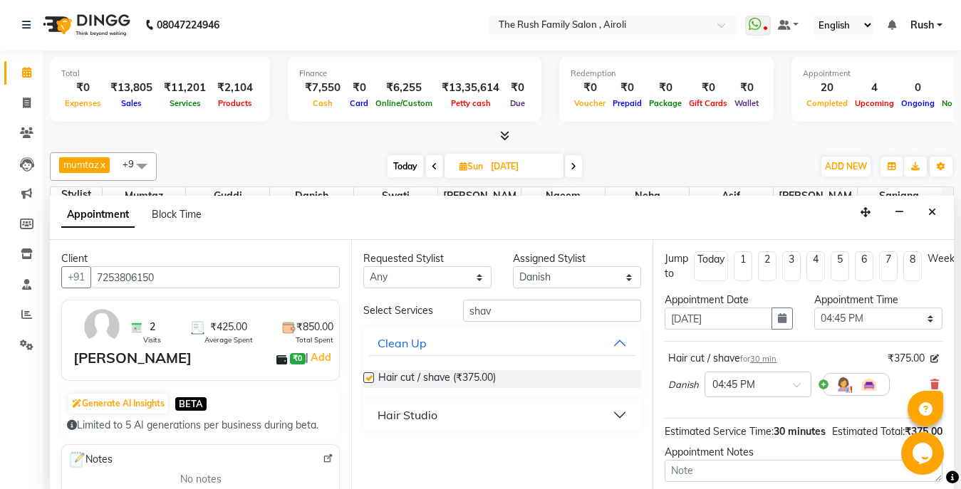
checkbox input "false"
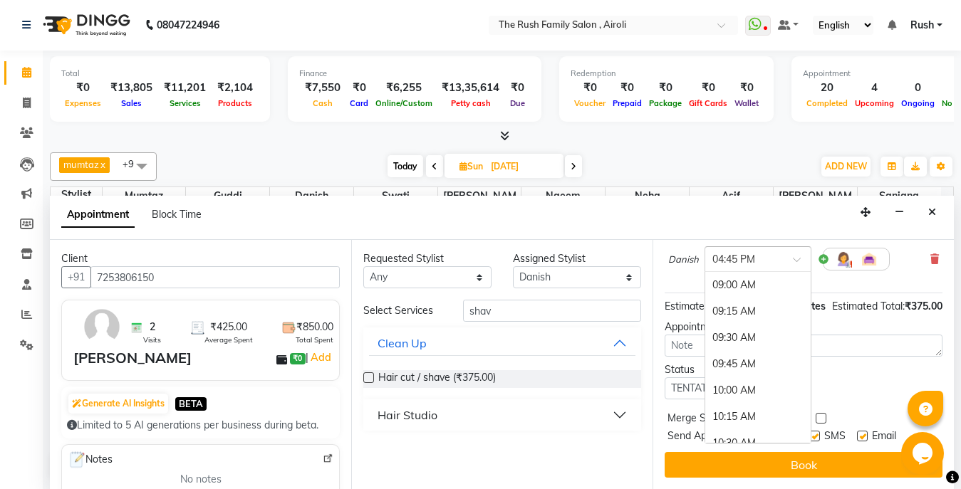
scroll to position [25, 0]
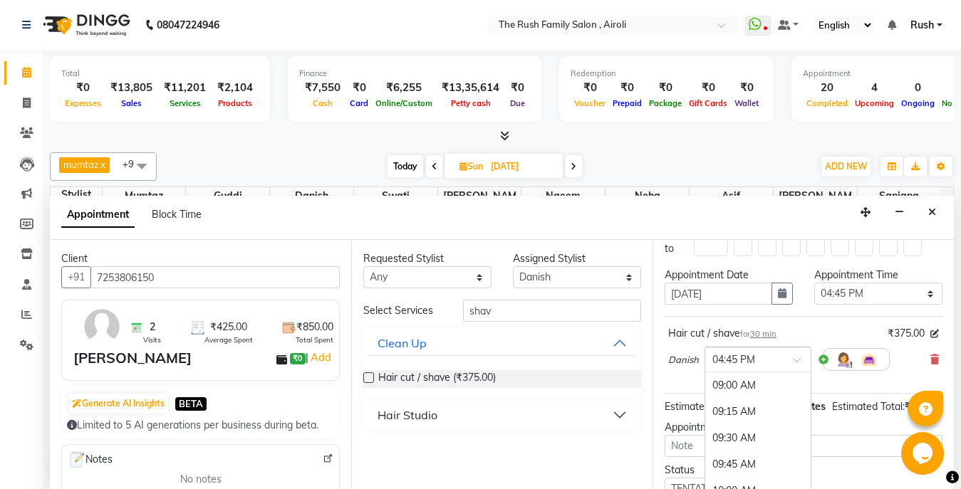
click at [773, 351] on input "text" at bounding box center [743, 358] width 63 height 15
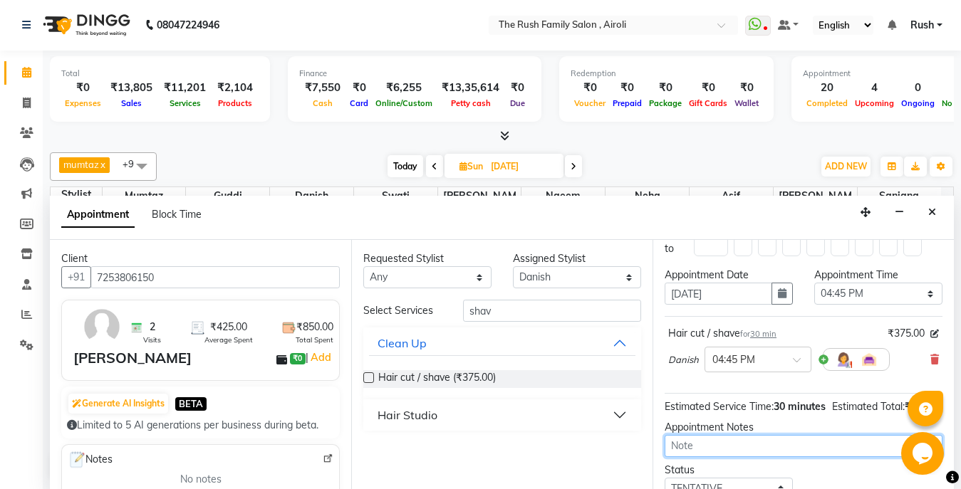
click at [844, 457] on textarea at bounding box center [803, 446] width 278 height 22
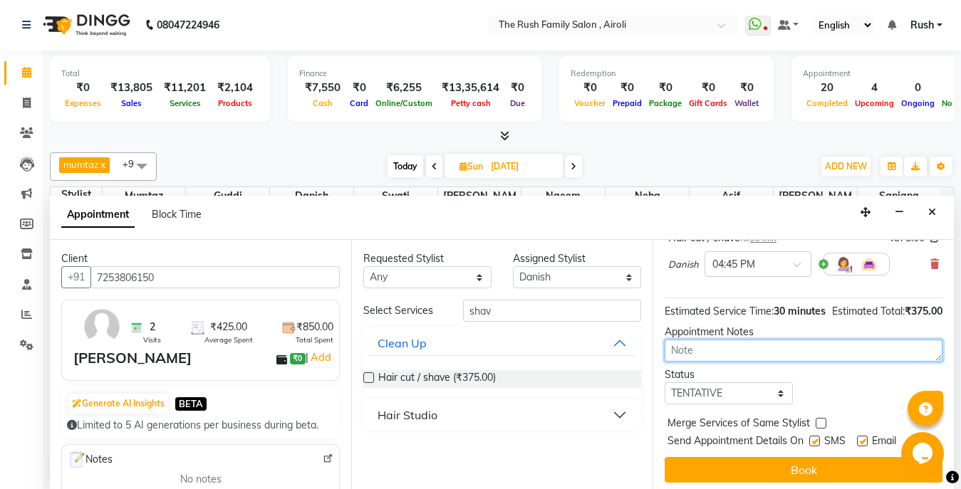
scroll to position [124, 0]
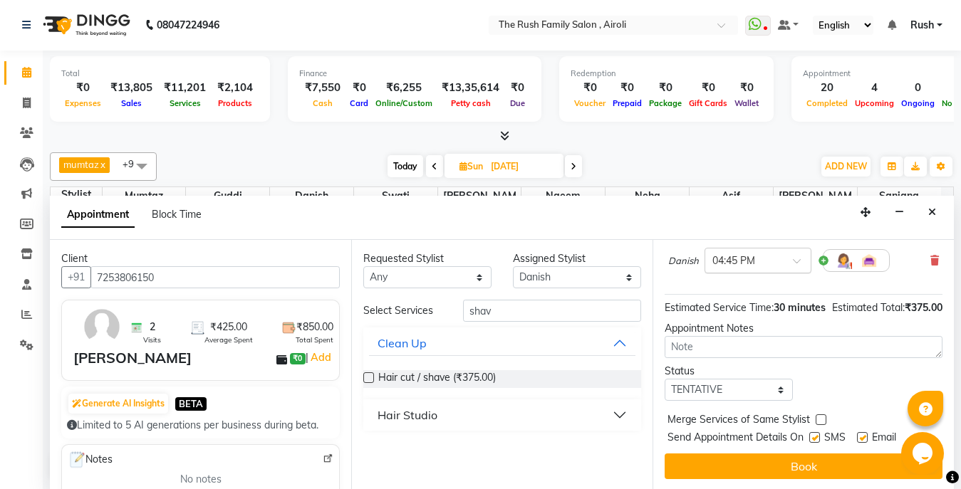
click at [745, 268] on div "× 04:45 PM" at bounding box center [733, 260] width 43 height 15
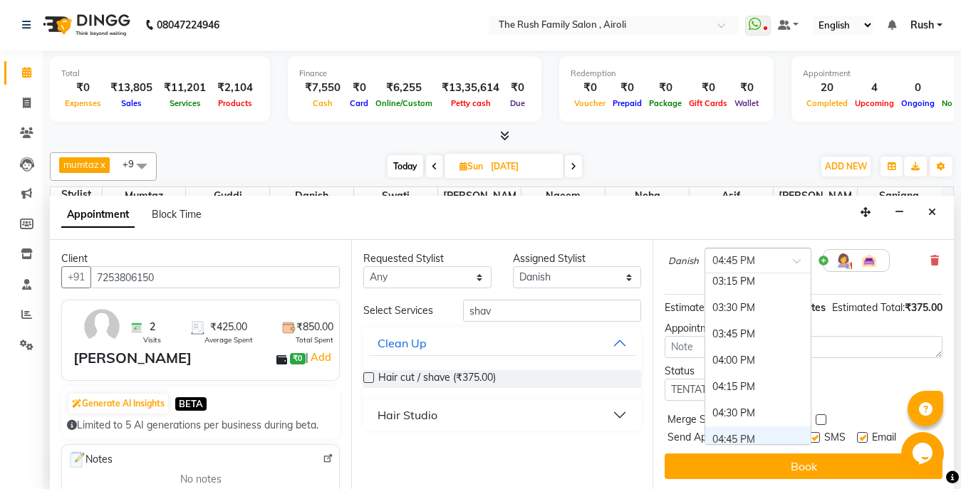
scroll to position [663, 0]
click at [726, 359] on div "04:00 PM" at bounding box center [757, 361] width 105 height 26
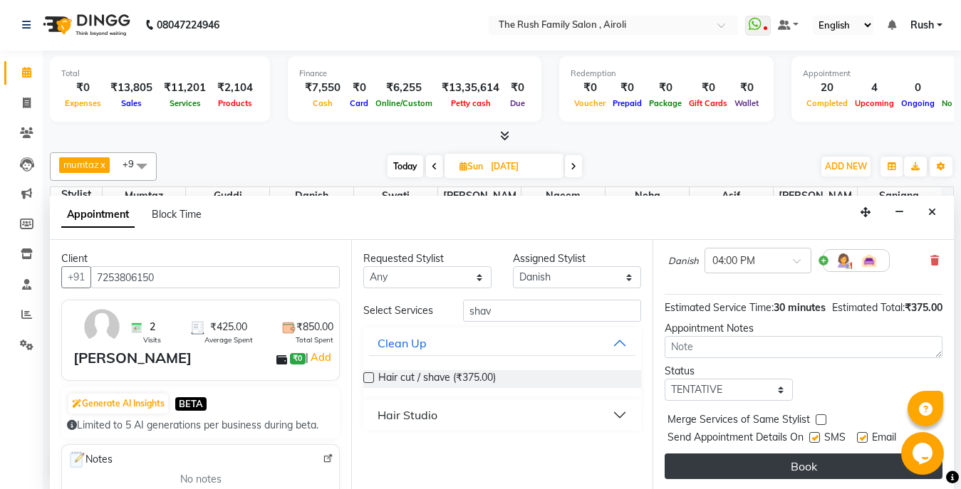
click at [728, 471] on button "Book" at bounding box center [803, 467] width 278 height 26
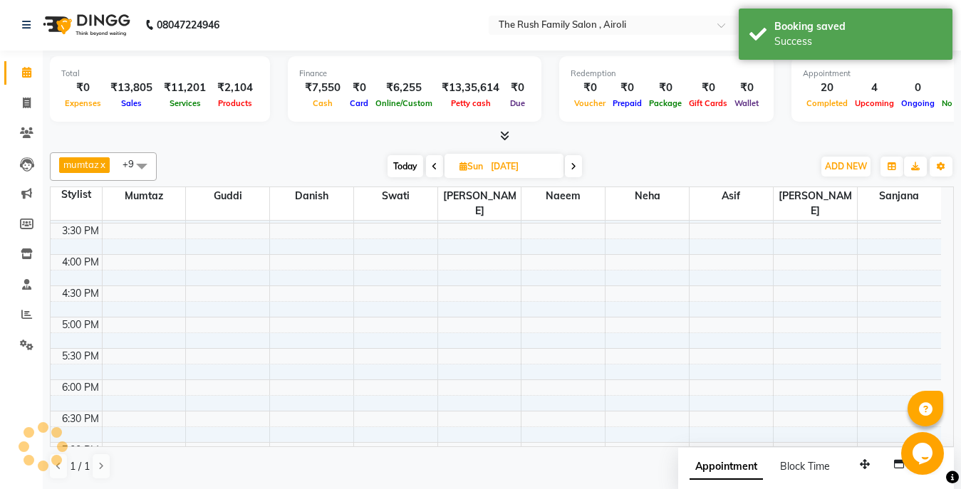
scroll to position [0, 0]
click at [399, 161] on span "Today" at bounding box center [405, 167] width 36 height 22
type input "02-10-2025"
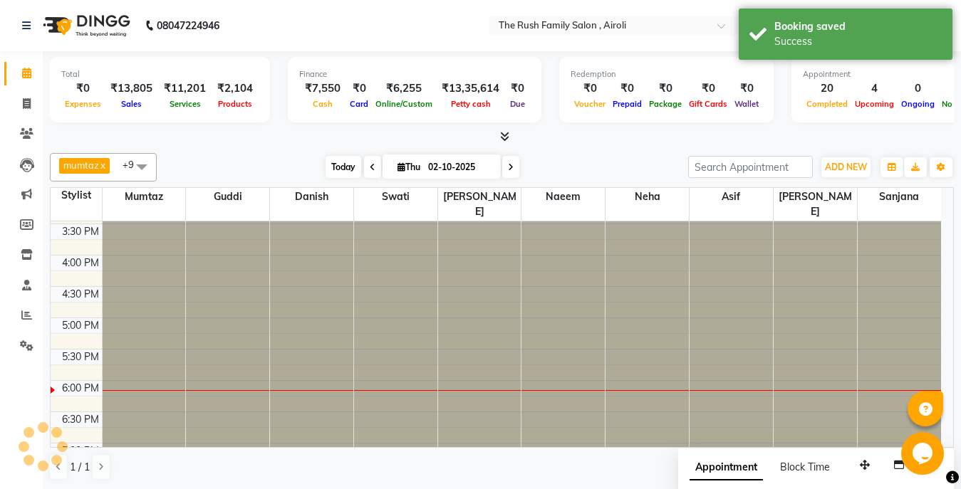
scroll to position [627, 0]
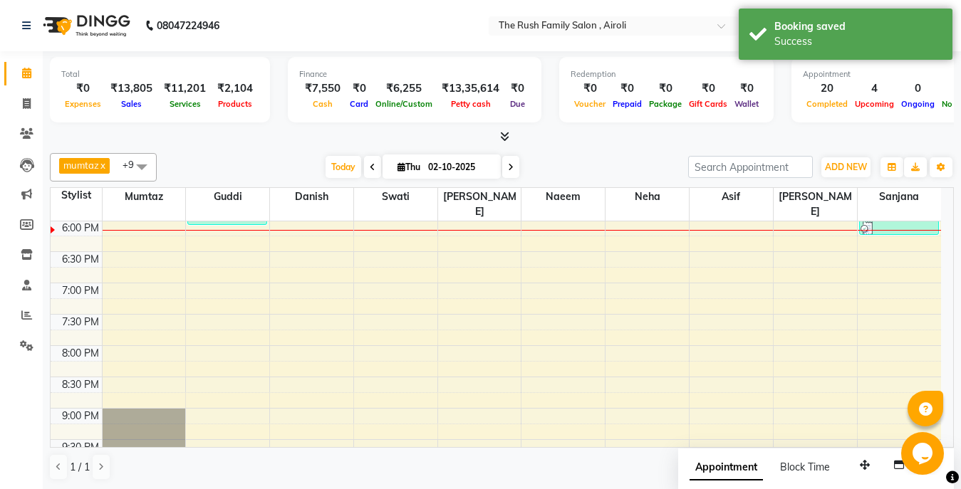
click at [41, 108] on li "Invoice" at bounding box center [21, 104] width 43 height 31
click at [27, 108] on icon at bounding box center [27, 103] width 8 height 11
select select "5419"
select select "service"
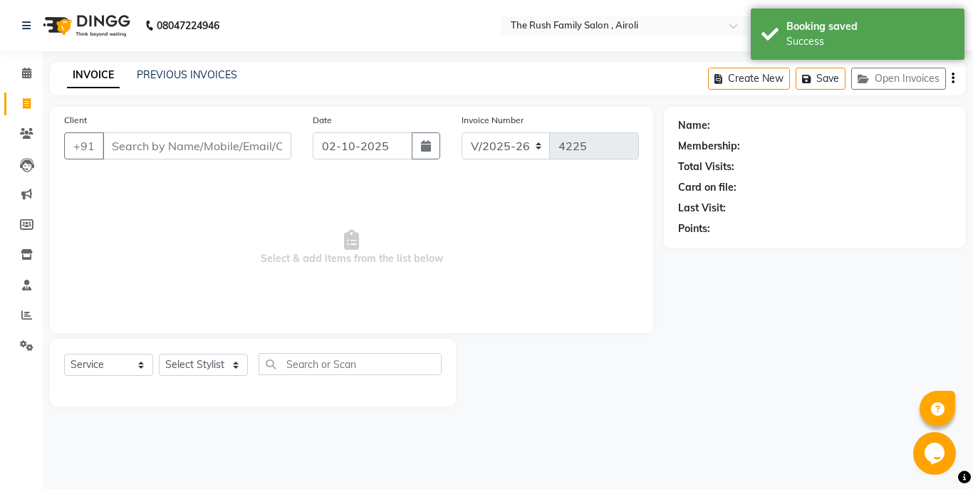
click at [119, 150] on input "Client" at bounding box center [197, 145] width 189 height 27
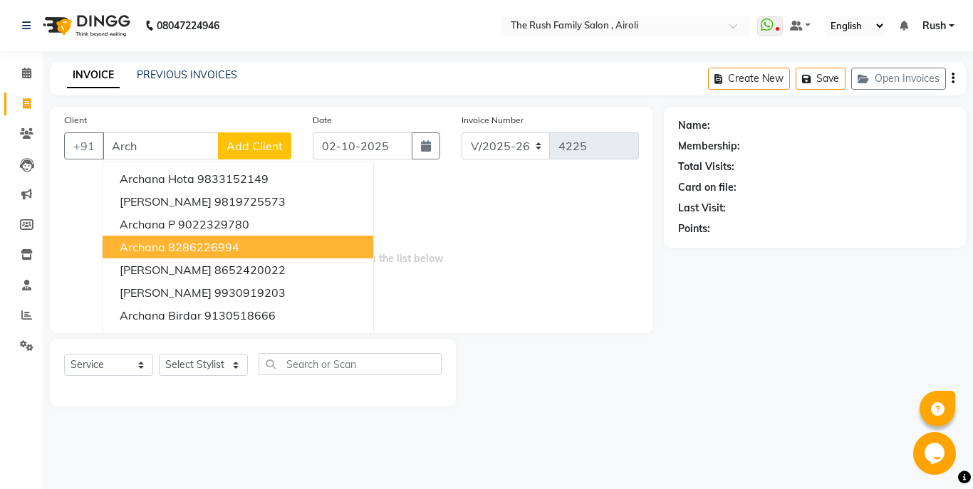
click at [130, 239] on button "Archana 8286226994" at bounding box center [238, 247] width 271 height 23
type input "8286226994"
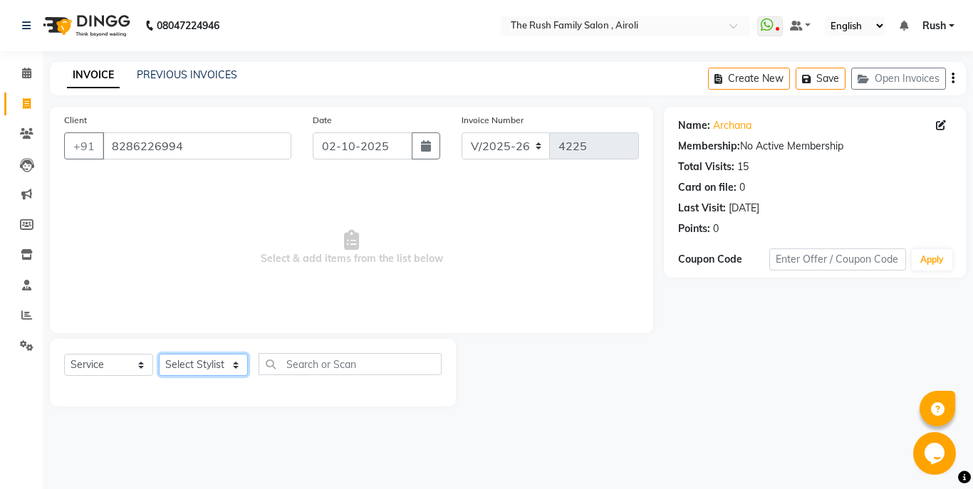
click at [159, 354] on select "Select Stylist [PERSON_NAME] [PERSON_NAME] Danish D.C Guddi [PERSON_NAME] [PERS…" at bounding box center [203, 365] width 89 height 22
select select "42200"
click option "mumtaz" at bounding box center [0, 0] width 0 height 0
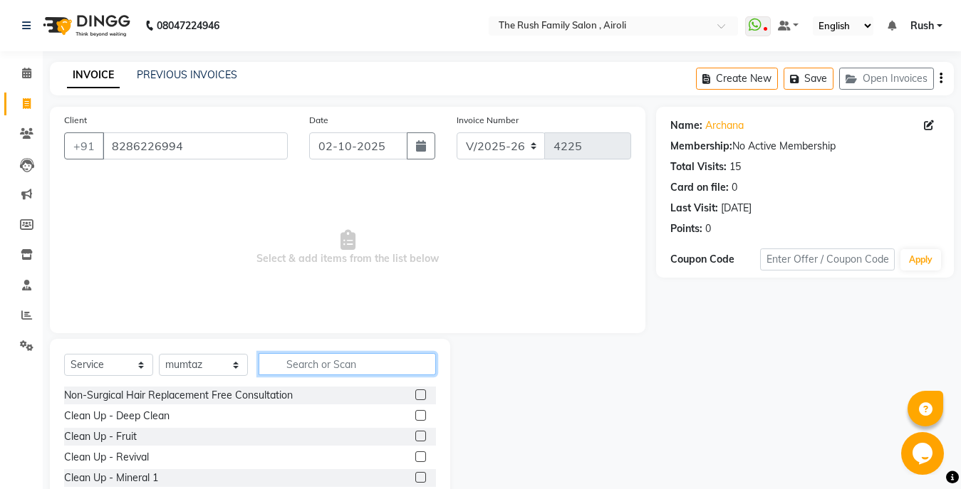
click at [307, 367] on input "text" at bounding box center [346, 364] width 177 height 22
type input "globa"
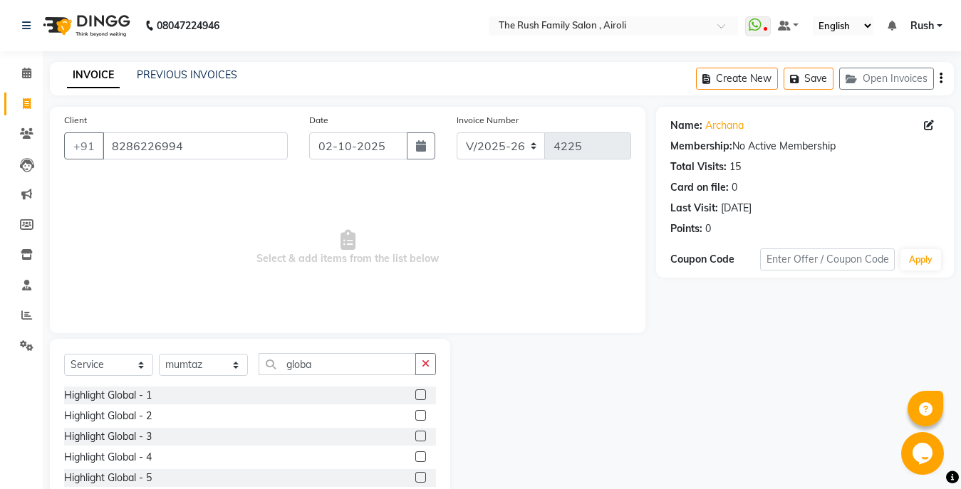
click at [415, 398] on label at bounding box center [420, 394] width 11 height 11
click at [415, 398] on input "checkbox" at bounding box center [419, 395] width 9 height 9
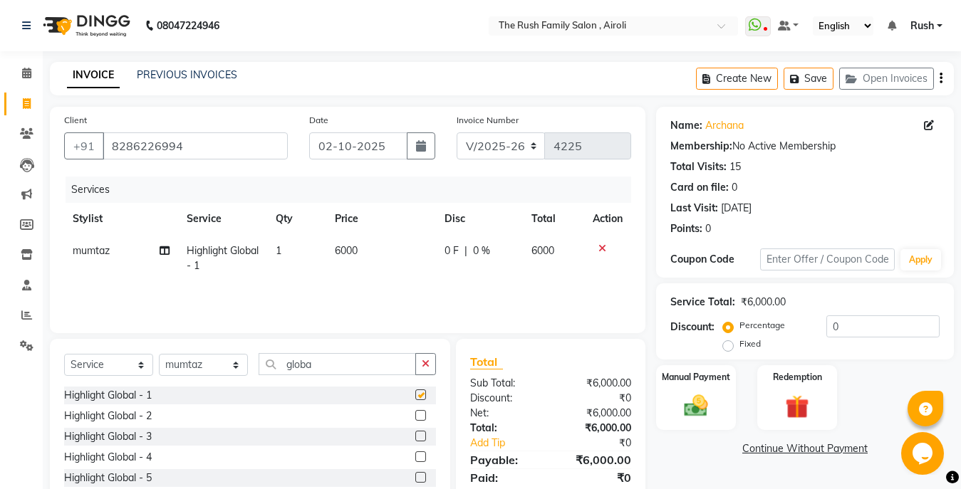
checkbox input "false"
click at [115, 147] on input "8286226994" at bounding box center [195, 145] width 185 height 27
click at [115, 147] on input "Client" at bounding box center [195, 145] width 185 height 27
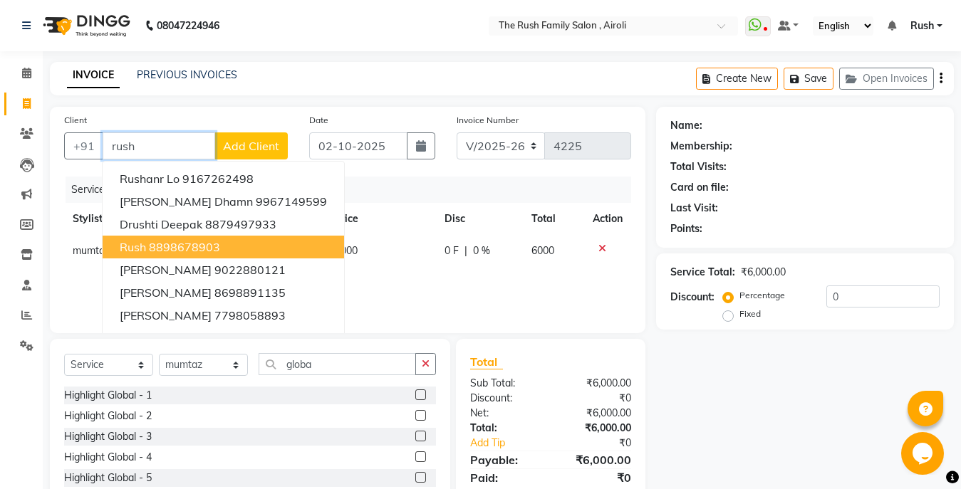
click at [156, 249] on ngb-highlight "8898678903" at bounding box center [184, 247] width 71 height 14
type input "8898678903"
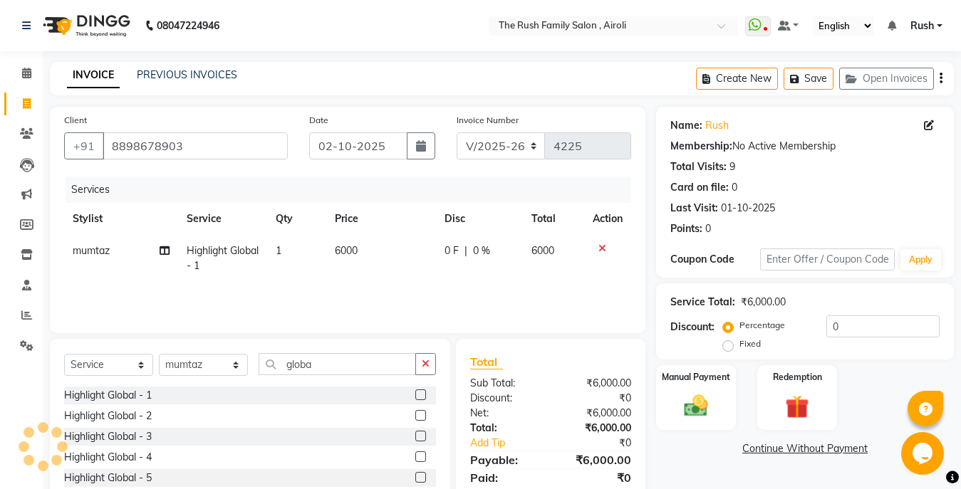
scroll to position [81, 0]
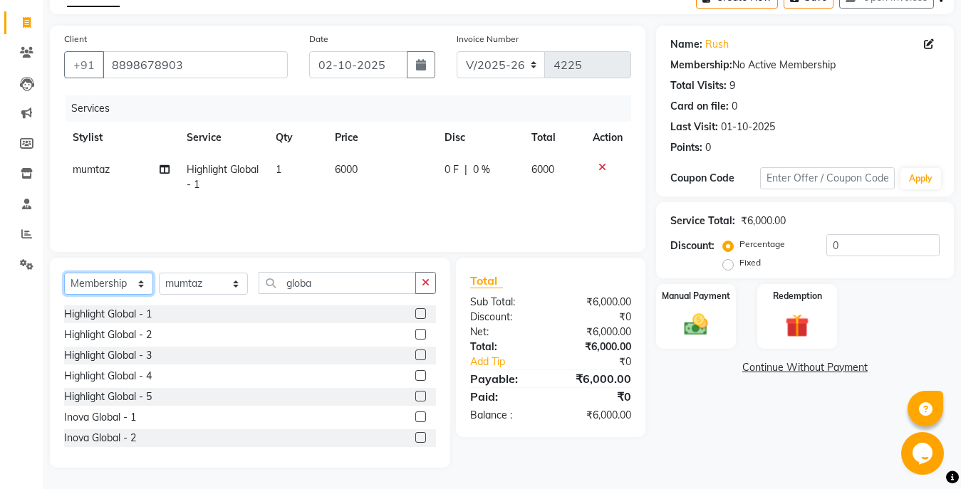
click option "Membership" at bounding box center [0, 0] width 0 height 0
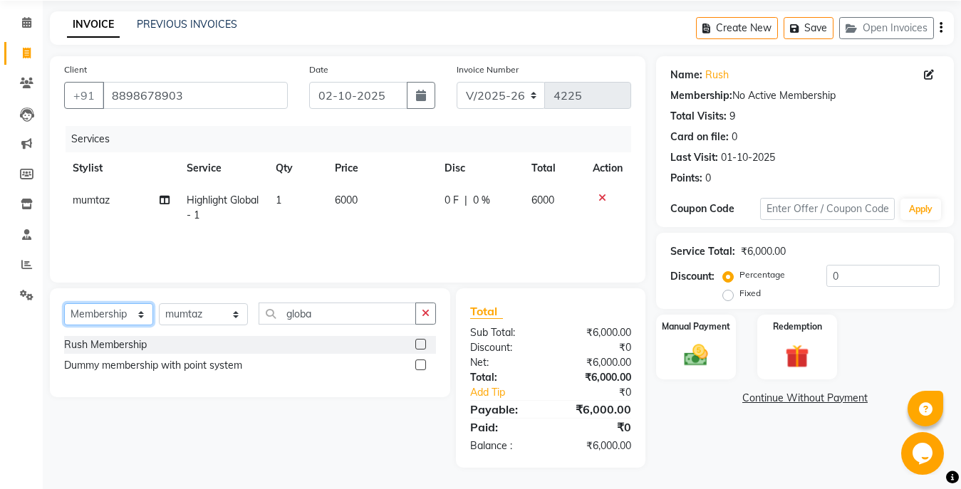
click at [64, 303] on select "Select Service Product Membership Package Voucher Prepaid Gift Card" at bounding box center [108, 314] width 89 height 22
select select "service"
click option "Service" at bounding box center [0, 0] width 0 height 0
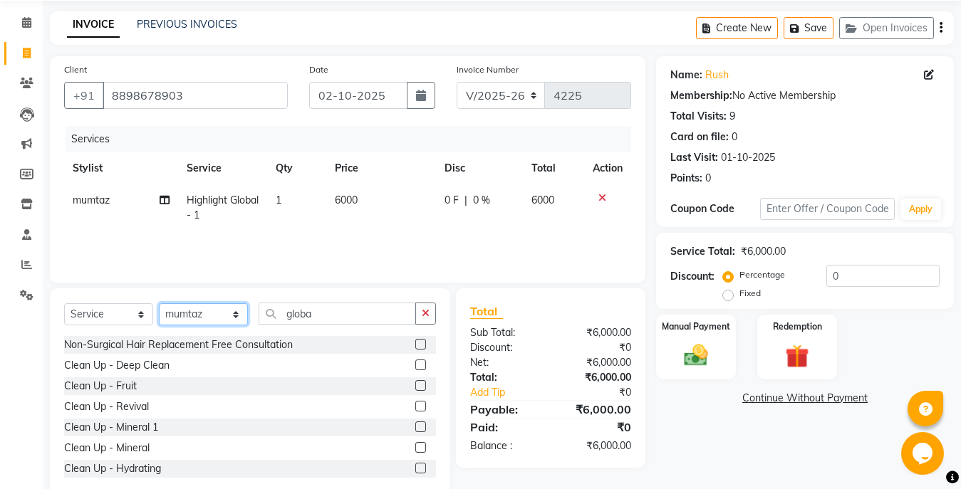
select select "88452"
click option "Asif" at bounding box center [0, 0] width 0 height 0
click at [349, 313] on input "globa" at bounding box center [336, 314] width 157 height 22
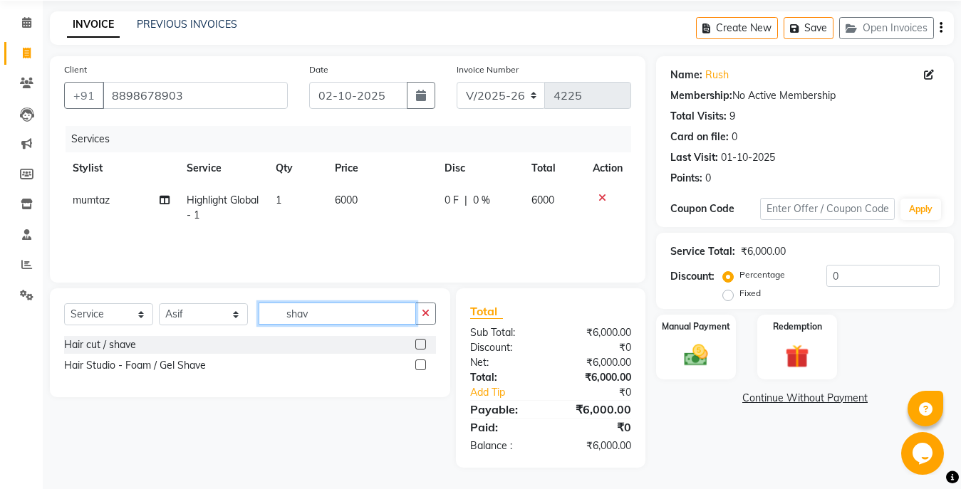
type input "shav"
click at [422, 367] on label at bounding box center [420, 365] width 11 height 11
click at [422, 367] on input "checkbox" at bounding box center [419, 365] width 9 height 9
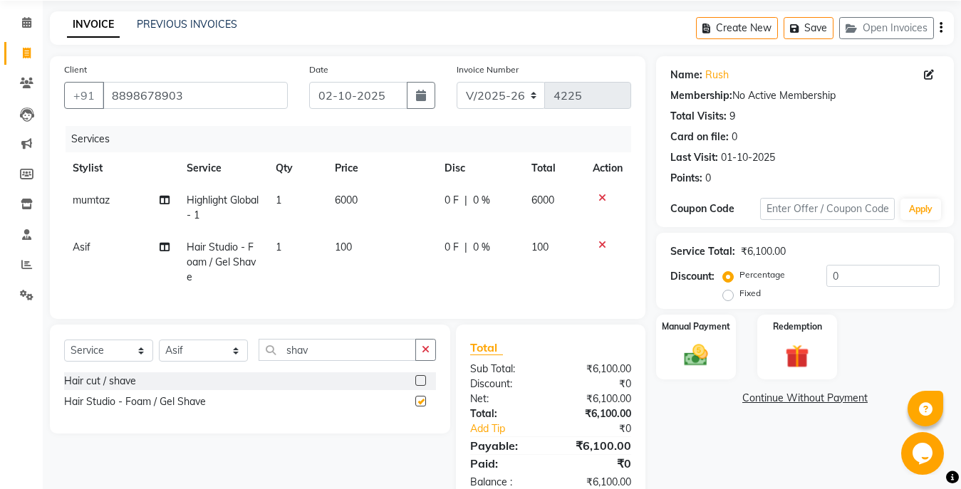
checkbox input "false"
click at [598, 198] on icon at bounding box center [602, 198] width 8 height 10
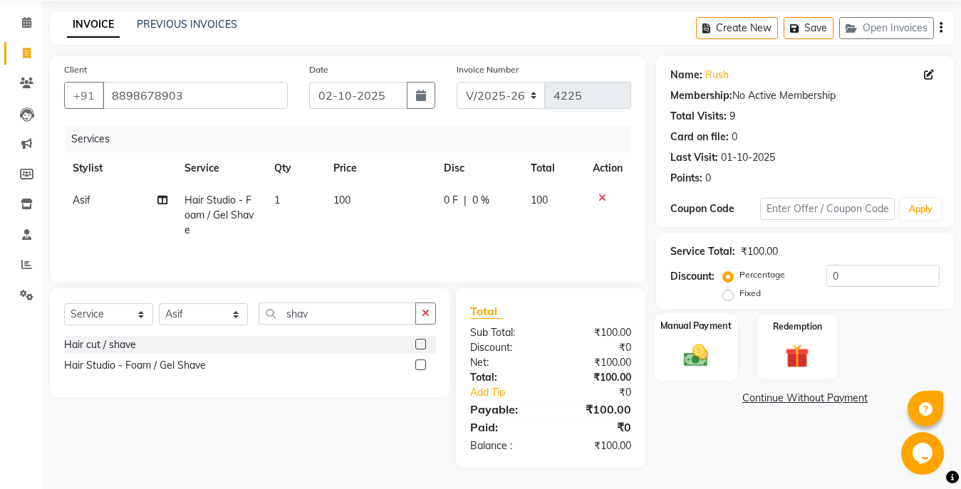
click at [686, 347] on img at bounding box center [696, 355] width 40 height 28
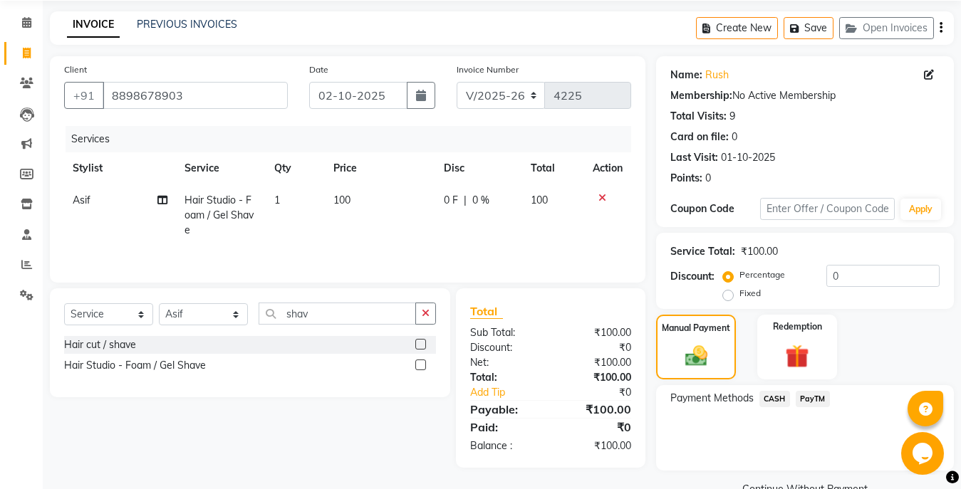
scroll to position [83, 0]
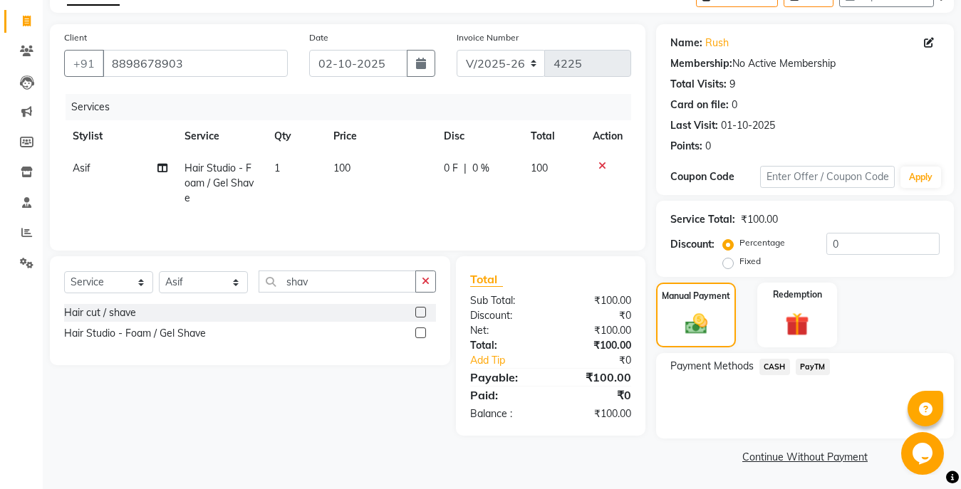
click at [823, 361] on span "PayTM" at bounding box center [812, 367] width 34 height 16
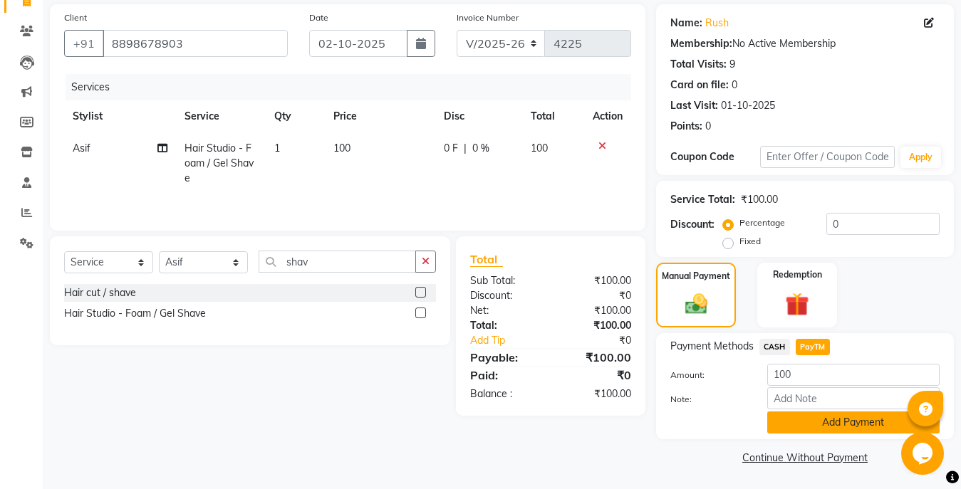
click at [814, 424] on button "Add Payment" at bounding box center [853, 423] width 172 height 22
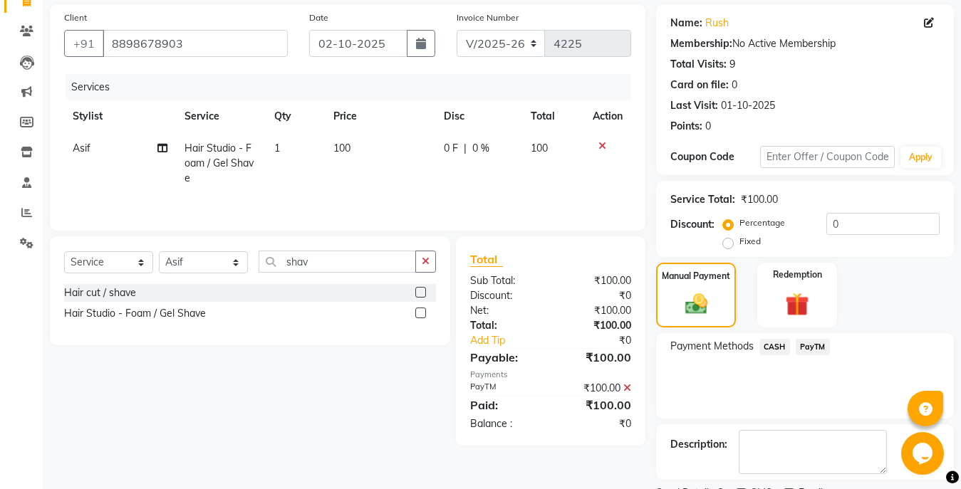
scroll to position [163, 0]
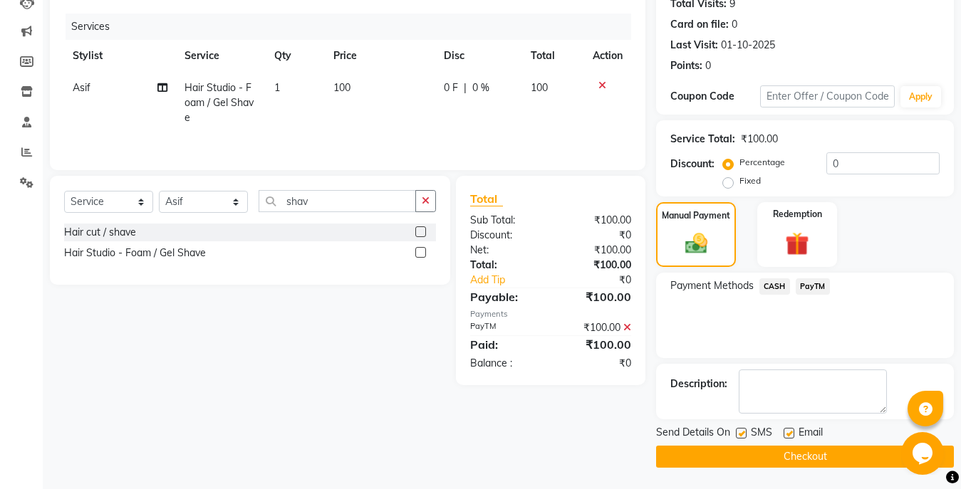
click at [740, 434] on label at bounding box center [741, 433] width 11 height 11
click at [740, 434] on input "checkbox" at bounding box center [740, 433] width 9 height 9
checkbox input "false"
click at [789, 430] on label at bounding box center [788, 433] width 11 height 11
click at [789, 430] on input "checkbox" at bounding box center [787, 433] width 9 height 9
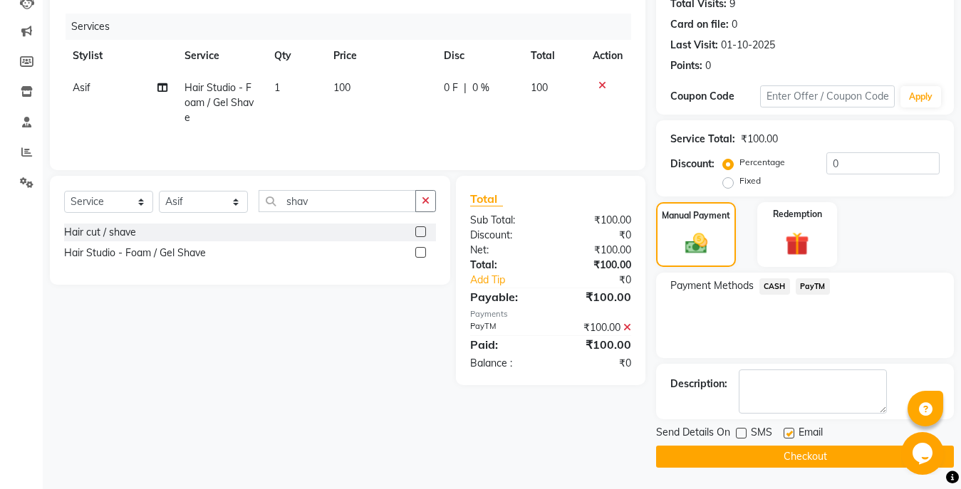
checkbox input "false"
click at [779, 458] on button "Checkout" at bounding box center [805, 457] width 298 height 22
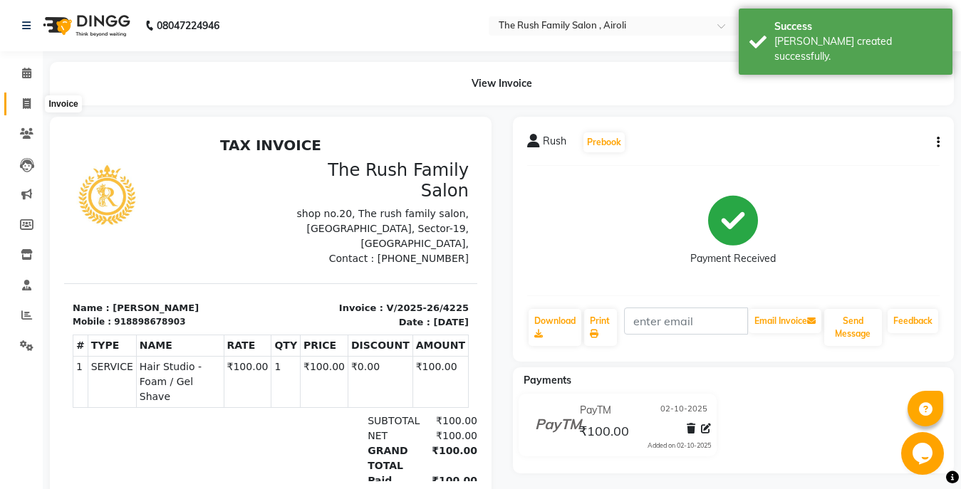
click at [31, 102] on span at bounding box center [26, 104] width 25 height 16
select select "5419"
select select "service"
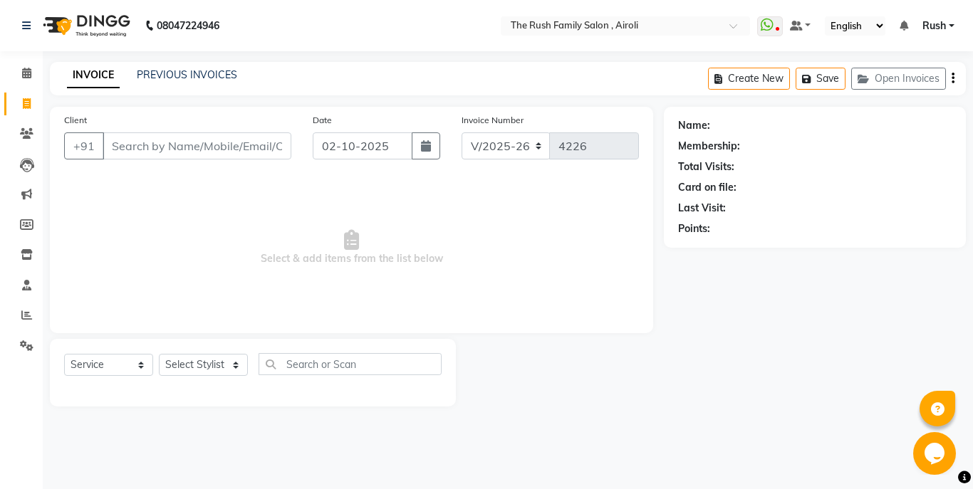
click at [191, 83] on div "INVOICE PREVIOUS INVOICES" at bounding box center [152, 76] width 204 height 16
click at [191, 82] on div "PREVIOUS INVOICES" at bounding box center [187, 75] width 100 height 15
click at [196, 79] on link "PREVIOUS INVOICES" at bounding box center [187, 74] width 100 height 13
